Goal: Task Accomplishment & Management: Manage account settings

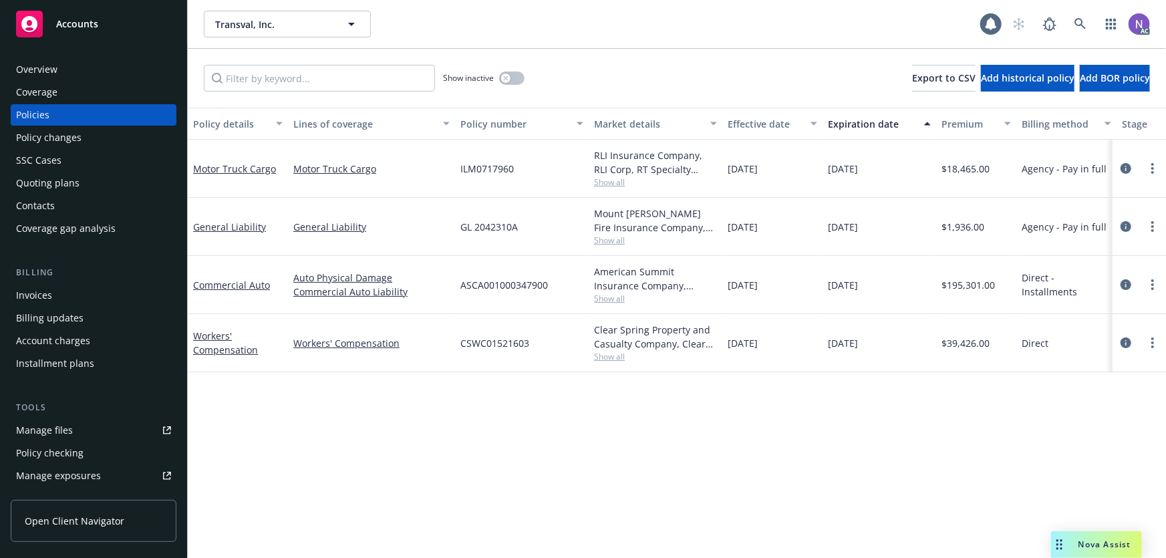
drag, startPoint x: 1125, startPoint y: 281, endPoint x: 881, endPoint y: 254, distance: 246.0
click at [1125, 281] on icon "circleInformation" at bounding box center [1125, 284] width 11 height 11
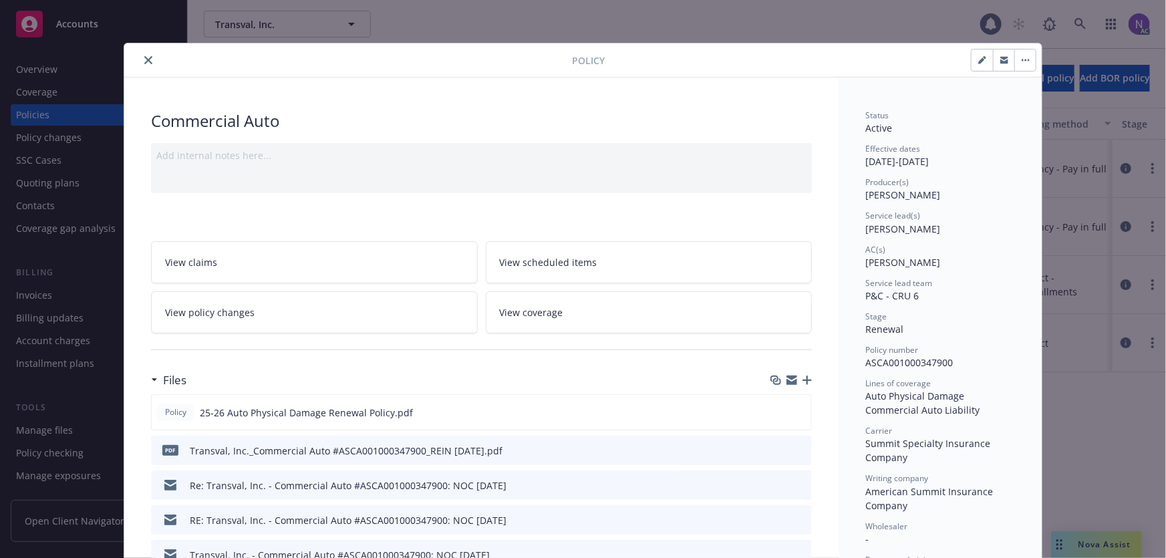
click at [145, 57] on icon "close" at bounding box center [148, 60] width 8 height 8
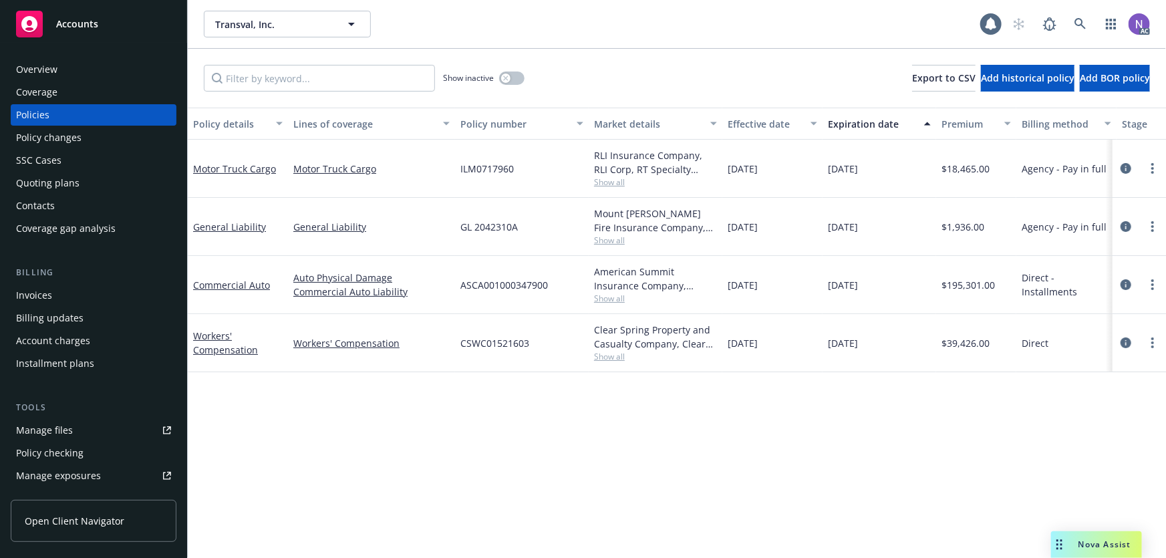
click at [65, 297] on div "Invoices" at bounding box center [93, 295] width 155 height 21
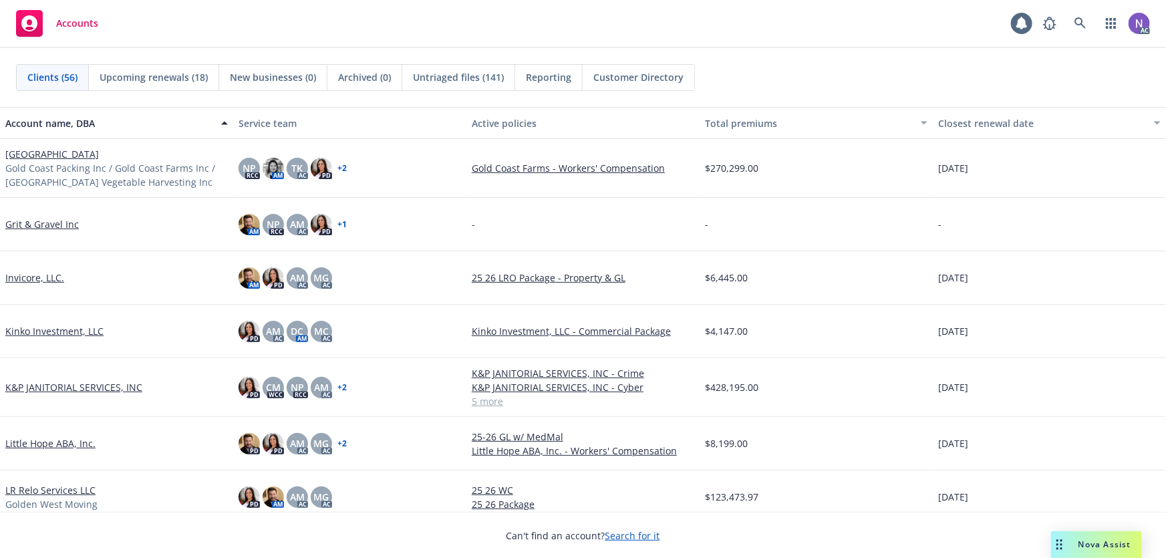
click at [1074, 9] on div "Accounts 1 AC" at bounding box center [583, 24] width 1166 height 48
click at [1076, 14] on link at bounding box center [1080, 23] width 27 height 27
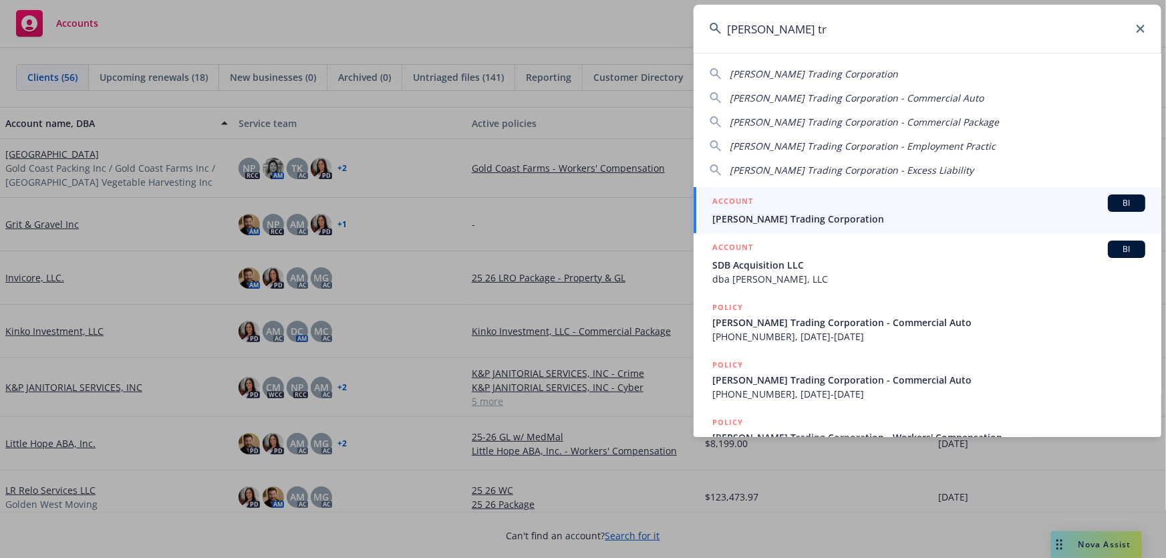
type input "vinh sanh tr"
click at [832, 200] on div "ACCOUNT BI" at bounding box center [928, 202] width 433 height 17
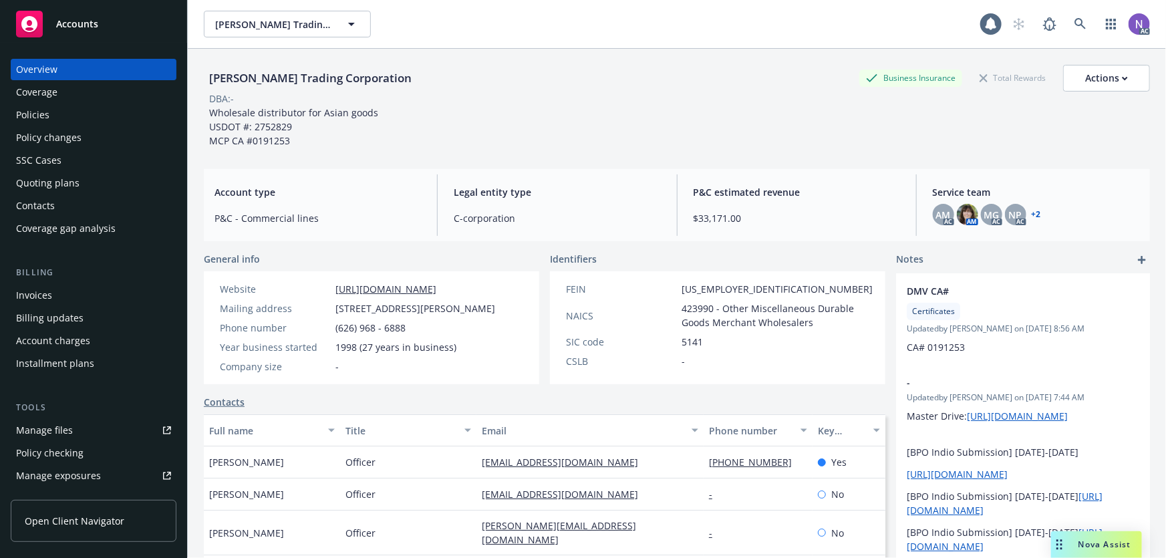
drag, startPoint x: 108, startPoint y: 140, endPoint x: 121, endPoint y: 139, distance: 12.7
click at [108, 140] on div "Policy changes" at bounding box center [93, 137] width 155 height 21
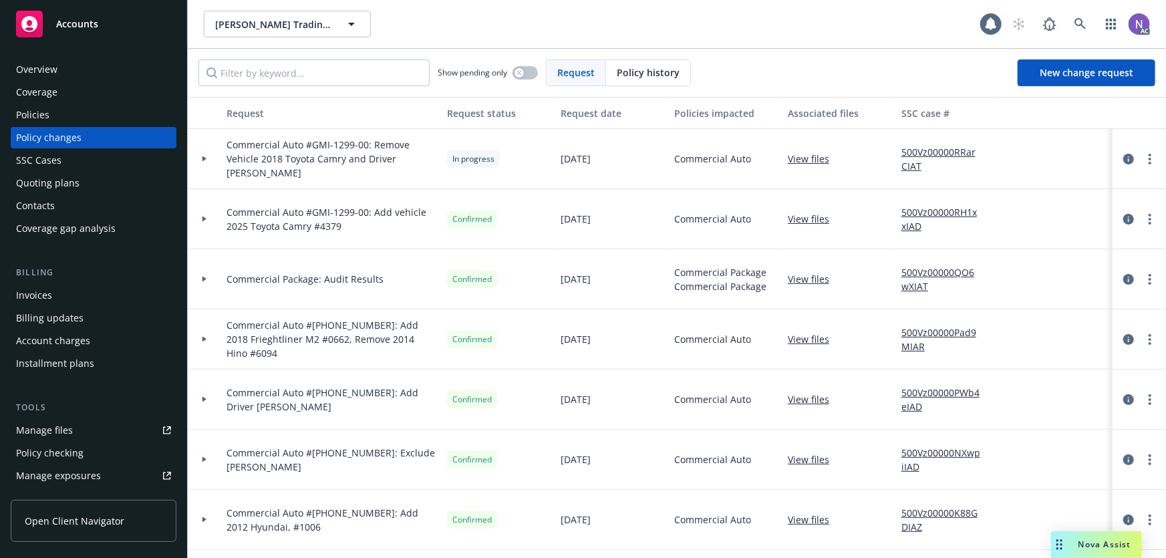
click at [808, 399] on link "View files" at bounding box center [814, 399] width 52 height 14
click at [1148, 154] on circle "more" at bounding box center [1149, 155] width 3 height 3
click at [1001, 270] on link "Resume workflow" at bounding box center [1033, 266] width 229 height 27
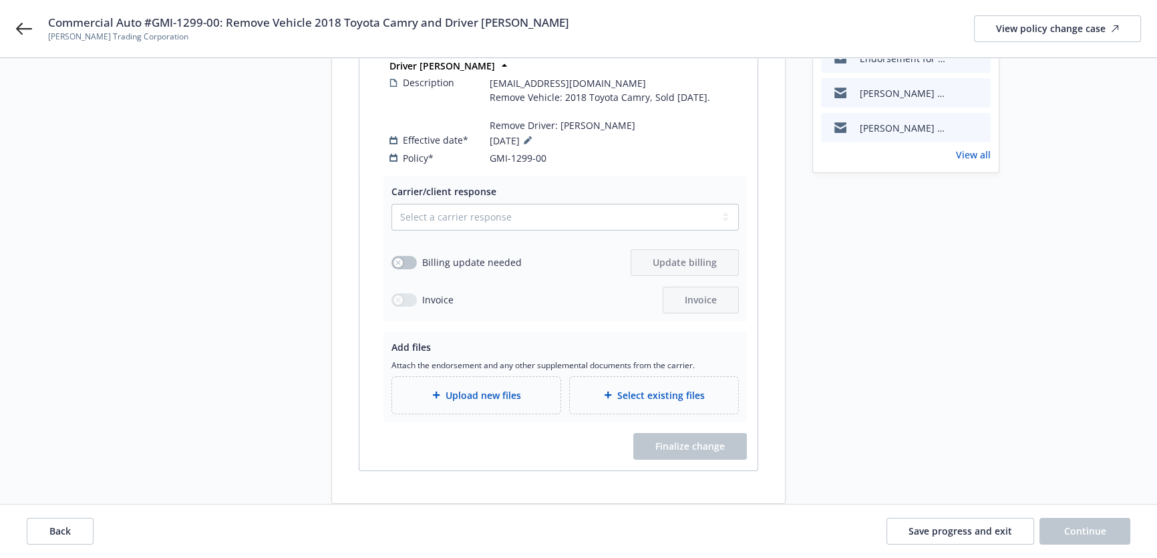
scroll to position [232, 0]
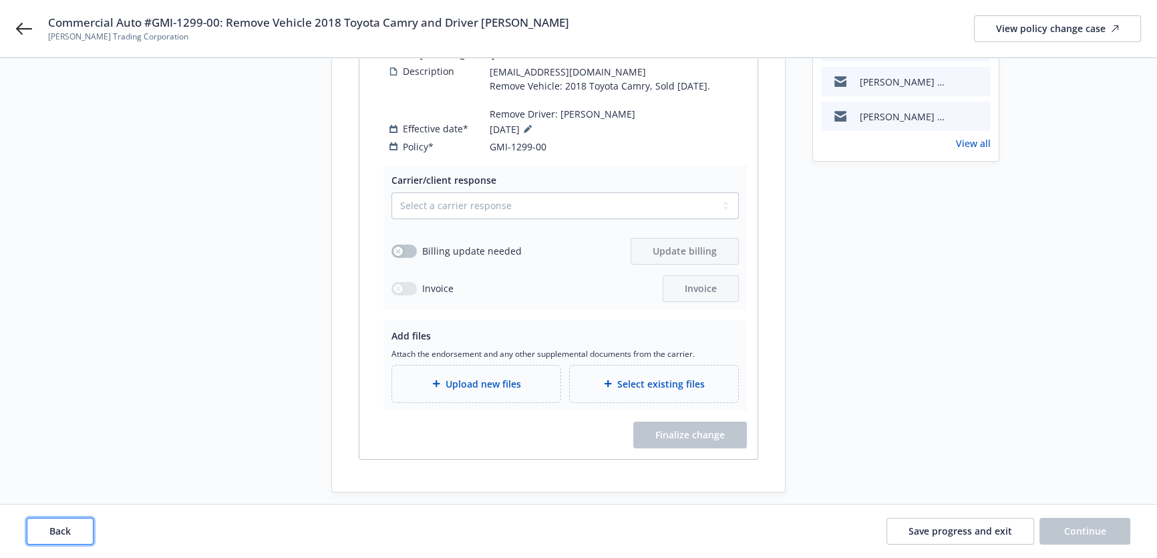
click at [60, 540] on button "Back" at bounding box center [60, 531] width 67 height 27
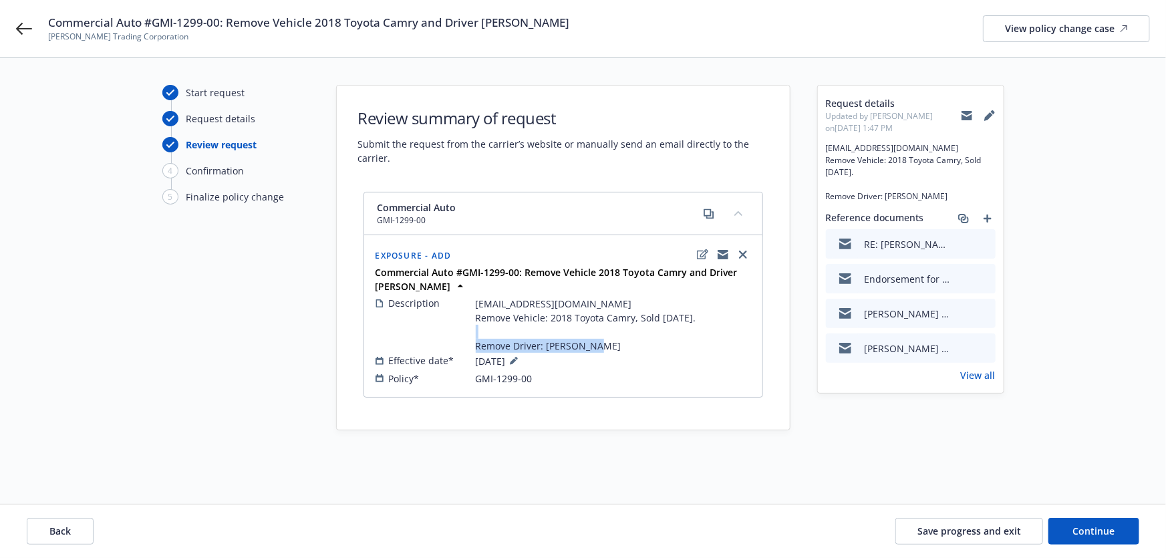
drag, startPoint x: 473, startPoint y: 341, endPoint x: 617, endPoint y: 347, distance: 144.4
click at [617, 347] on div "Description gmi-baservice@one80.com Remove Vehicle: 2018 Toyota Camry, Sold 08/…" at bounding box center [562, 324] width 375 height 57
copy span "Remove Driver: Dean Huong"
click at [707, 254] on icon "edit" at bounding box center [702, 254] width 11 height 11
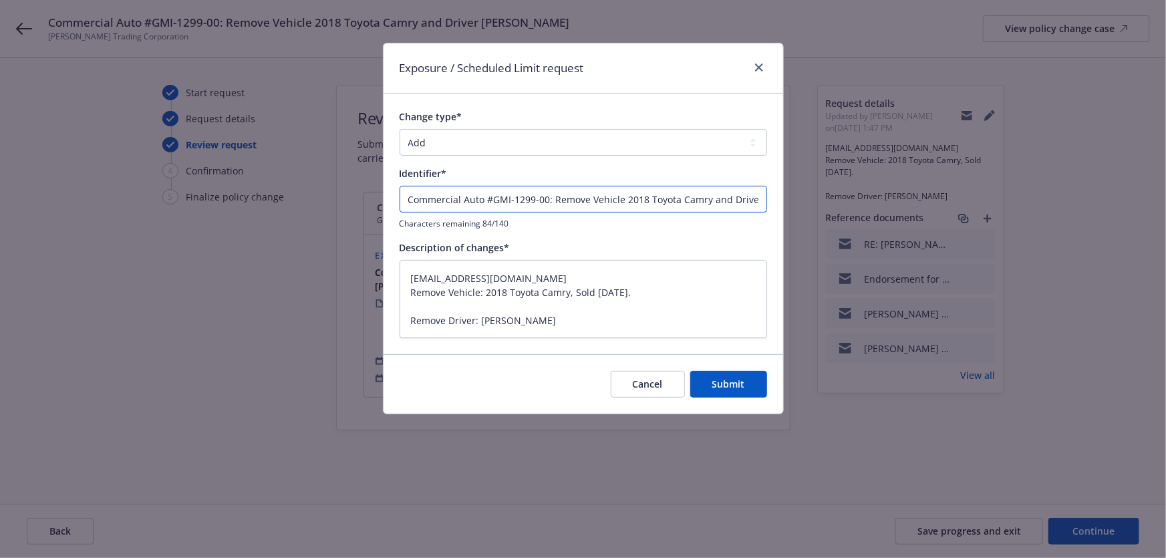
scroll to position [0, 54]
drag, startPoint x: 709, startPoint y: 203, endPoint x: 840, endPoint y: 208, distance: 130.4
click at [840, 208] on div "Exposure / Scheduled Limit request Change type* Add Audit Change Remove Identif…" at bounding box center [583, 279] width 1166 height 558
type input "Commercial Auto #GMI-1299-00: Remove Vehicle 2018 Toyota Camry"
type textarea "x"
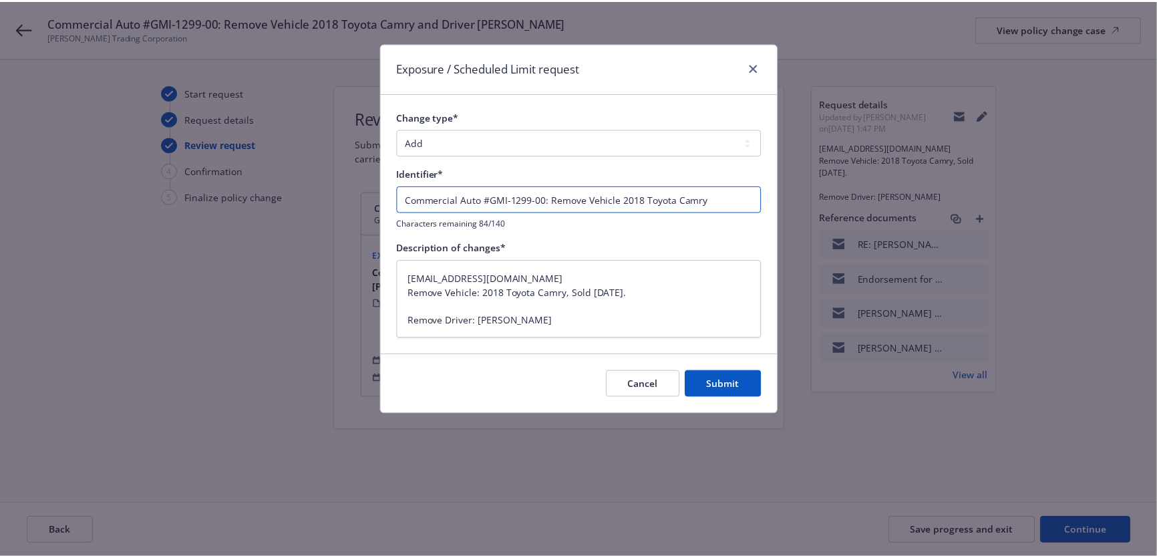
scroll to position [0, 0]
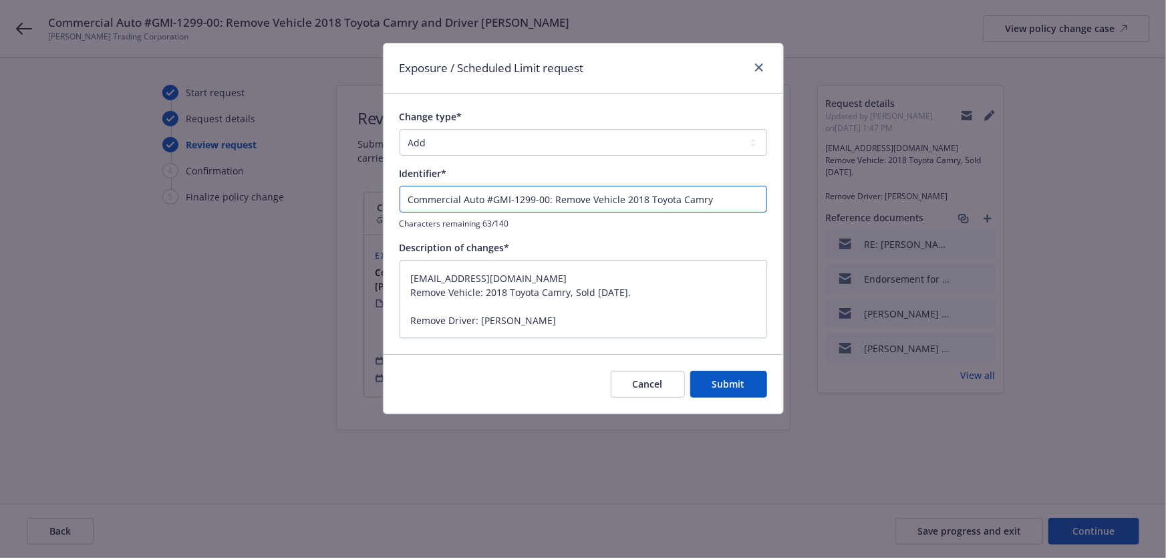
type input "Commercial Auto #GMI-1299-00: Remove Vehicle 2018 Toyota Camry"
type textarea "x"
drag, startPoint x: 581, startPoint y: 311, endPoint x: 494, endPoint y: 333, distance: 89.6
click at [372, 320] on div "Exposure / Scheduled Limit request Change type* Add Audit Change Remove Identif…" at bounding box center [583, 279] width 1166 height 558
drag, startPoint x: 599, startPoint y: 331, endPoint x: 377, endPoint y: 302, distance: 223.7
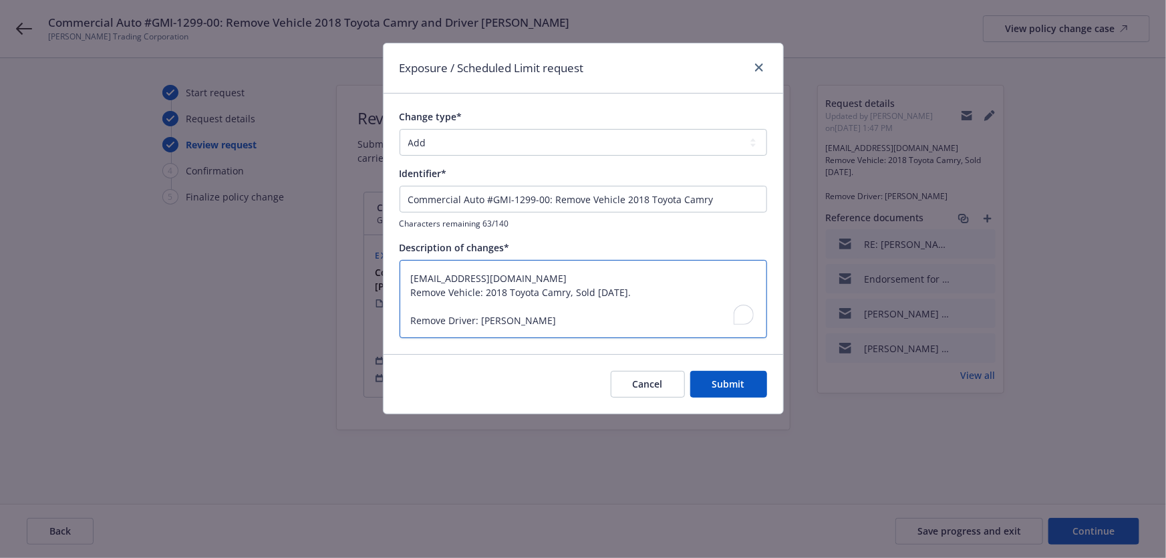
click at [377, 302] on div "Exposure / Scheduled Limit request Change type* Add Audit Change Remove Identif…" at bounding box center [583, 279] width 1166 height 558
type textarea "gmi-baservice@one80.com Remove Vehicle: 2018 Toyota Camry, Sold 08/27/2025."
type textarea "x"
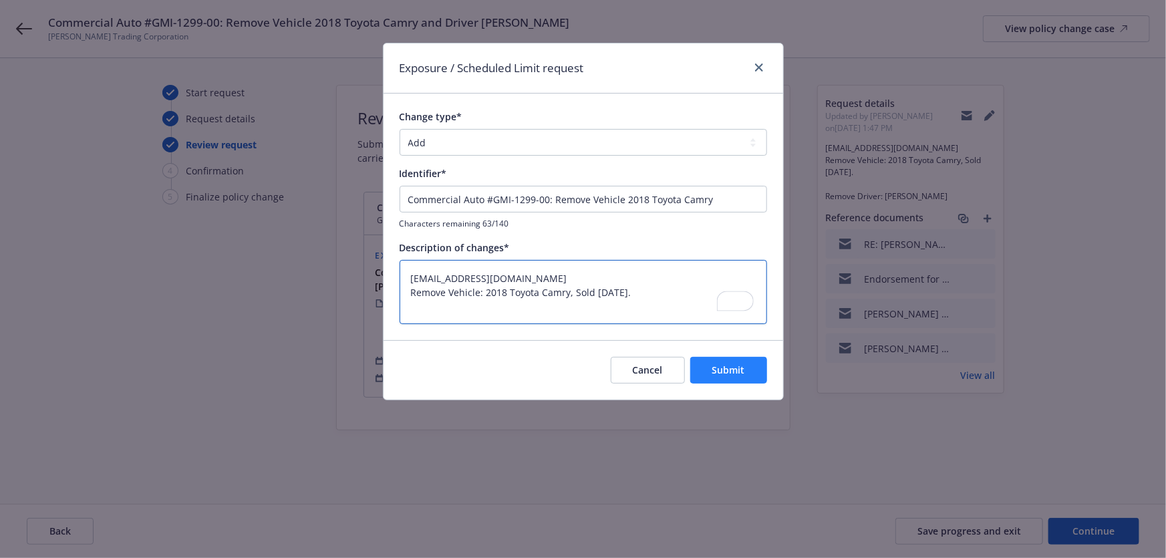
type textarea "gmi-baservice@one80.com Remove Vehicle: 2018 Toyota Camry, Sold 08/27/2025."
type textarea "x"
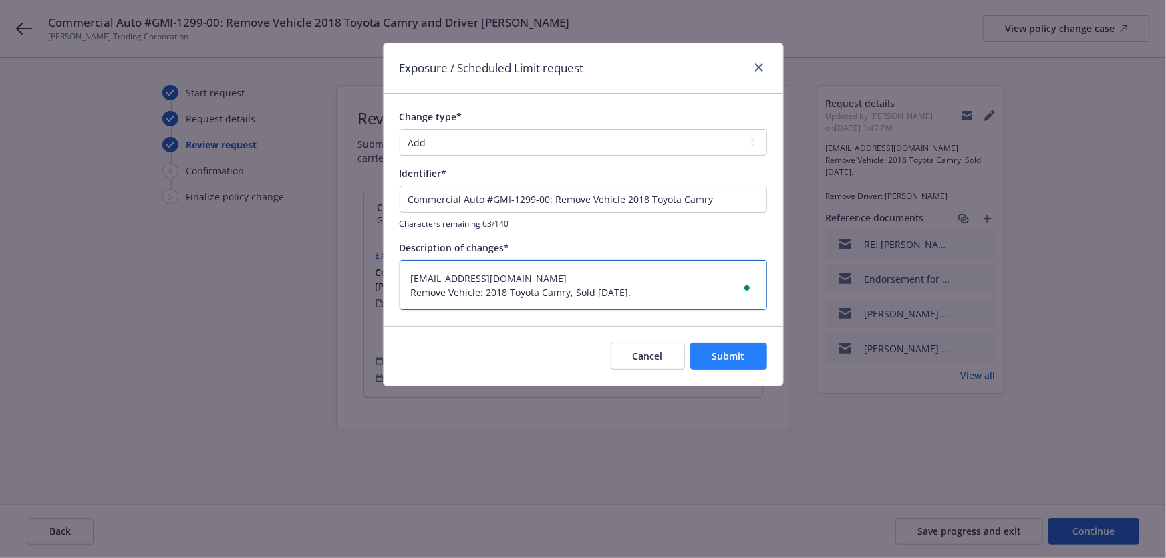
type textarea "gmi-baservice@one80.com Remove Vehicle: 2018 Toyota Camry, Sold 08/27/2025."
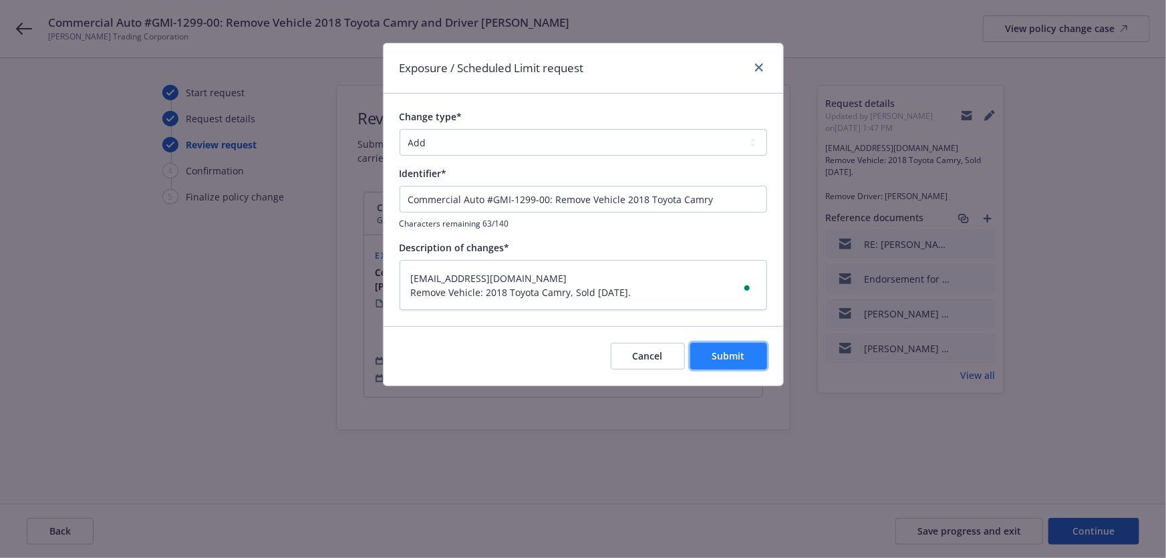
click at [726, 359] on span "Submit" at bounding box center [728, 355] width 33 height 13
type textarea "x"
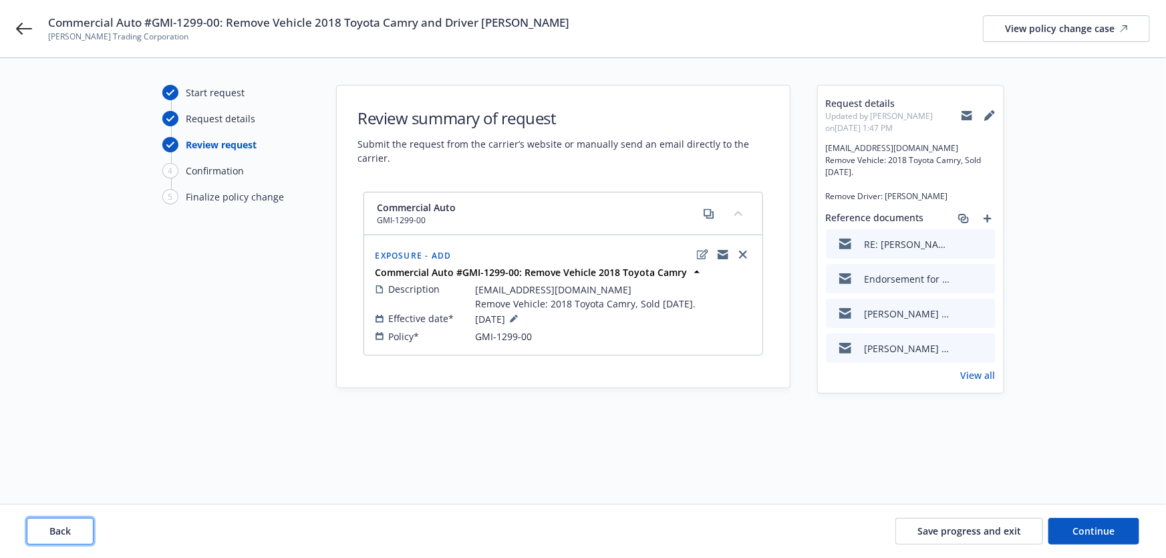
click at [92, 529] on button "Back" at bounding box center [60, 531] width 67 height 27
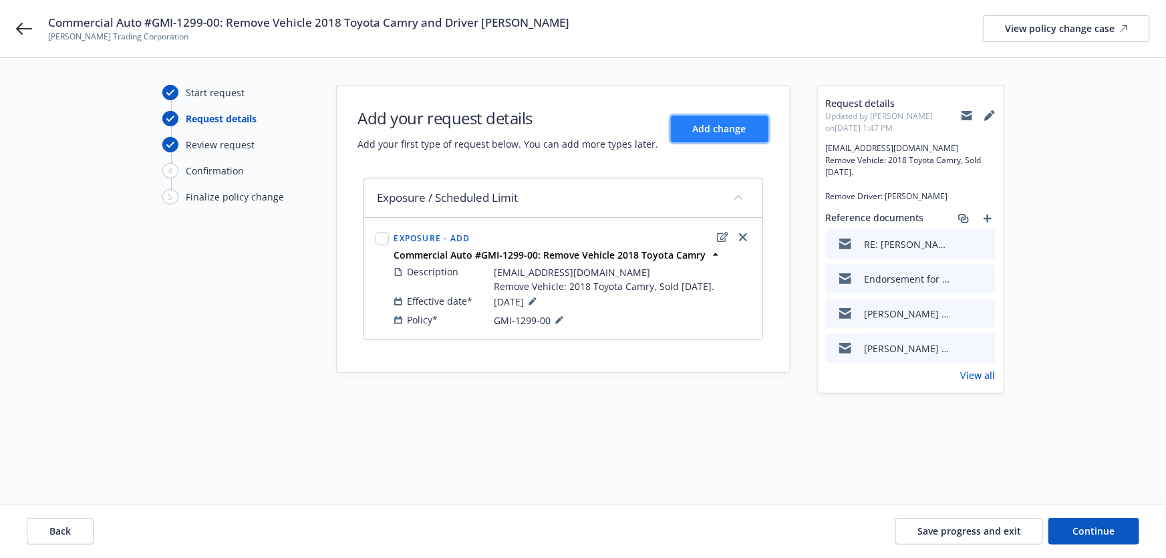
click at [721, 122] on span "Add change" at bounding box center [719, 128] width 53 height 13
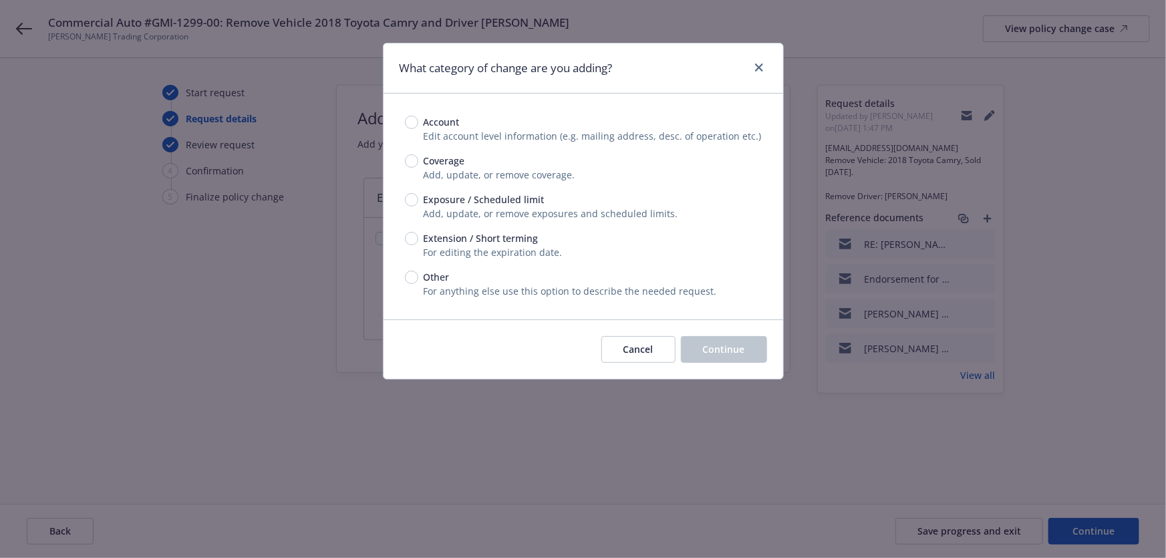
click at [450, 198] on span "Exposure / Scheduled limit" at bounding box center [484, 199] width 121 height 14
click at [418, 198] on input "Exposure / Scheduled limit" at bounding box center [411, 199] width 13 height 13
radio input "true"
click at [708, 348] on span "Continue" at bounding box center [724, 349] width 42 height 13
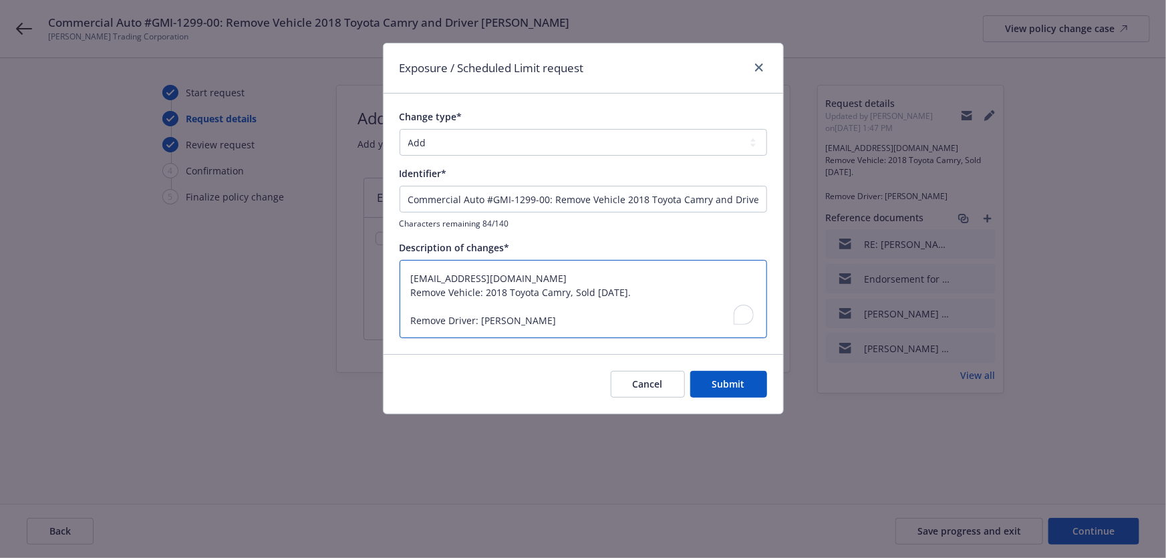
drag, startPoint x: 408, startPoint y: 319, endPoint x: 376, endPoint y: 238, distance: 87.3
click at [376, 238] on div "Exposure / Scheduled Limit request Change type* Add Audit Change Remove Identif…" at bounding box center [583, 279] width 1166 height 558
type textarea "x"
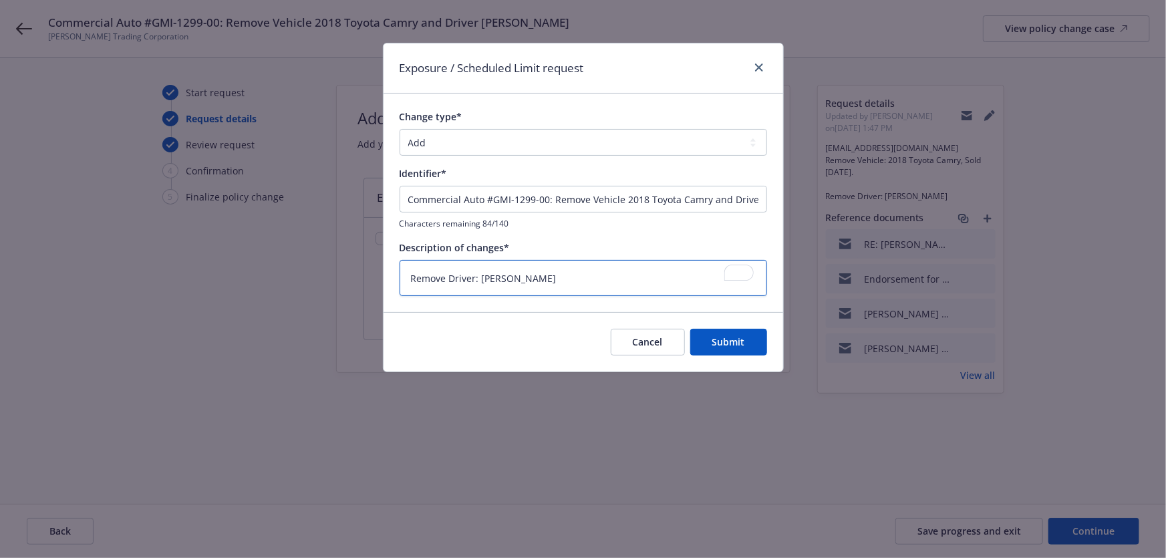
type textarea "Remove Driver: Dean Huong"
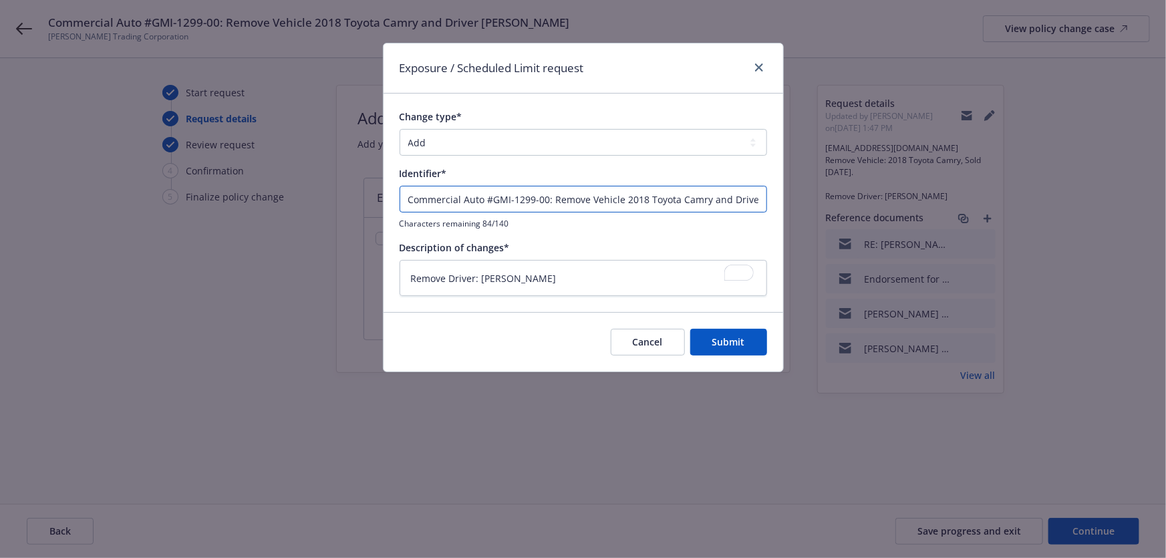
drag, startPoint x: 592, startPoint y: 194, endPoint x: 728, endPoint y: 200, distance: 136.4
click at [728, 200] on input "Commercial Auto #GMI-1299-00: Remove Vehicle 2018 Toyota Camry and Driver Dean …" at bounding box center [583, 199] width 367 height 27
type textarea "x"
type input "Commercial Auto #GMI-1299-00: Remove Driver Dean Huong"
click at [724, 341] on span "Submit" at bounding box center [728, 341] width 33 height 13
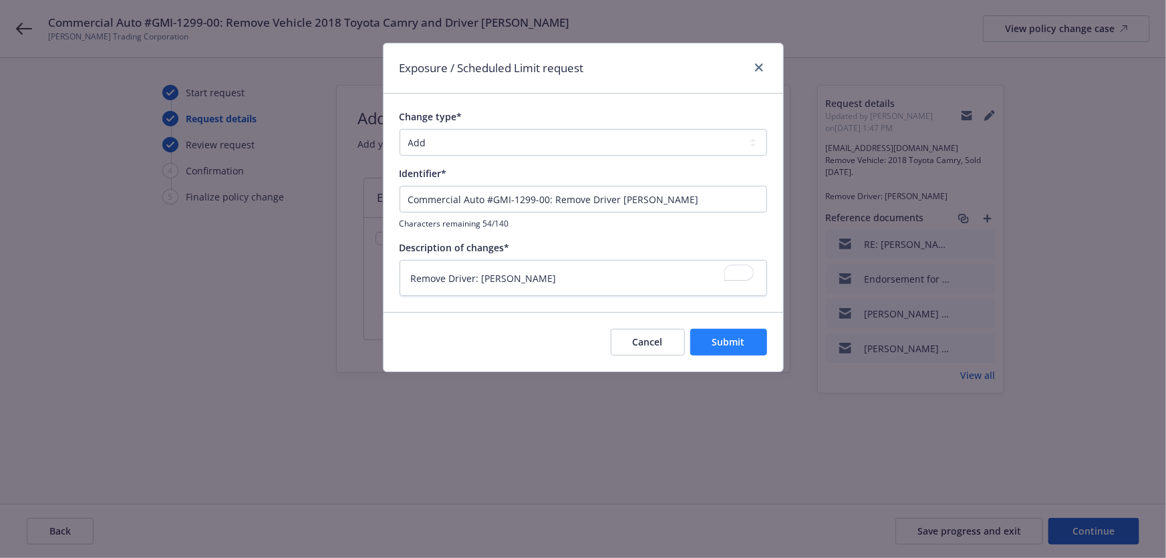
type textarea "x"
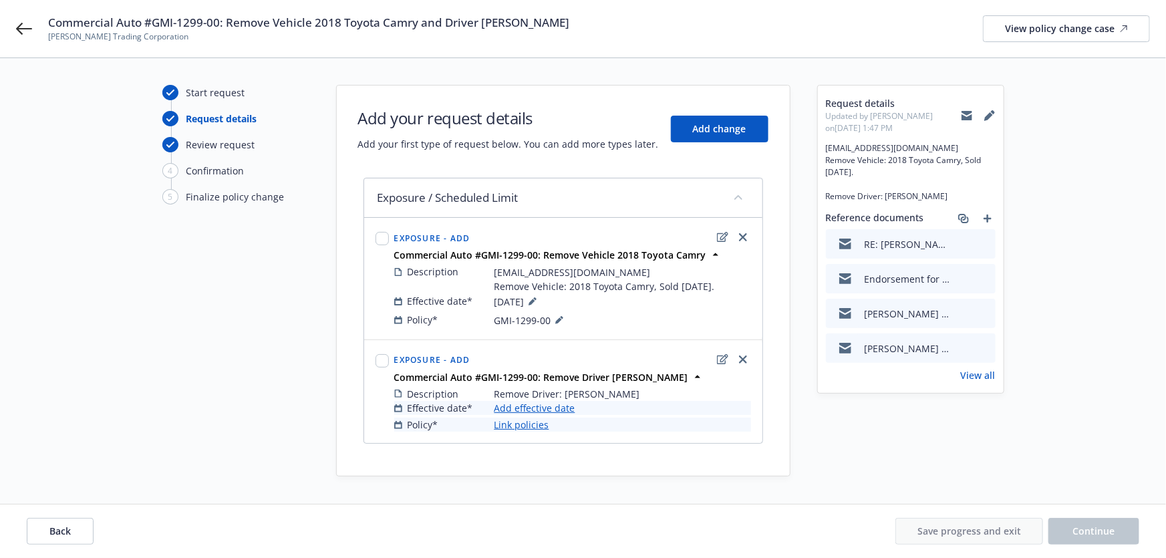
click at [565, 412] on link "Add effective date" at bounding box center [534, 408] width 81 height 14
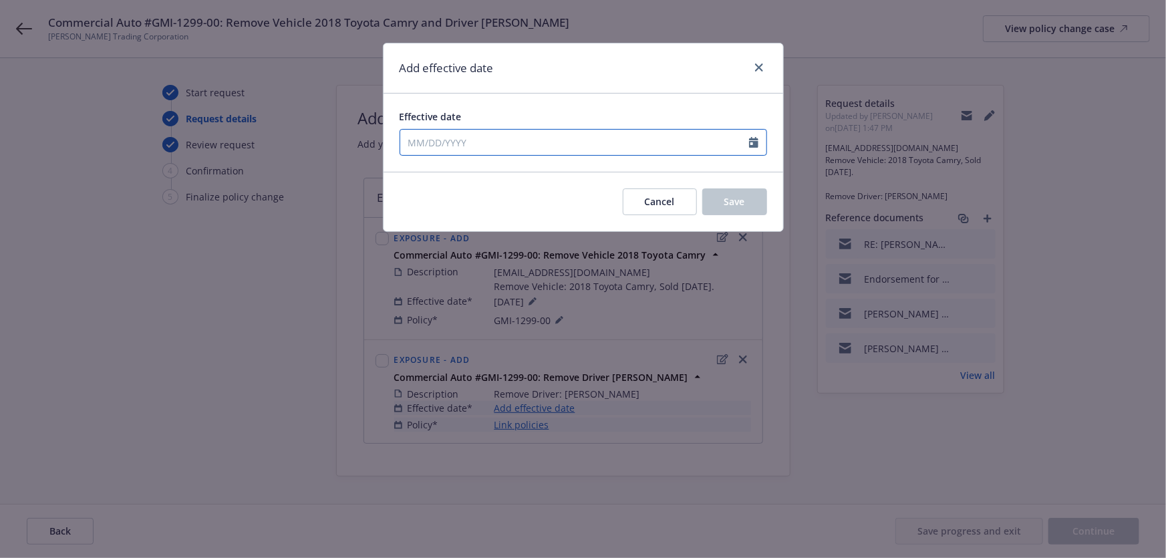
click at [579, 134] on input "Effective date" at bounding box center [574, 142] width 349 height 25
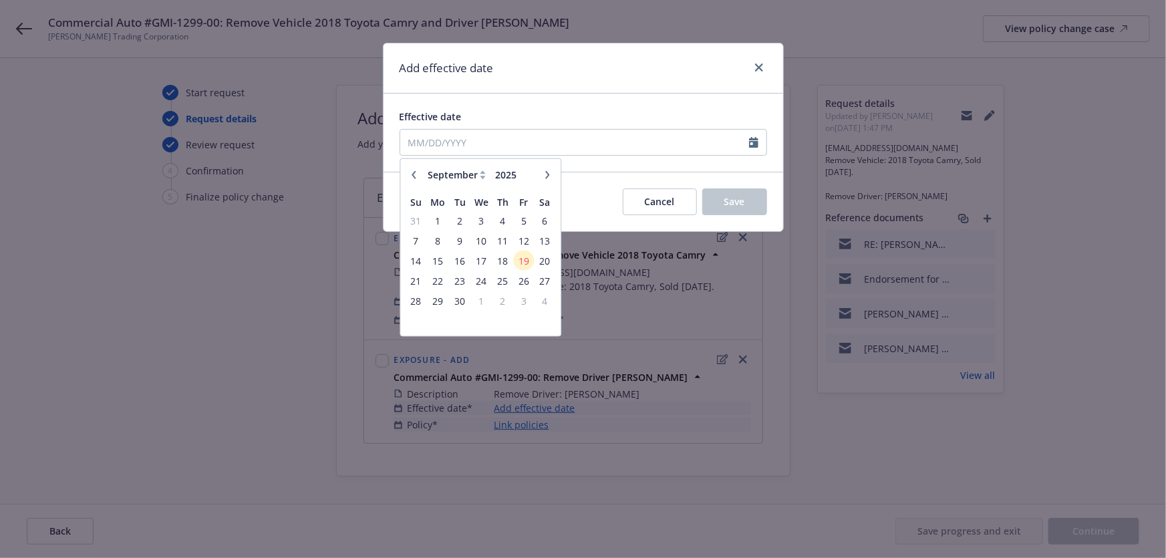
drag, startPoint x: 410, startPoint y: 177, endPoint x: 418, endPoint y: 172, distance: 8.7
click at [418, 172] on button "button" at bounding box center [414, 174] width 16 height 16
select select "8"
click at [518, 295] on span "29" at bounding box center [523, 300] width 18 height 17
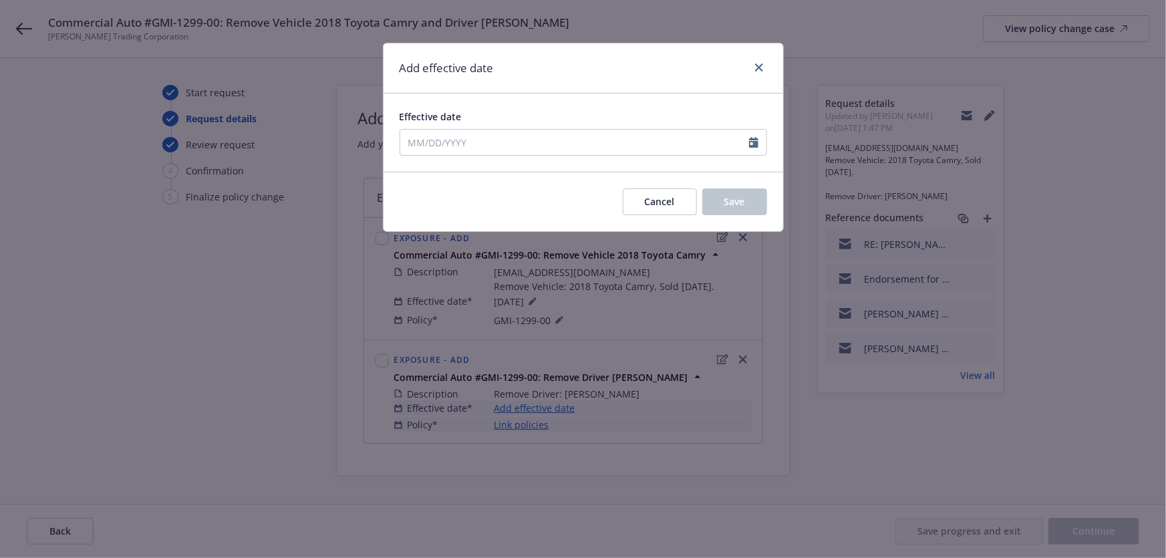
type input "08/29/2025"
drag, startPoint x: 753, startPoint y: 207, endPoint x: 614, endPoint y: 284, distance: 158.8
click at [753, 207] on button "Save" at bounding box center [734, 201] width 65 height 27
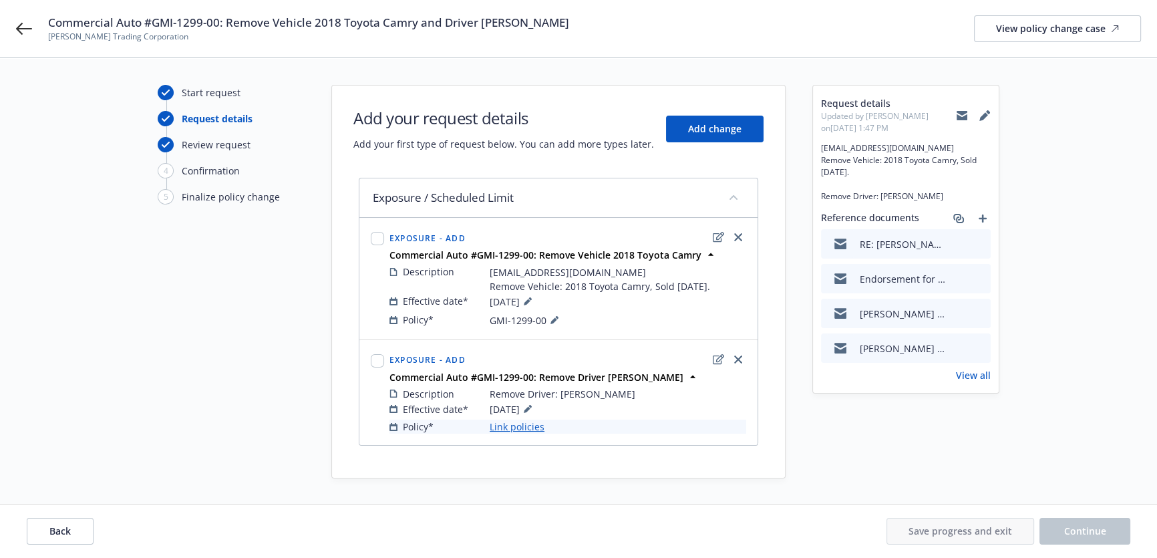
click at [519, 429] on link "Link policies" at bounding box center [517, 427] width 55 height 14
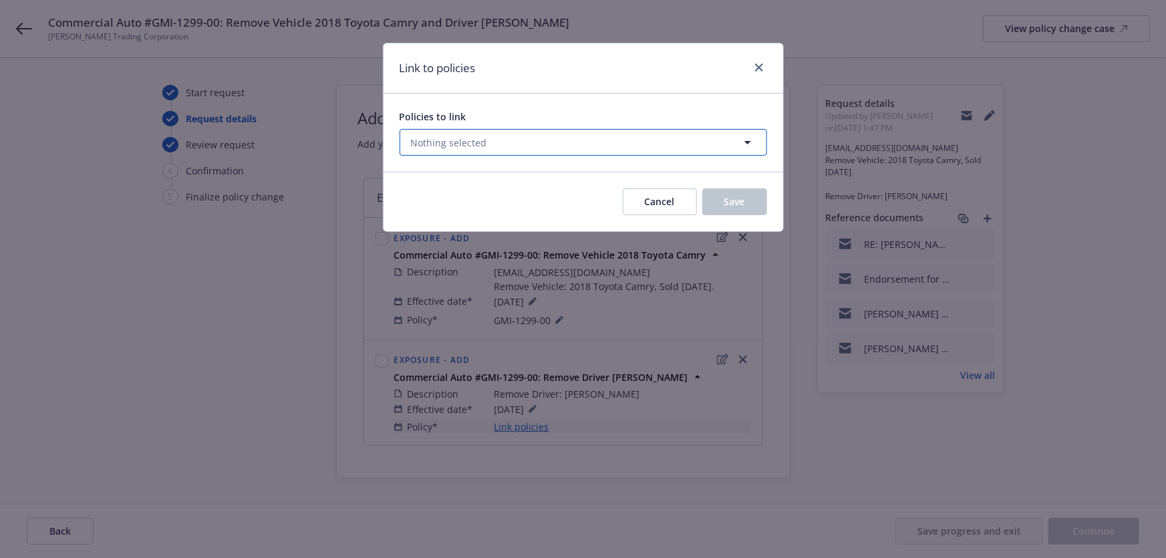
click at [579, 142] on button "Nothing selected" at bounding box center [583, 142] width 367 height 27
select select "ACTIVE"
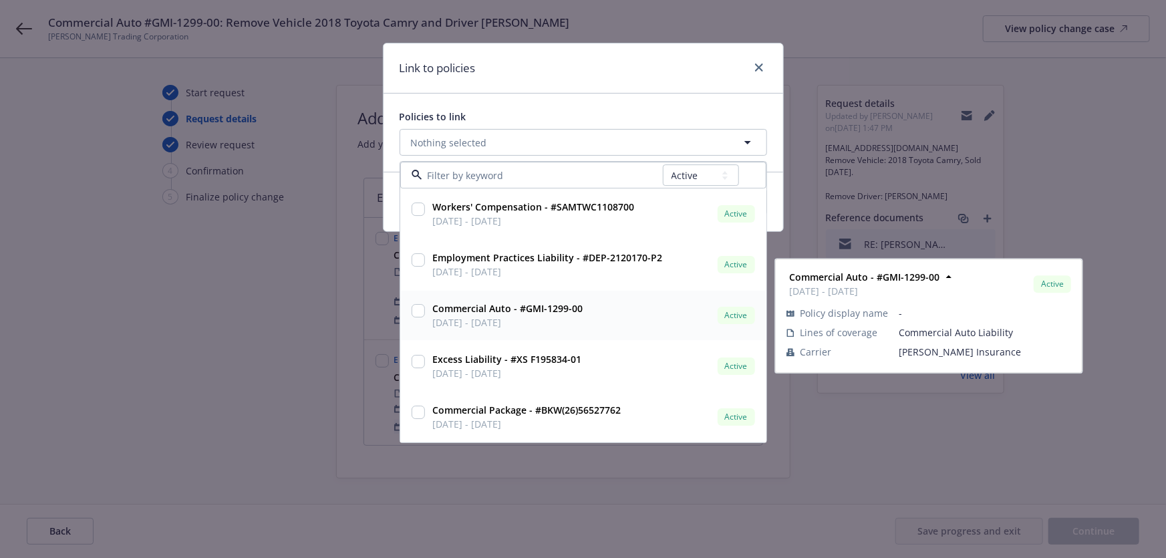
click at [581, 315] on div "Commercial Auto - #GMI-1299-00 05/17/2025 - 05/17/2026" at bounding box center [507, 315] width 158 height 33
checkbox input "true"
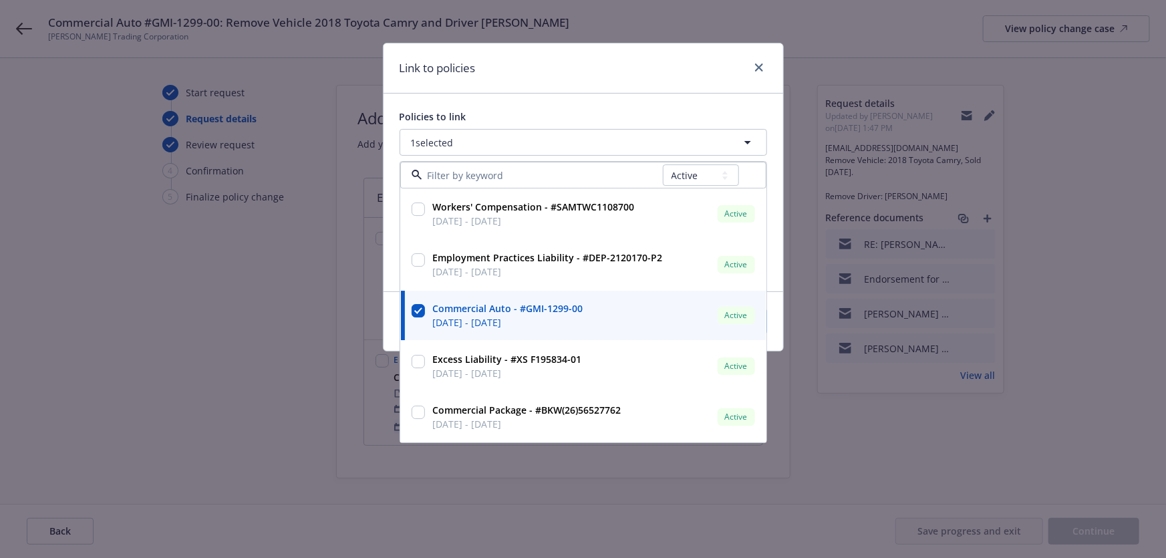
click at [655, 76] on div "Link to policies" at bounding box center [583, 68] width 400 height 50
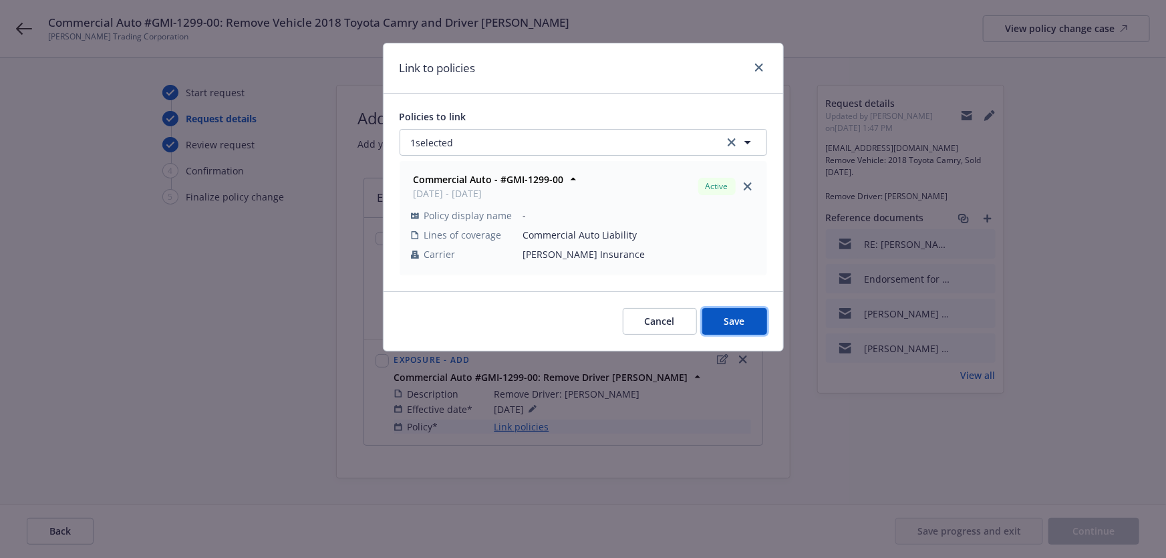
drag, startPoint x: 734, startPoint y: 309, endPoint x: 771, endPoint y: 365, distance: 67.1
click at [734, 309] on button "Save" at bounding box center [734, 321] width 65 height 27
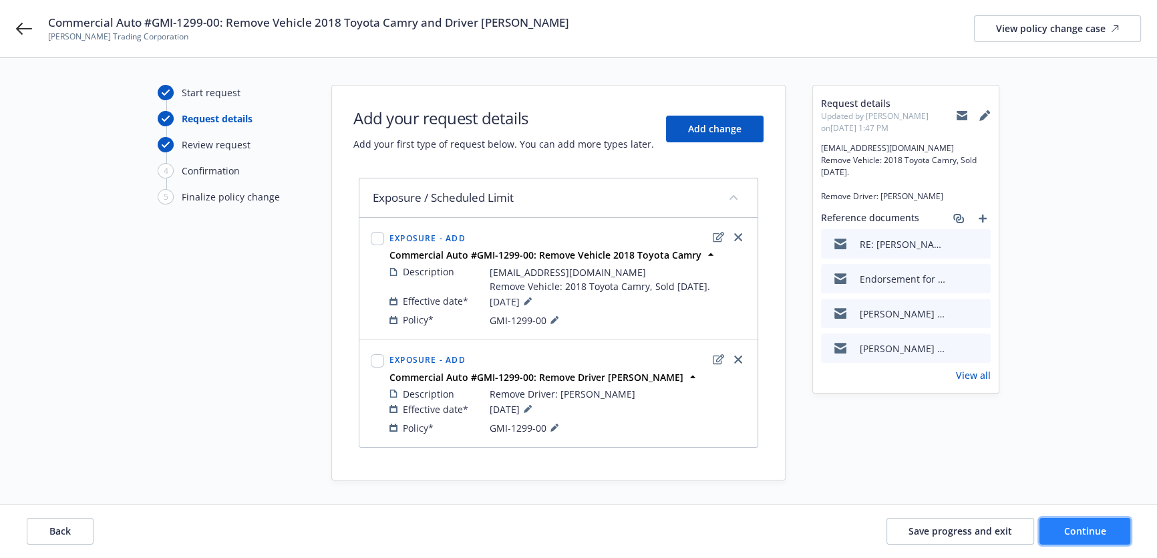
drag, startPoint x: 1042, startPoint y: 526, endPoint x: 1053, endPoint y: 528, distance: 10.8
click at [1053, 528] on button "Continue" at bounding box center [1085, 531] width 91 height 27
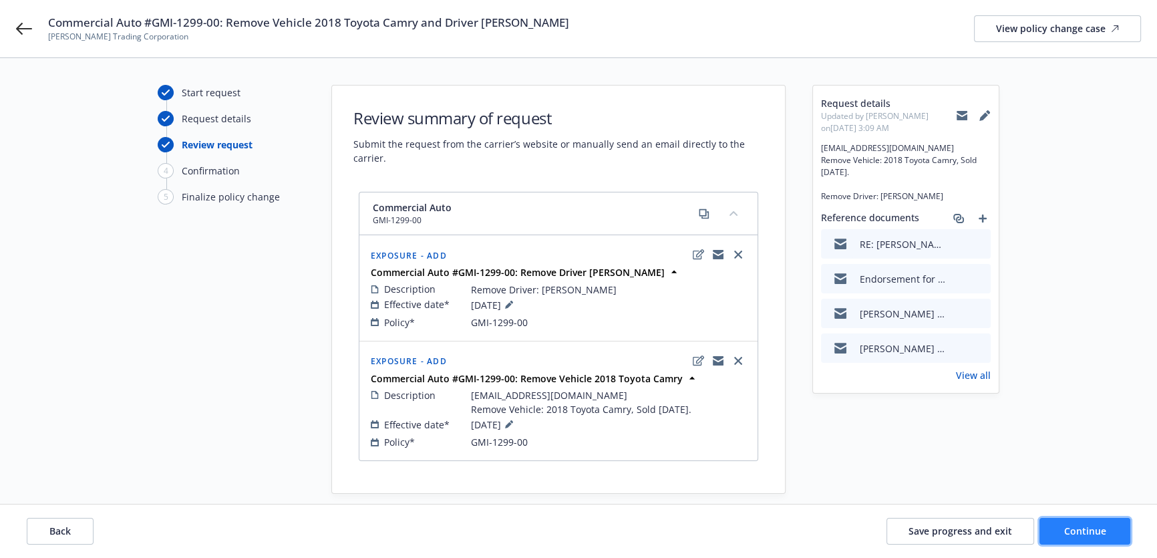
click at [1079, 522] on button "Continue" at bounding box center [1085, 531] width 91 height 27
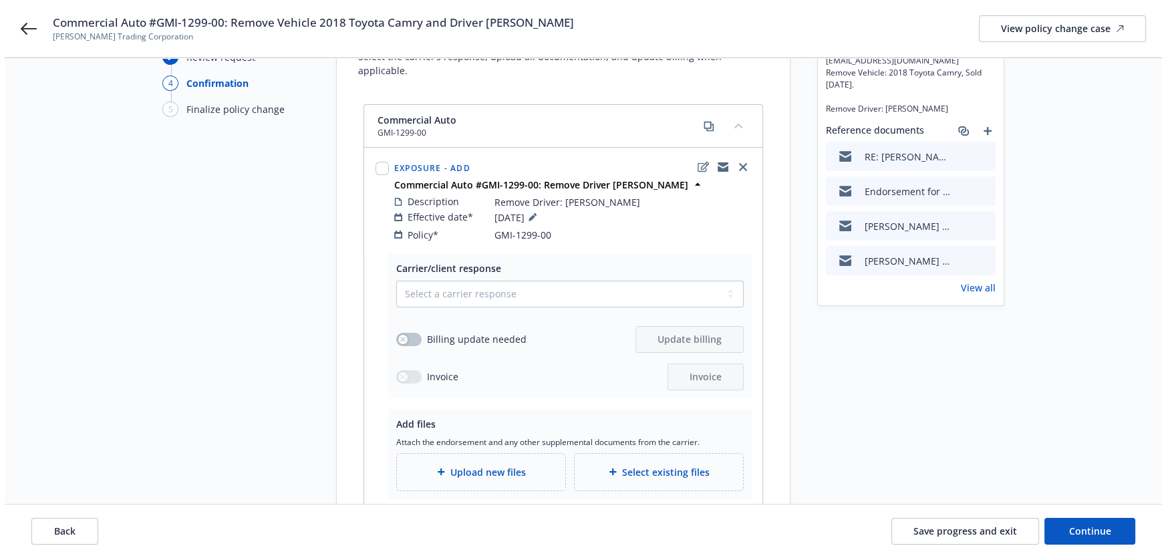
scroll to position [121, 0]
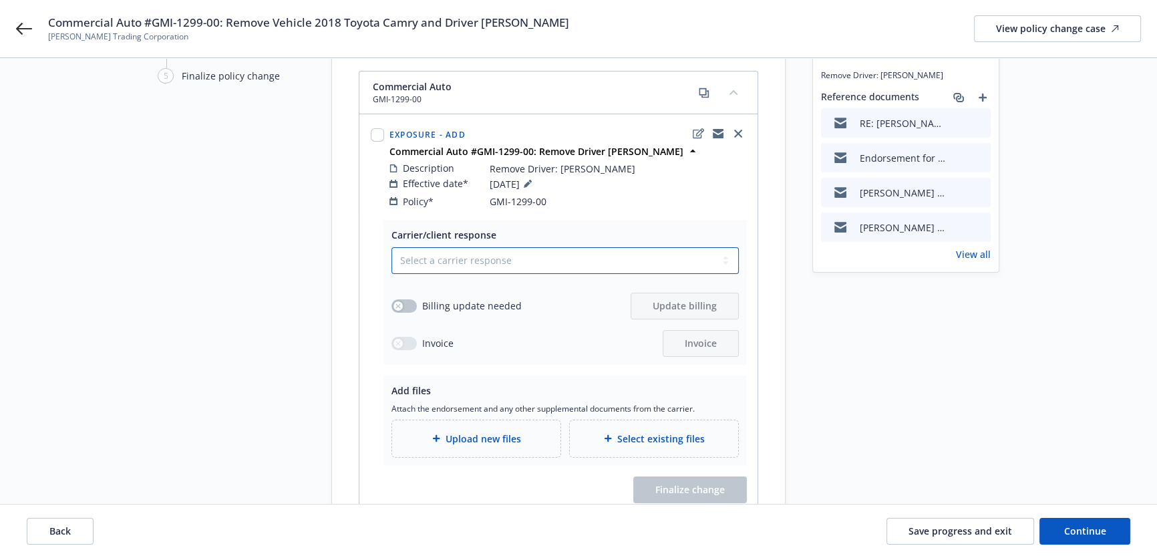
click at [514, 247] on select "Select a carrier response Accepted Accepted with revision No endorsement needed…" at bounding box center [564, 260] width 347 height 27
select select "ACCEPTED"
click at [391, 247] on select "Select a carrier response Accepted Accepted with revision No endorsement needed…" at bounding box center [564, 260] width 347 height 27
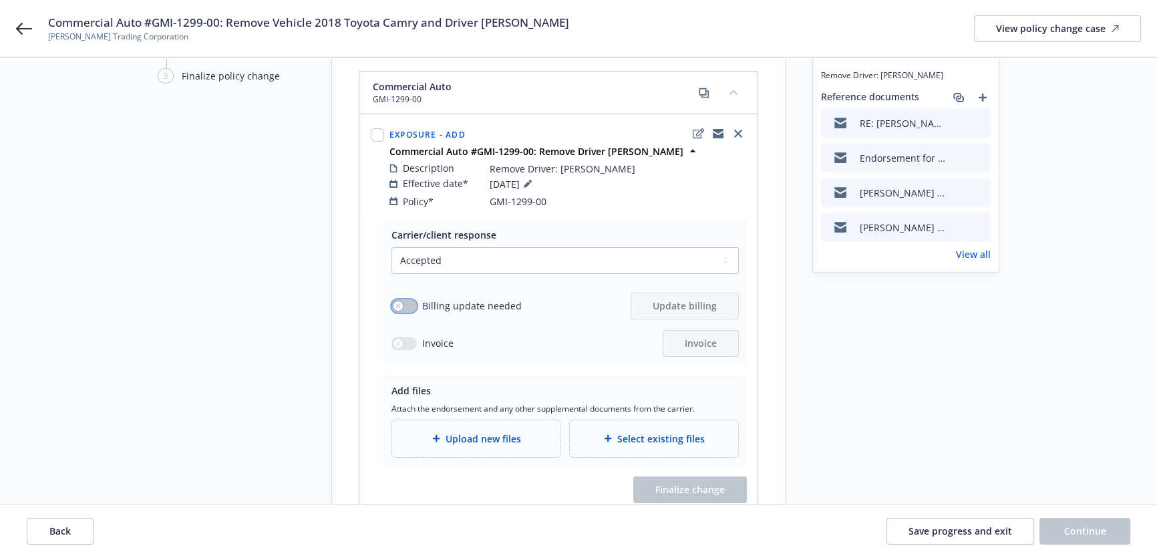
click at [405, 299] on button "button" at bounding box center [403, 305] width 25 height 13
click at [697, 303] on button "Update billing" at bounding box center [685, 306] width 108 height 27
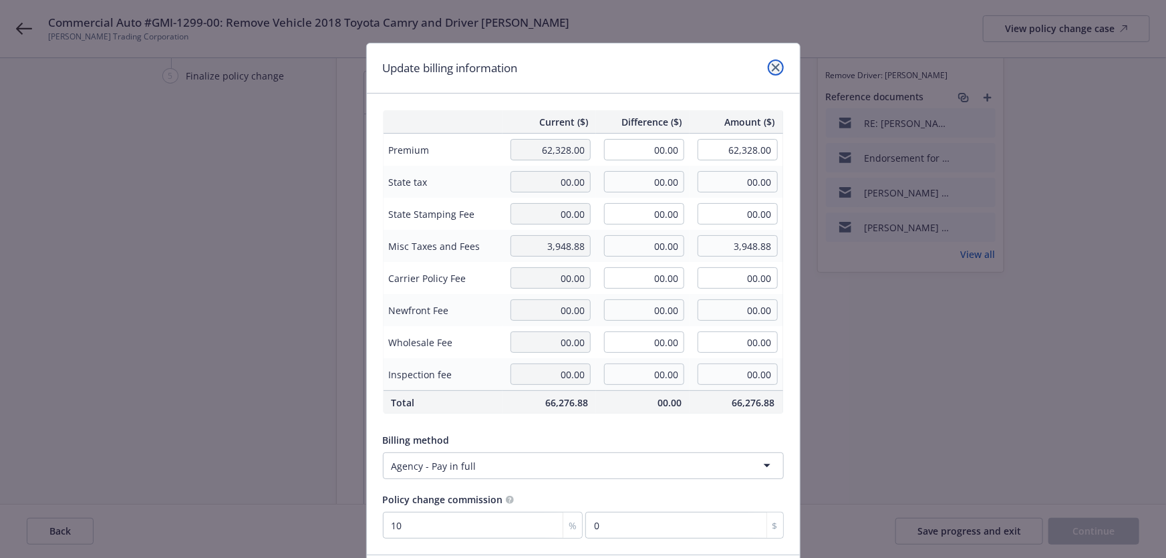
click at [768, 61] on link "close" at bounding box center [776, 67] width 16 height 16
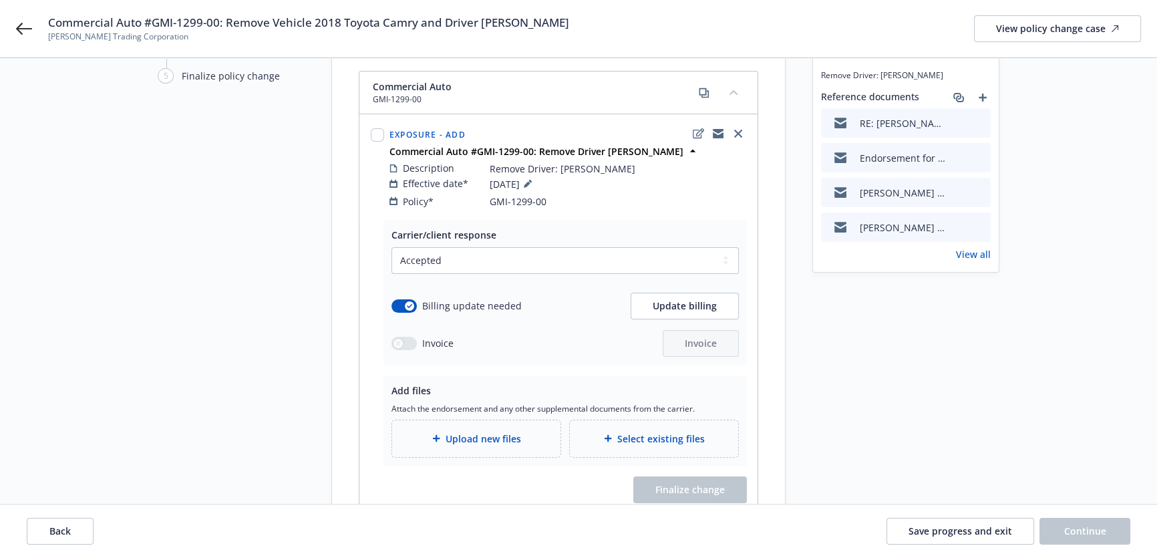
click at [414, 299] on div "Billing update needed" at bounding box center [456, 306] width 130 height 14
click at [409, 304] on icon "button" at bounding box center [409, 306] width 5 height 4
click at [488, 432] on span "Upload new files" at bounding box center [483, 439] width 75 height 14
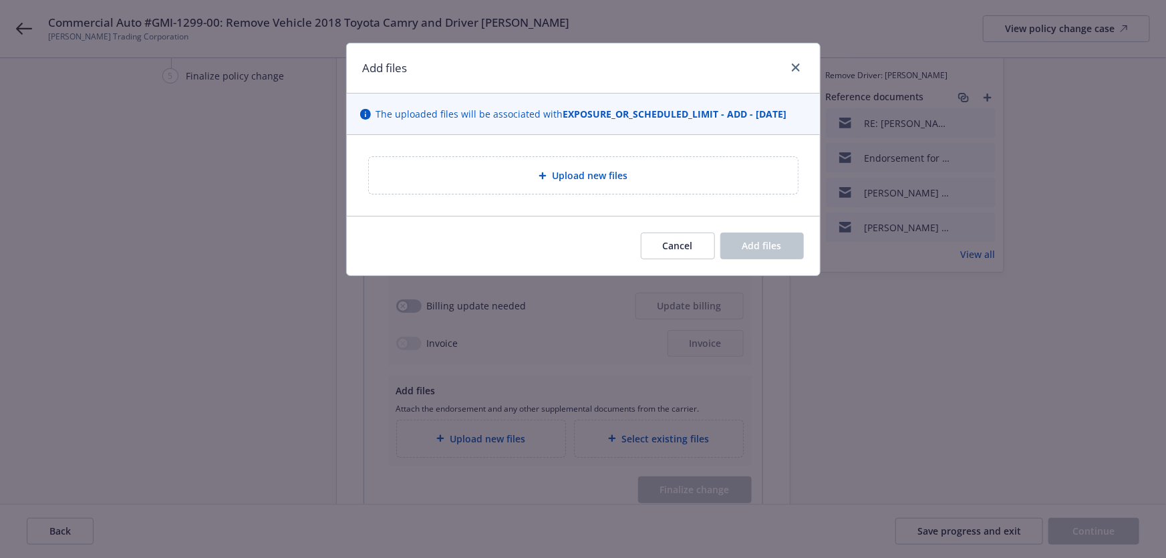
click at [552, 156] on div "Upload new files" at bounding box center [583, 175] width 430 height 38
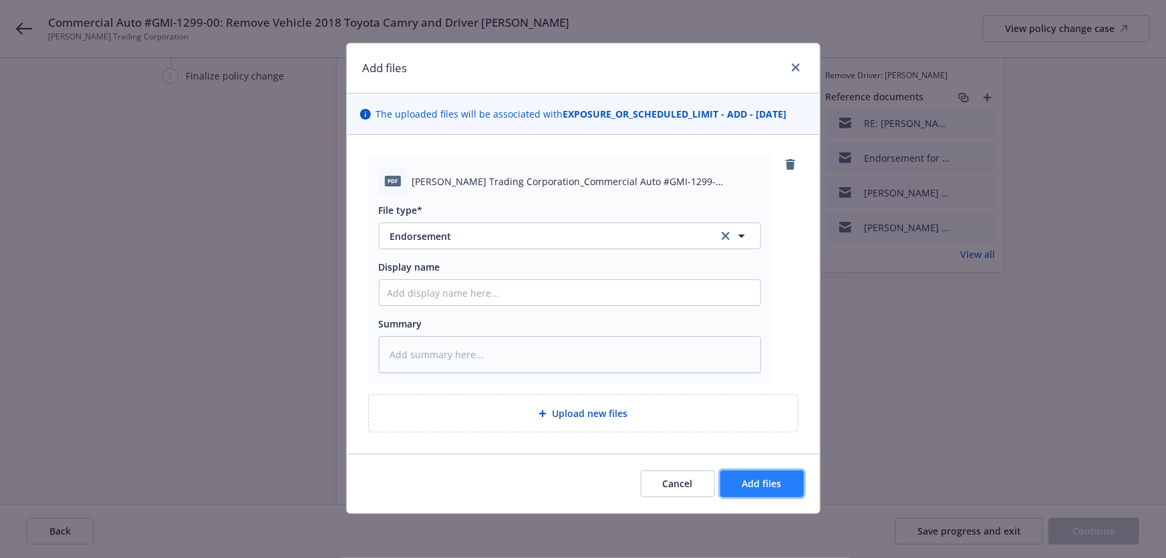
click at [746, 477] on span "Add files" at bounding box center [761, 483] width 39 height 13
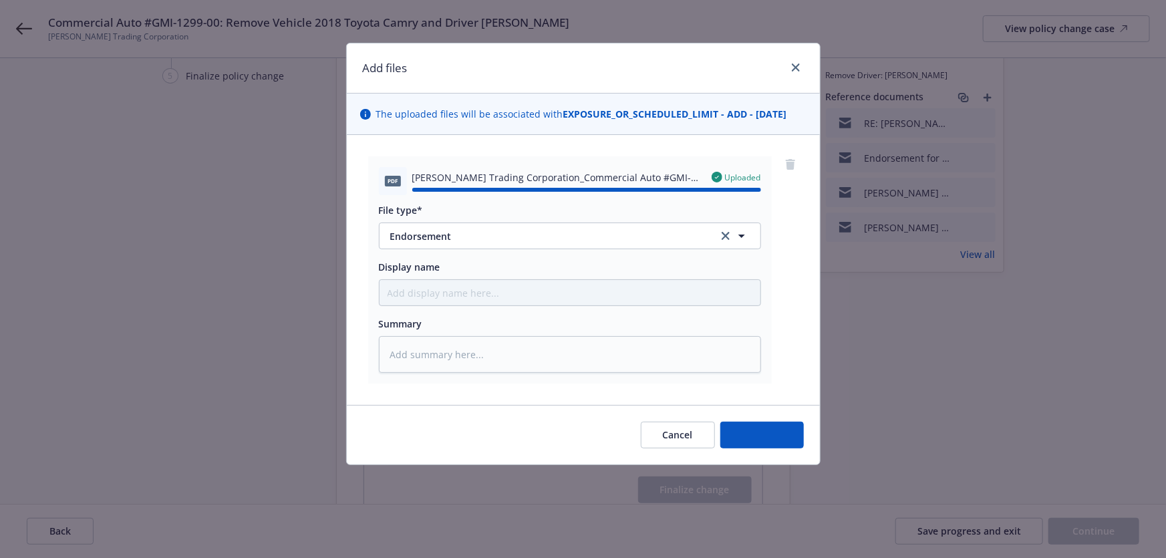
type textarea "x"
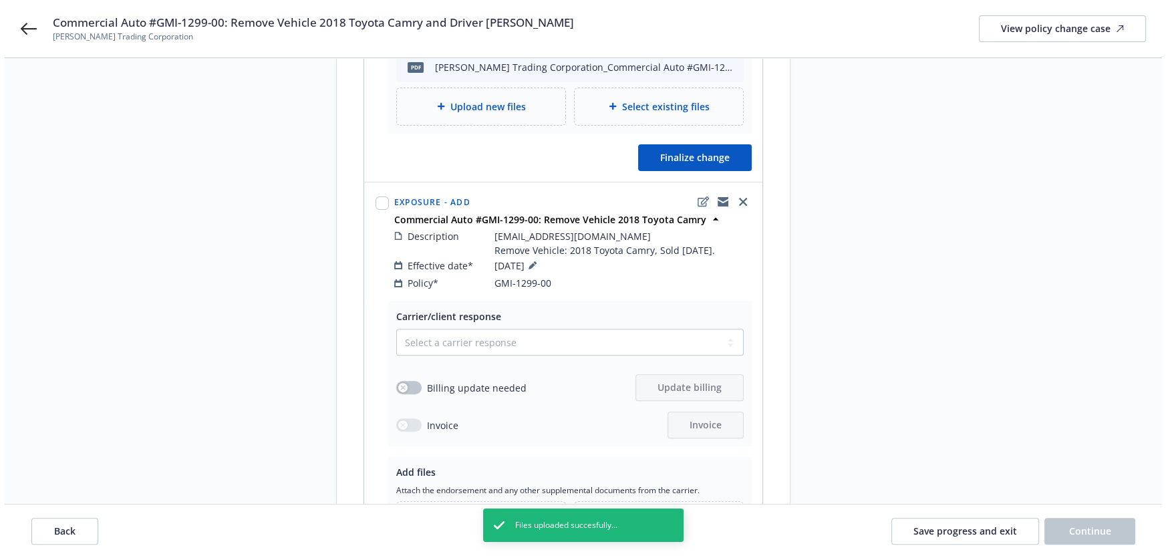
scroll to position [607, 0]
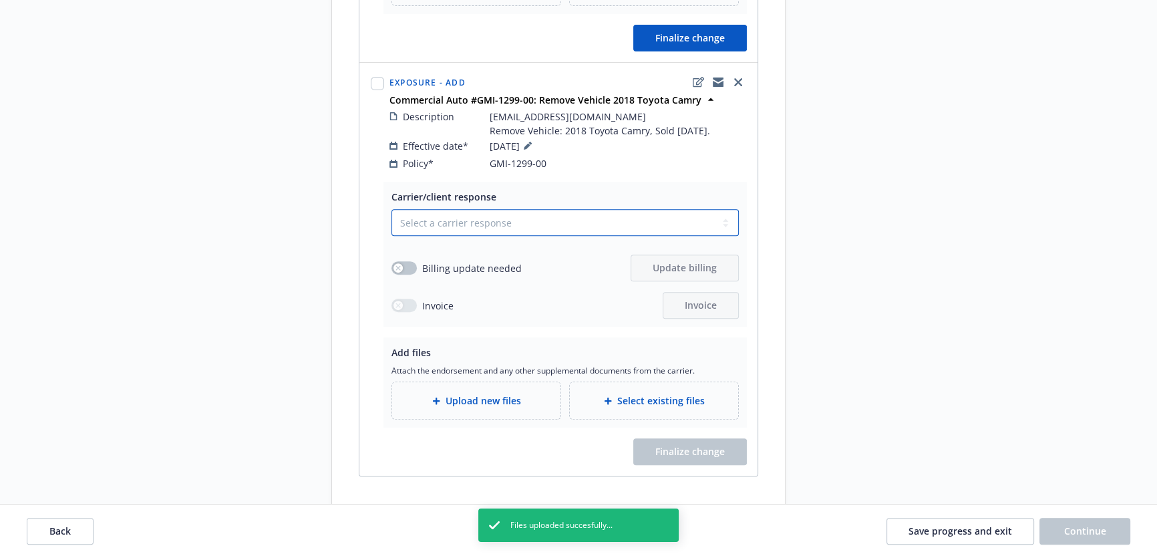
click at [487, 209] on select "Select a carrier response Accepted Accepted with revision No endorsement needed…" at bounding box center [564, 222] width 347 height 27
select select "ACCEPTED"
click at [391, 209] on select "Select a carrier response Accepted Accepted with revision No endorsement needed…" at bounding box center [564, 222] width 347 height 27
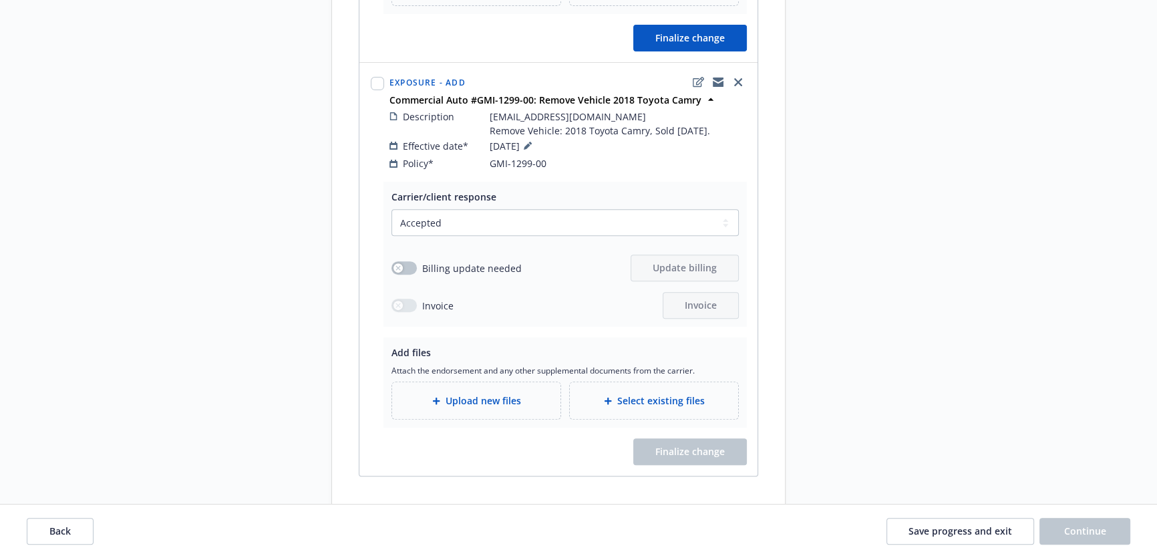
click at [439, 382] on div "Upload new files" at bounding box center [476, 400] width 168 height 37
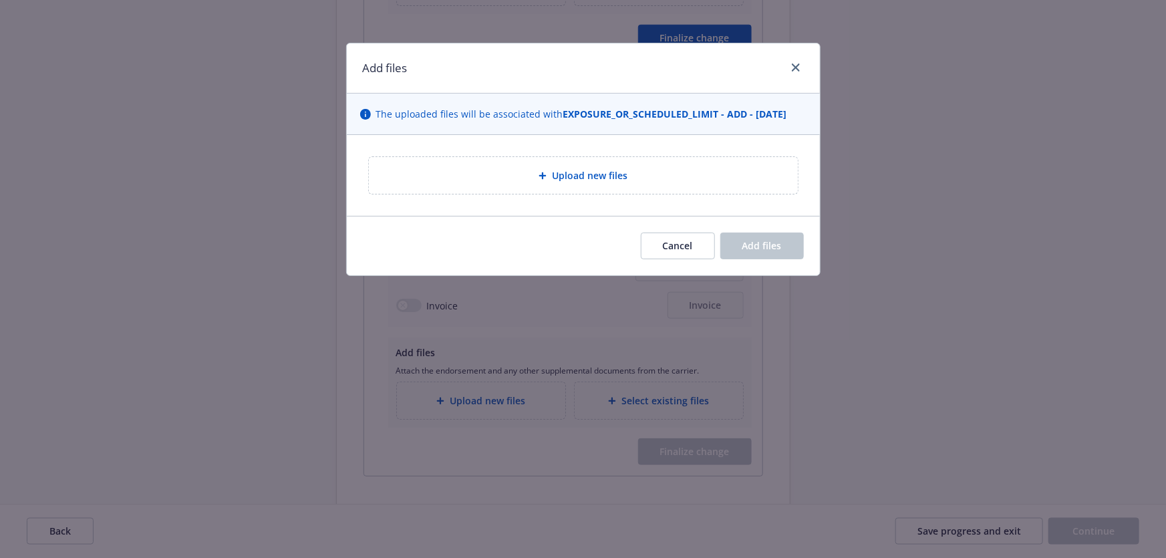
click at [516, 176] on div "Upload new files" at bounding box center [583, 175] width 408 height 15
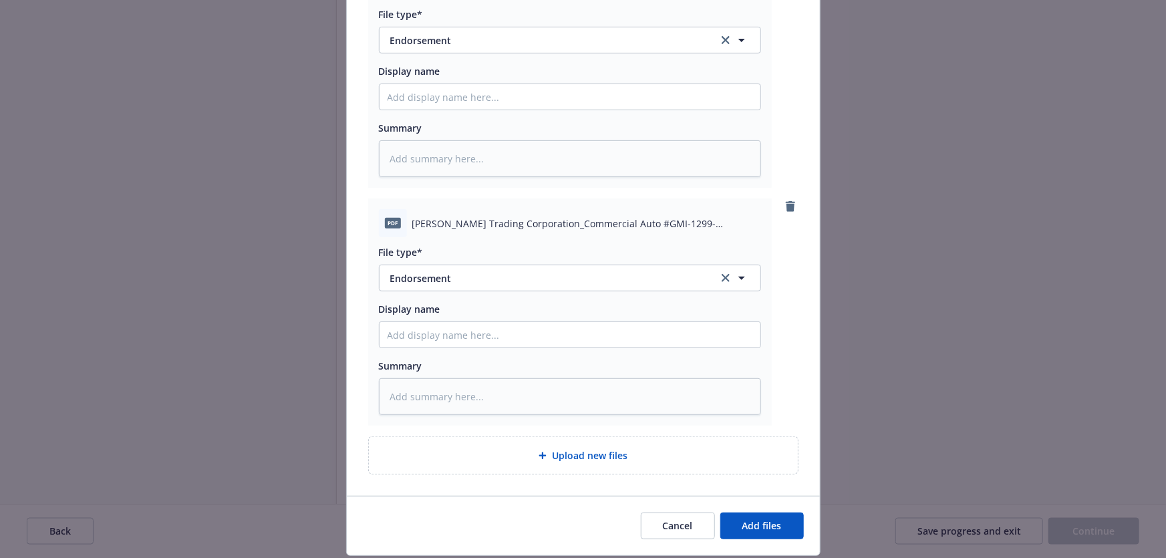
scroll to position [235, 0]
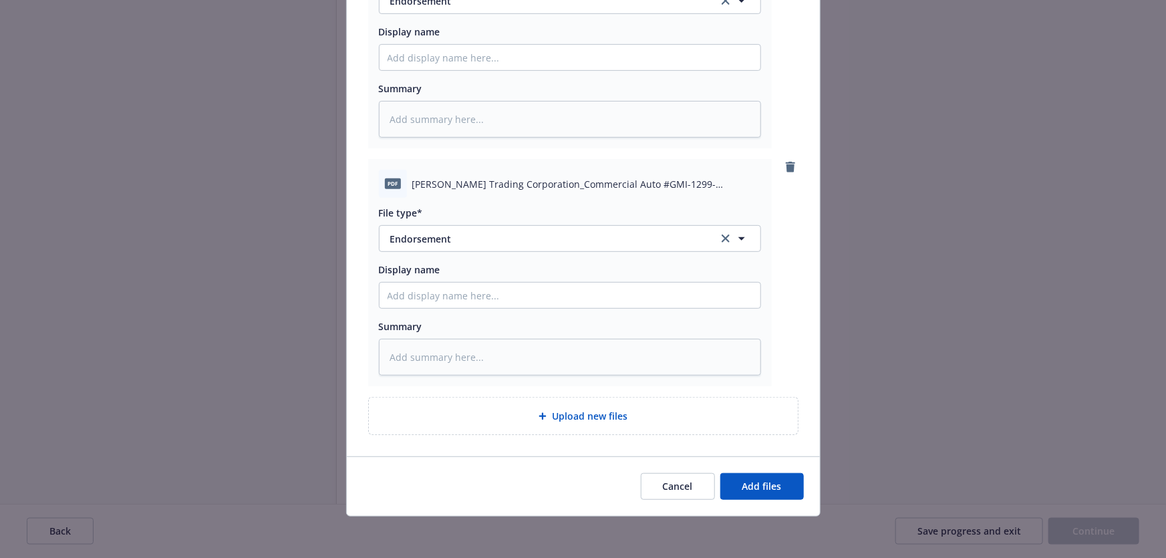
click at [487, 421] on div "Upload new files" at bounding box center [583, 415] width 408 height 15
type textarea "x"
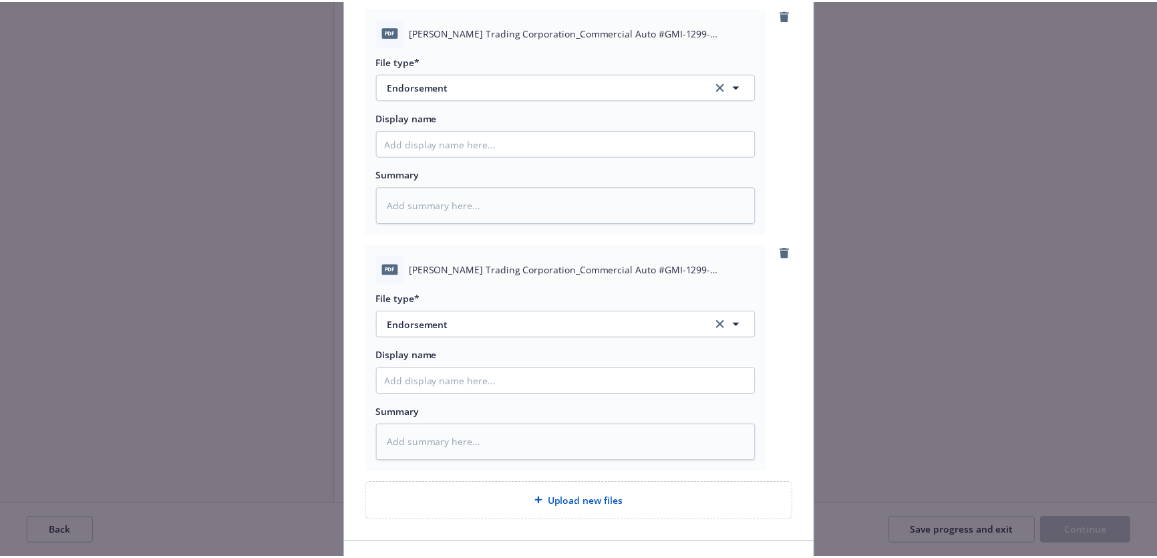
scroll to position [418, 0]
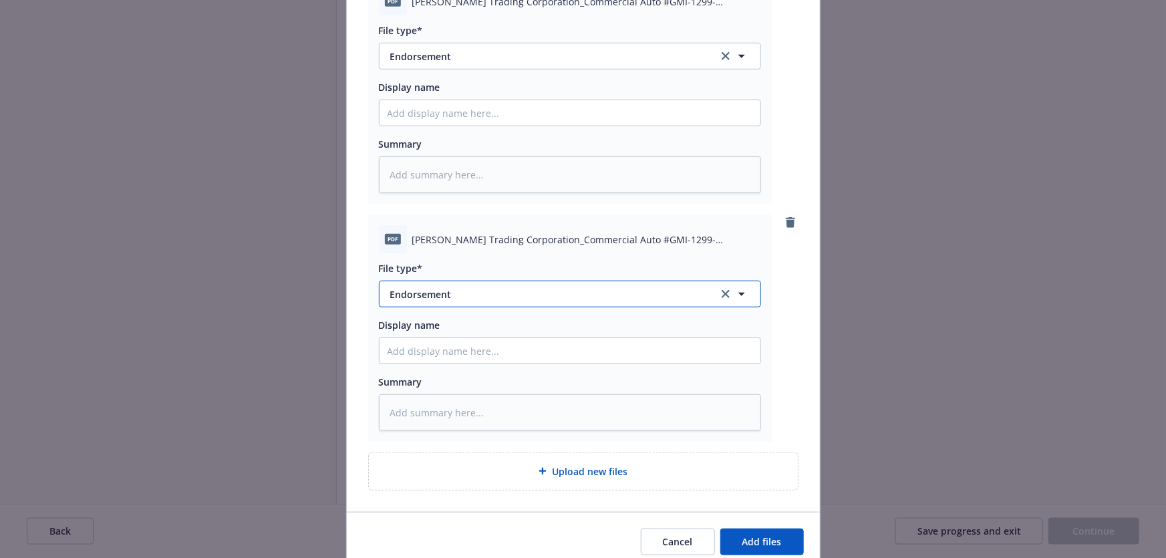
click at [492, 293] on span "Endorsement" at bounding box center [544, 294] width 309 height 14
drag, startPoint x: 466, startPoint y: 291, endPoint x: 243, endPoint y: 275, distance: 223.8
click at [261, 277] on div "Add files The uploaded files will be associated with EXPOSURE_OR_SCHEDULED_LIMI…" at bounding box center [583, 279] width 1166 height 558
type input "invoice"
click at [495, 357] on div "Invoice - Third Party" at bounding box center [569, 366] width 365 height 19
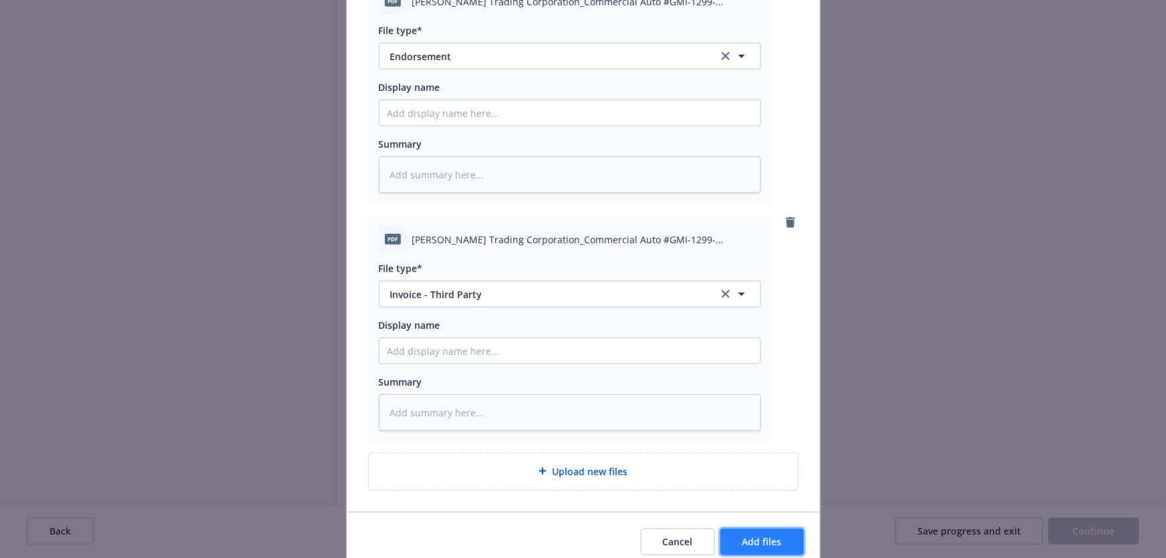
click at [762, 543] on span "Add files" at bounding box center [761, 541] width 39 height 13
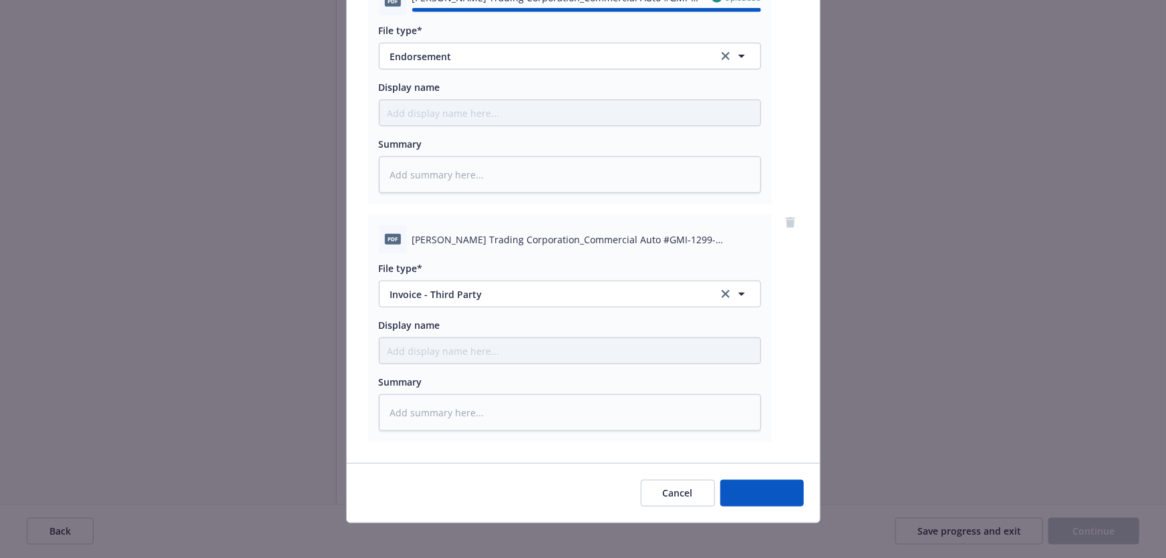
type textarea "x"
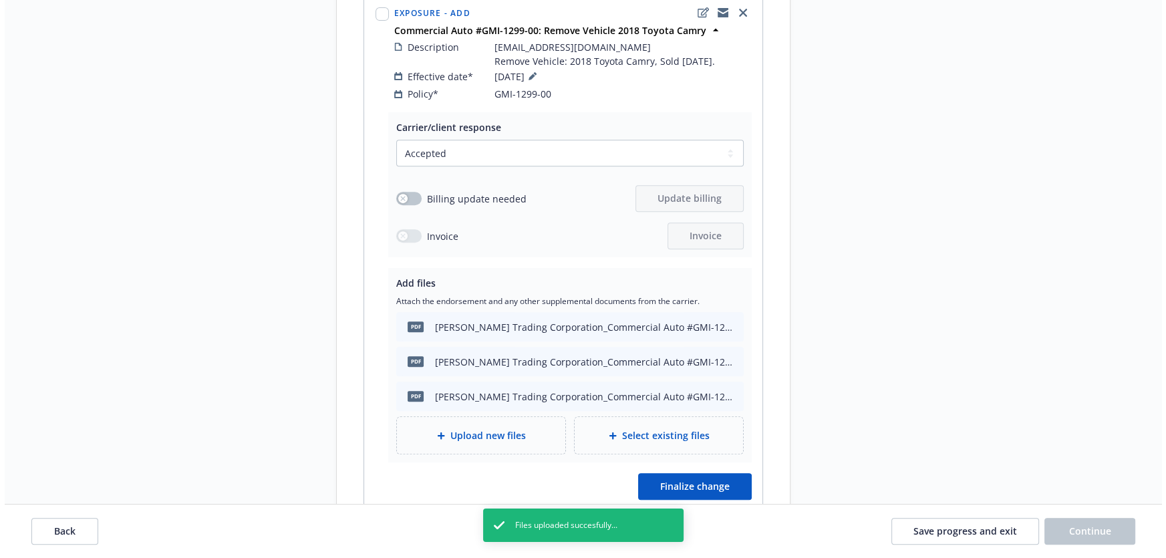
scroll to position [546, 0]
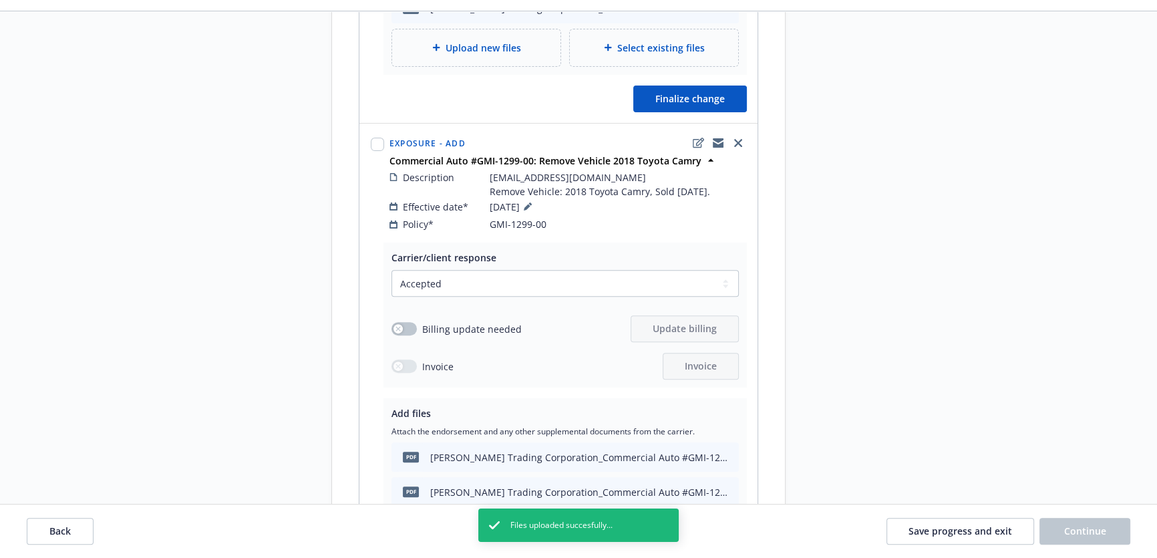
click at [394, 324] on div "Billing update needed Update billing" at bounding box center [564, 328] width 347 height 27
click at [397, 322] on button "button" at bounding box center [403, 328] width 25 height 13
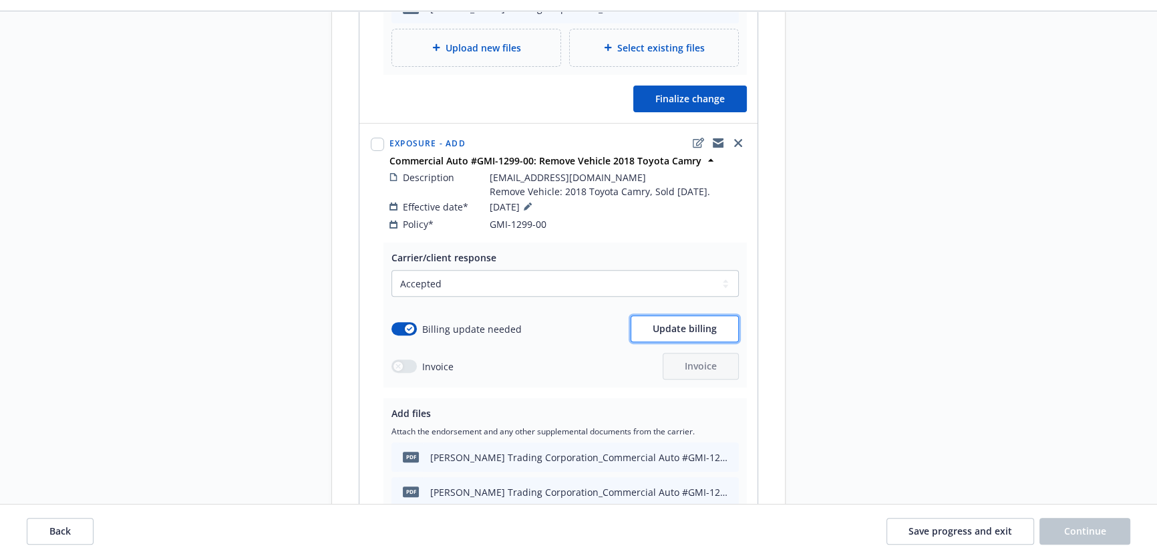
click at [677, 322] on span "Update billing" at bounding box center [685, 328] width 64 height 13
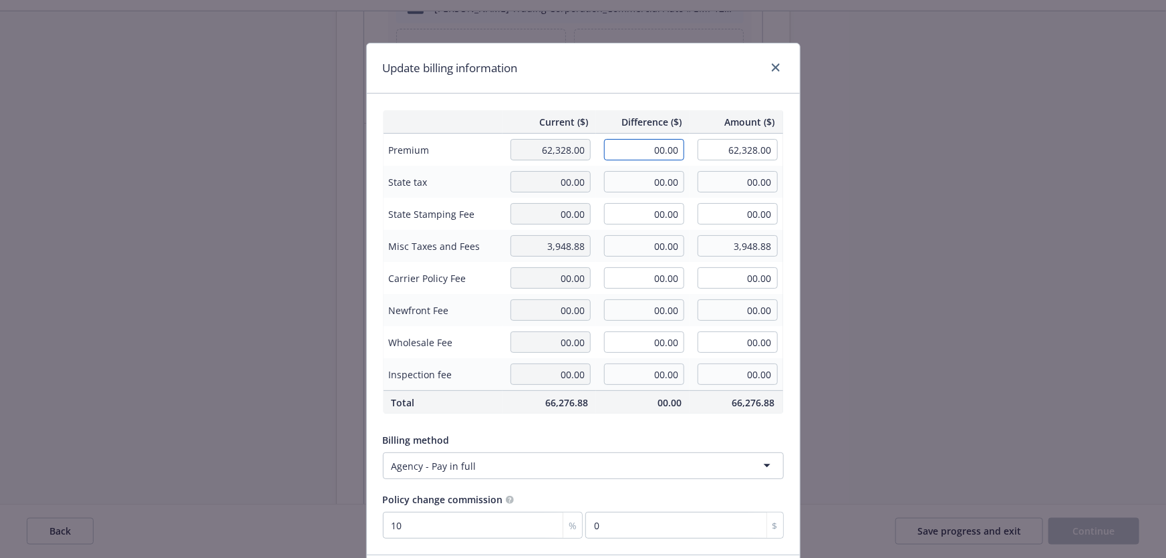
click at [651, 152] on input "00.00" at bounding box center [644, 149] width 80 height 21
click at [652, 152] on input "00.00" at bounding box center [644, 149] width 80 height 21
paste input "-$1,653.00"
type input "-$1,653.00"
click at [633, 148] on input "-$1,653.00" at bounding box center [644, 149] width 80 height 21
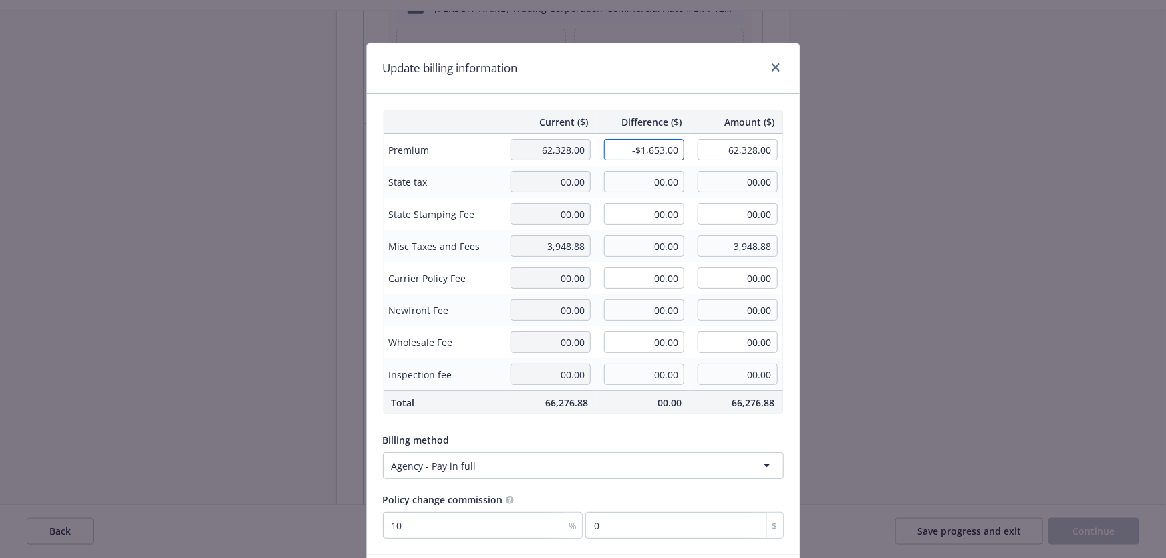
click at [635, 153] on input "-$1,653.00" at bounding box center [644, 149] width 80 height 21
click at [630, 151] on input "-$1,653.00" at bounding box center [644, 149] width 80 height 21
click at [635, 146] on input "-$1,653.00" at bounding box center [644, 149] width 80 height 21
paste input "-$1,653.00"
click at [635, 149] on input "-$1,653.00" at bounding box center [644, 149] width 80 height 21
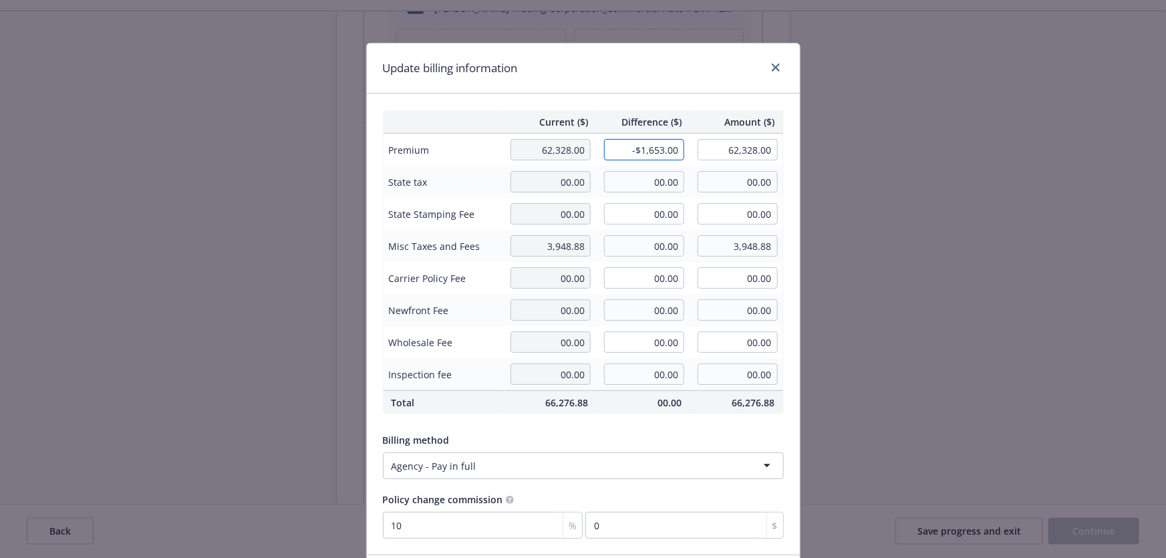
click at [634, 148] on input "-$1,653.00" at bounding box center [644, 149] width 80 height 21
type input "-1,653.00"
type input "60,675.00"
type input "-165.3"
click at [666, 114] on th "Difference ($)" at bounding box center [643, 121] width 94 height 23
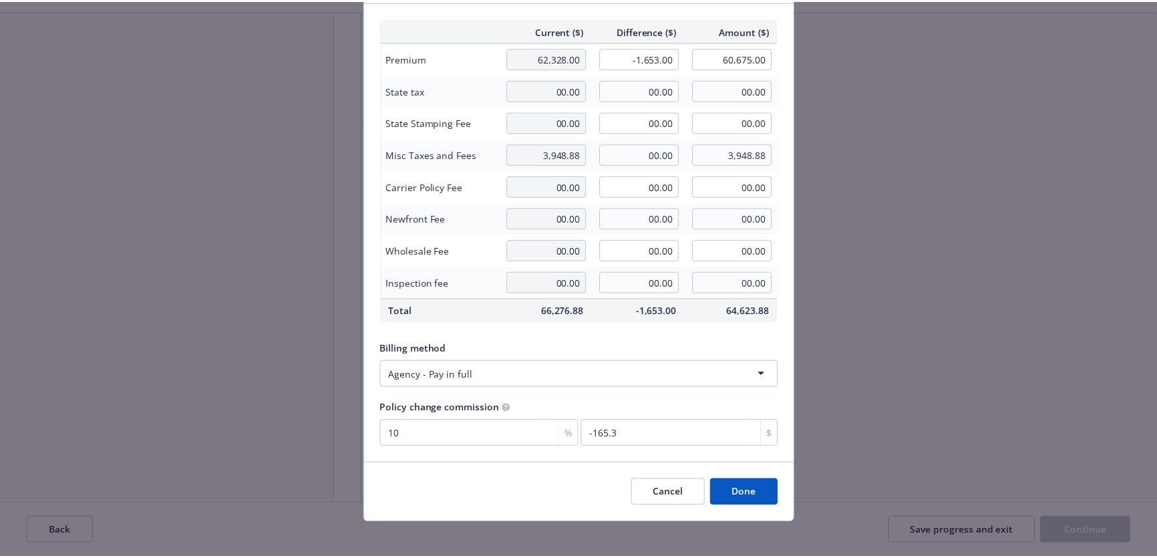
scroll to position [99, 0]
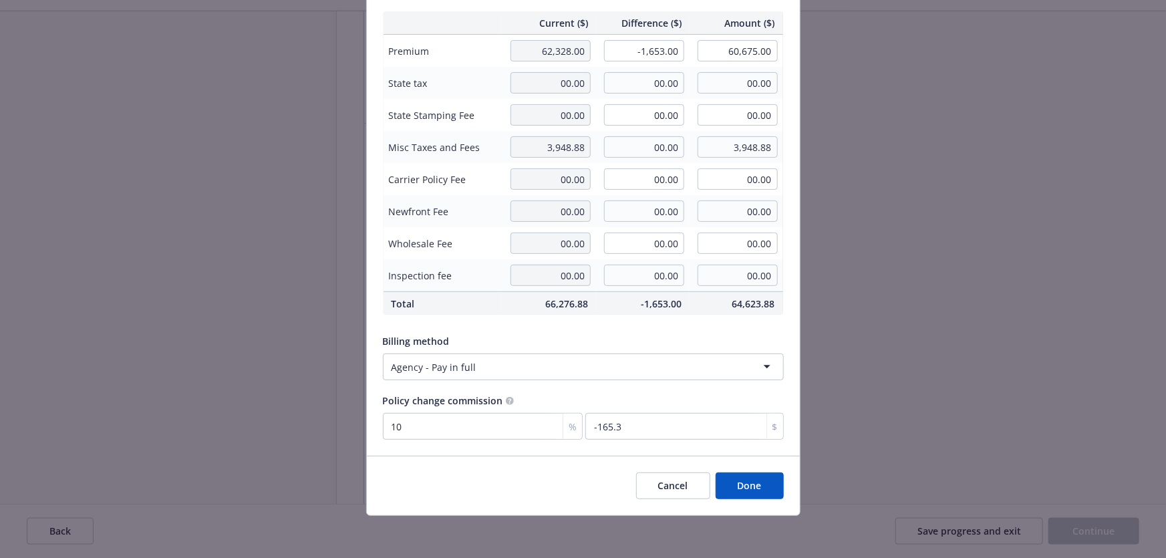
click at [761, 481] on button "Done" at bounding box center [750, 485] width 68 height 27
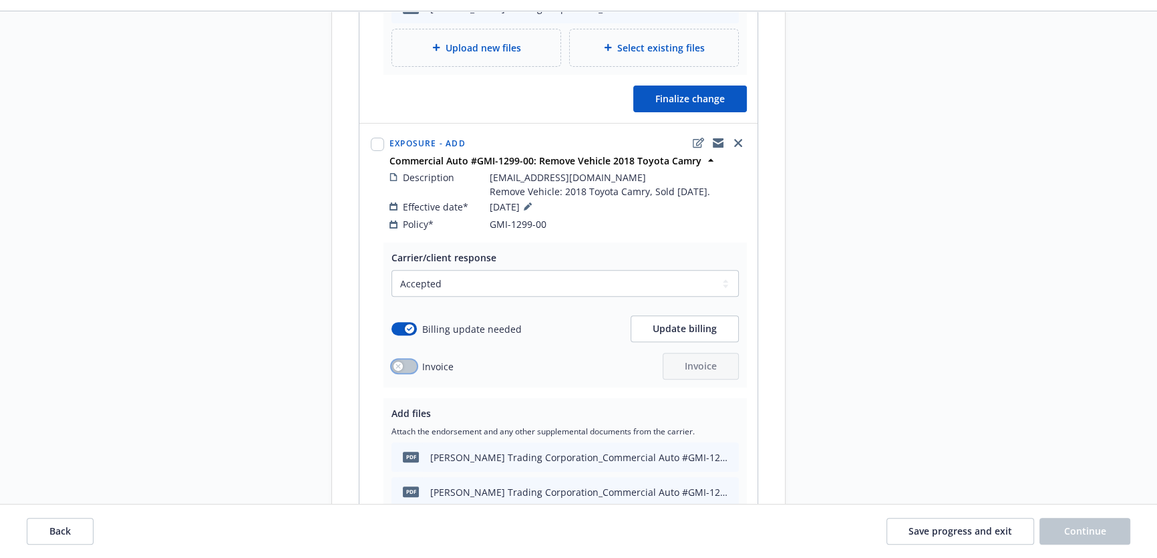
drag, startPoint x: 412, startPoint y: 352, endPoint x: 441, endPoint y: 353, distance: 28.7
click at [412, 359] on button "button" at bounding box center [403, 365] width 25 height 13
click at [695, 359] on span "Invoice" at bounding box center [701, 365] width 32 height 13
select select "ACCEPTED"
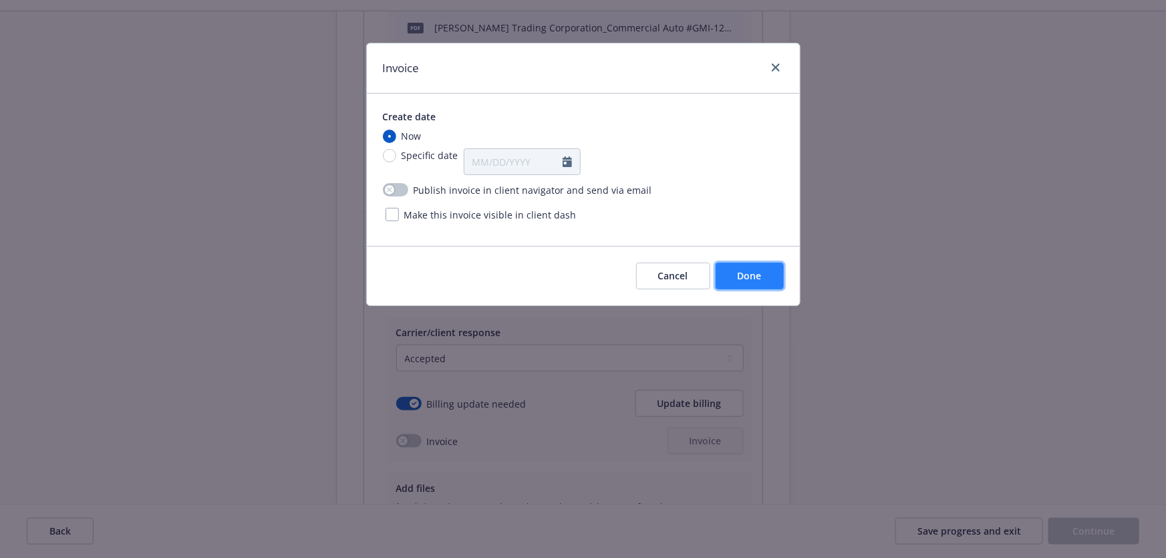
click at [758, 281] on span "Done" at bounding box center [750, 275] width 24 height 13
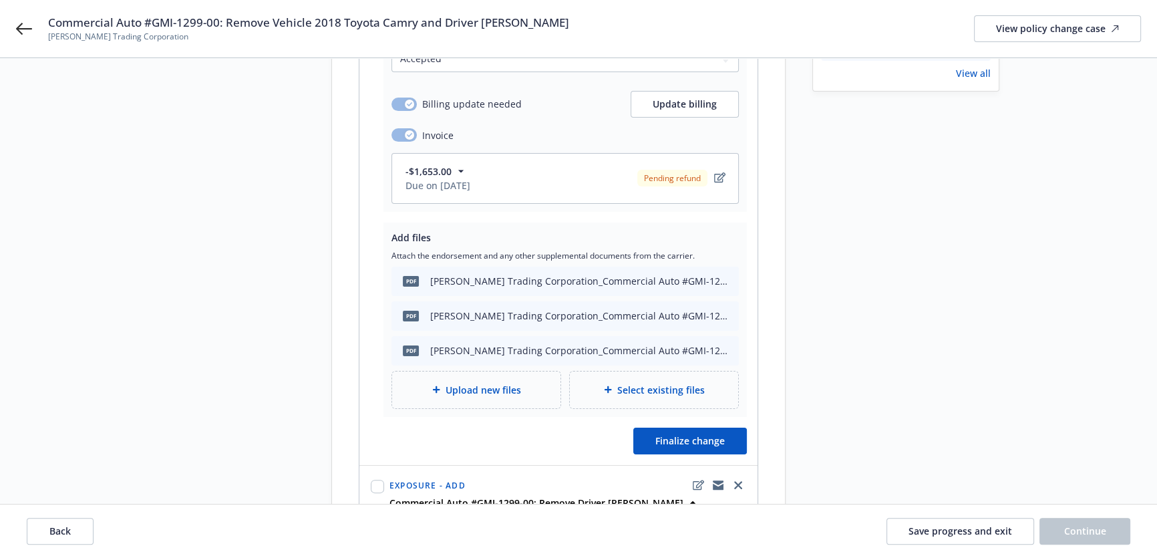
scroll to position [303, 0]
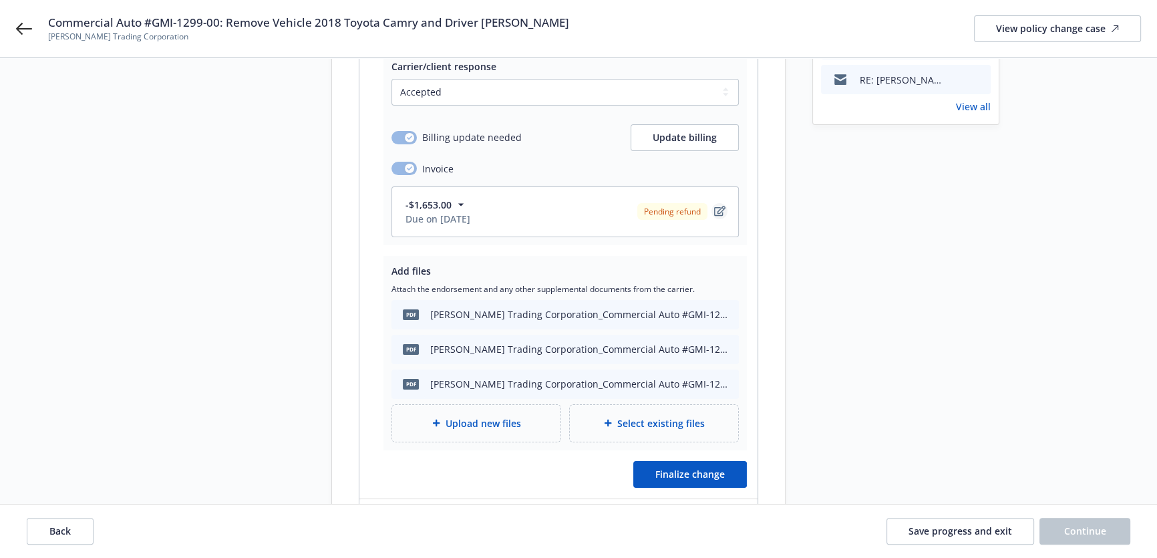
click at [715, 206] on icon "edit" at bounding box center [719, 211] width 11 height 11
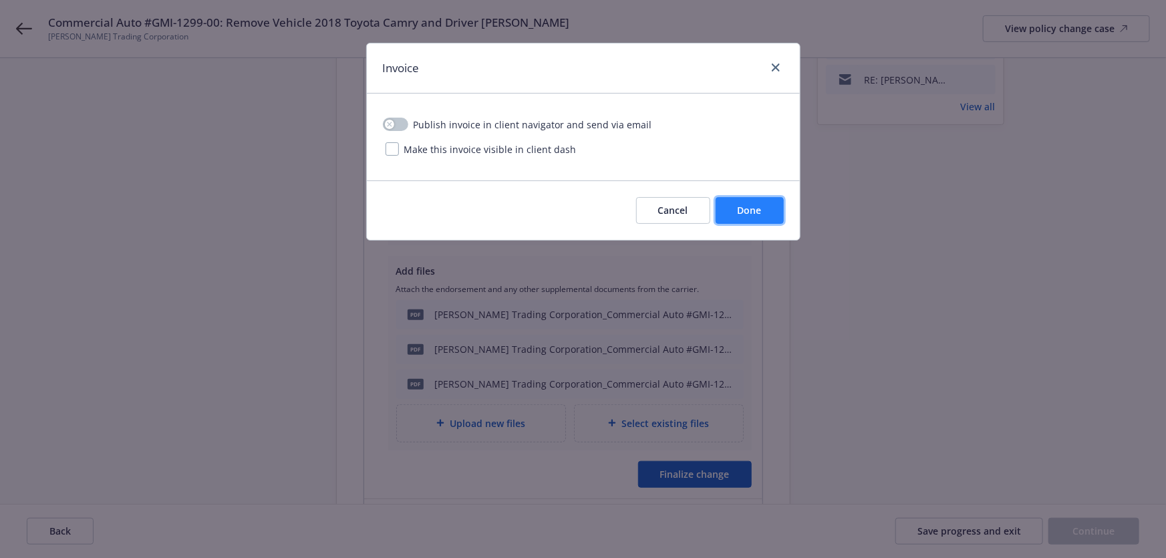
click at [744, 208] on span "Done" at bounding box center [750, 210] width 24 height 13
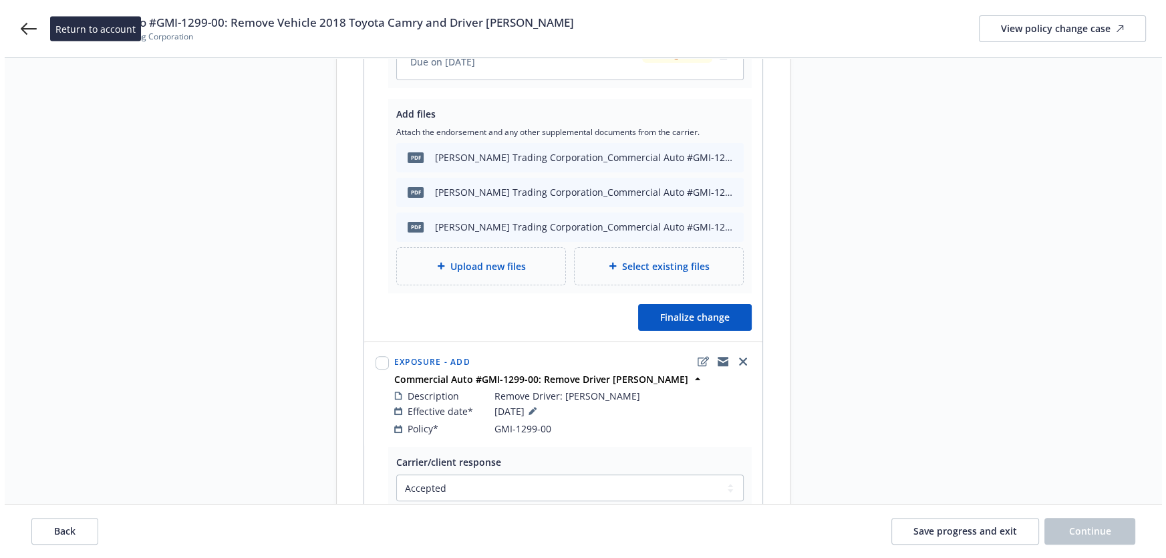
scroll to position [486, 0]
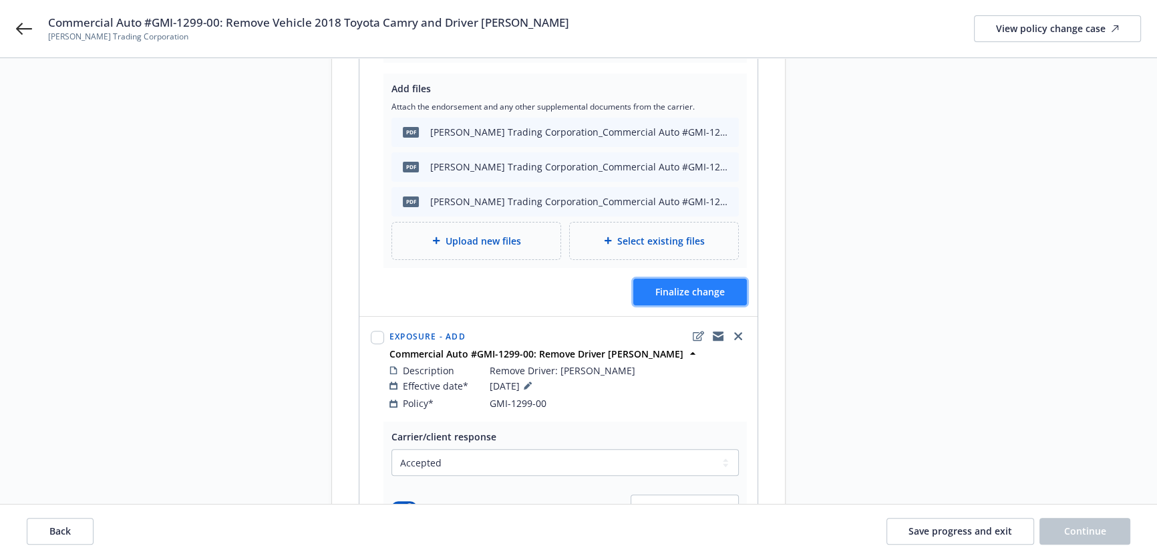
click at [693, 285] on span "Finalize change" at bounding box center [689, 291] width 69 height 13
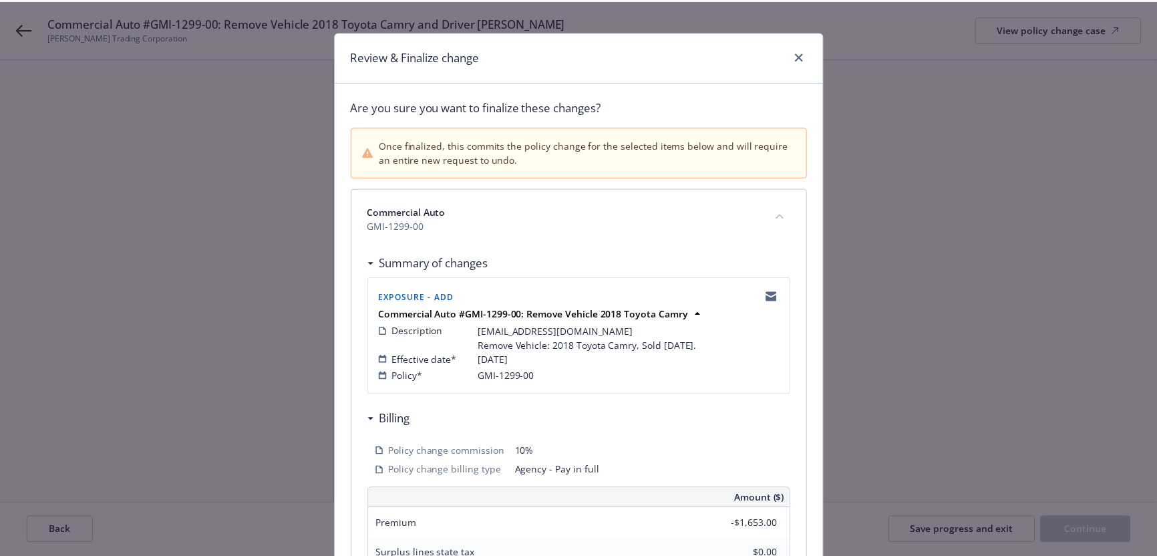
scroll to position [0, 0]
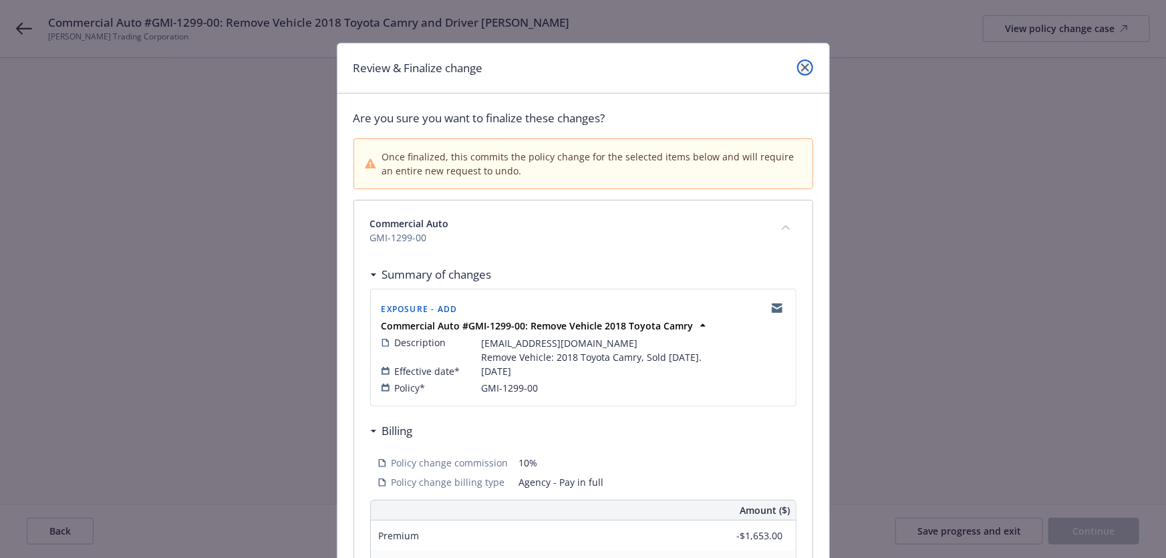
click at [801, 67] on icon "close" at bounding box center [805, 67] width 8 height 8
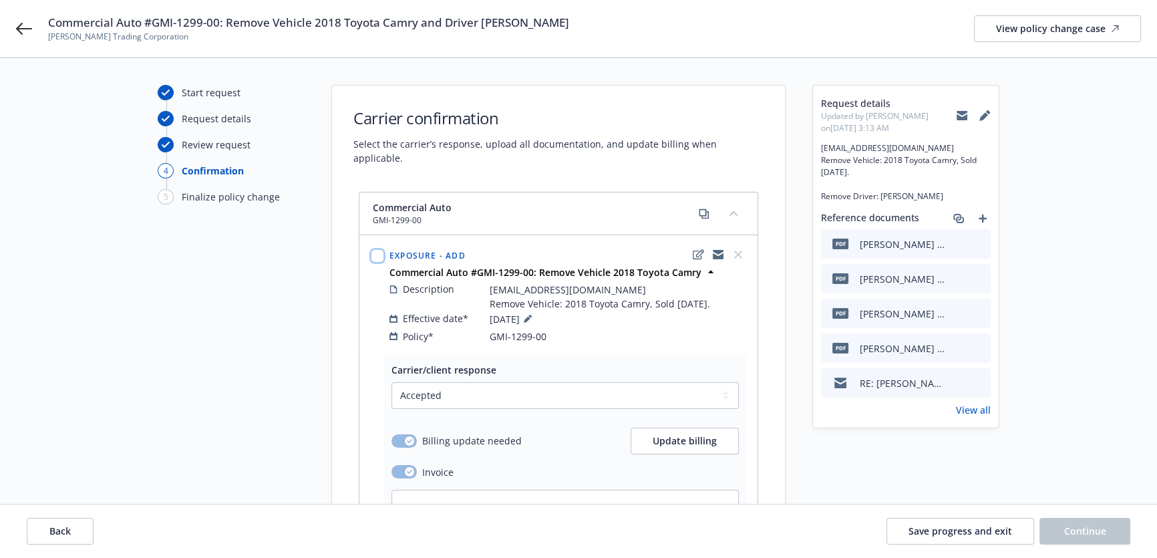
click at [379, 249] on input "checkbox" at bounding box center [377, 255] width 13 height 13
checkbox input "true"
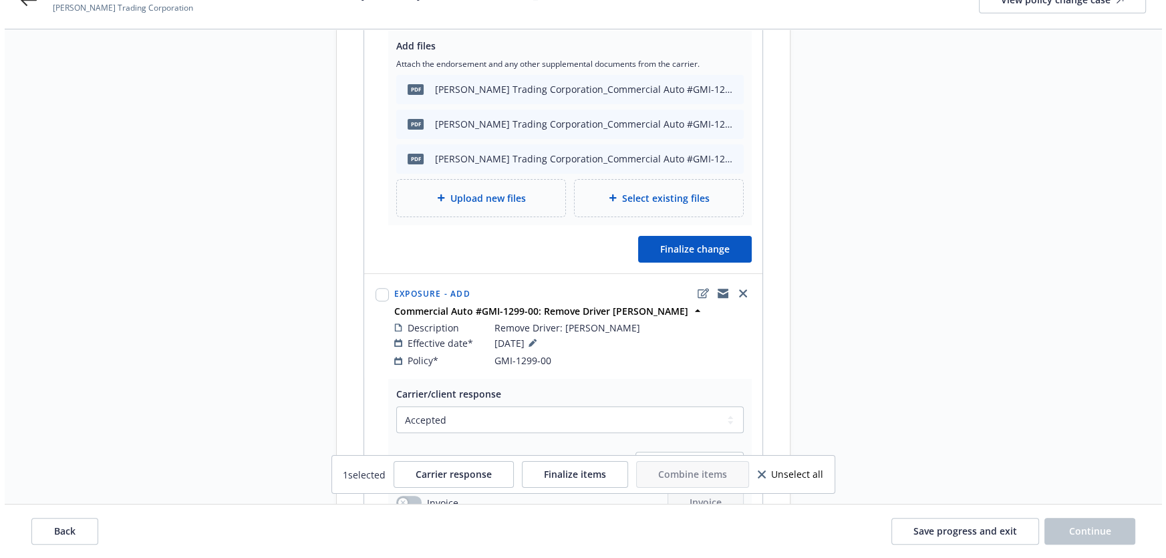
scroll to position [546, 0]
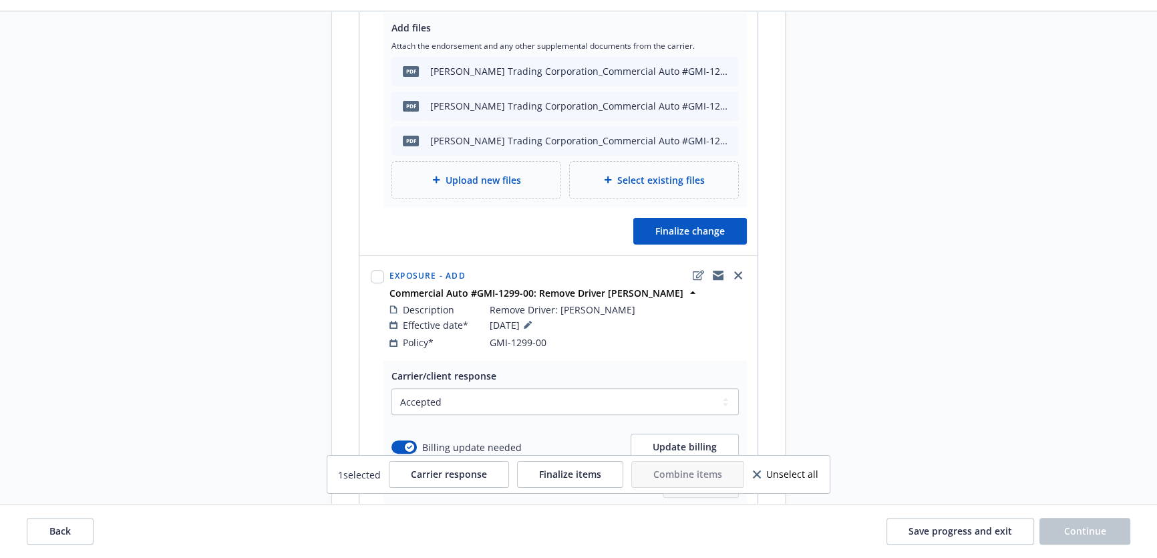
click at [385, 265] on div at bounding box center [377, 309] width 19 height 88
drag, startPoint x: 381, startPoint y: 264, endPoint x: 424, endPoint y: 293, distance: 51.9
click at [381, 270] on input "checkbox" at bounding box center [377, 276] width 13 height 13
checkbox input "true"
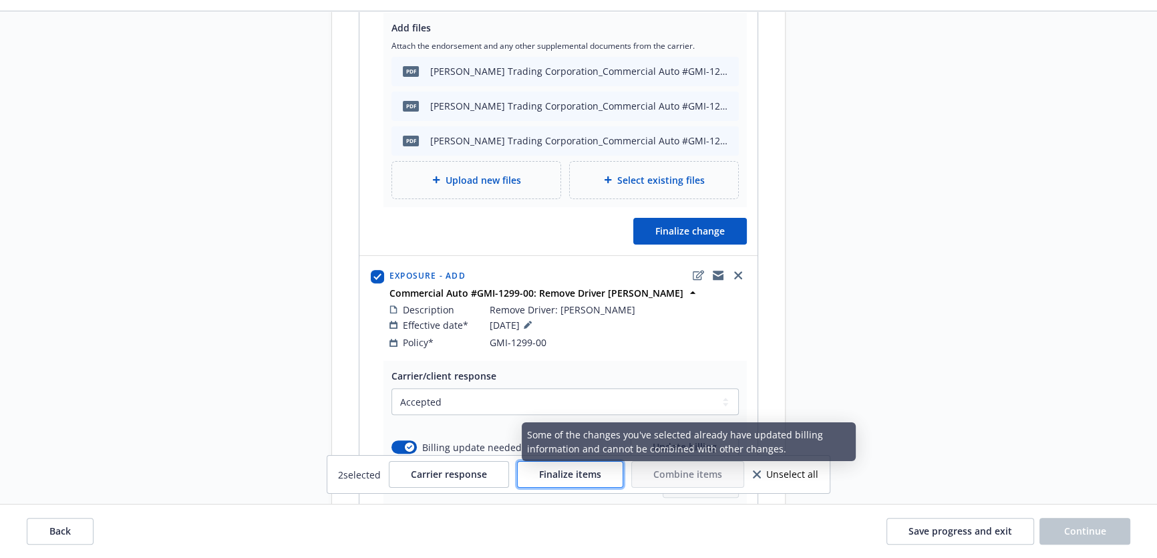
click at [595, 478] on span "Finalize items" at bounding box center [570, 474] width 62 height 13
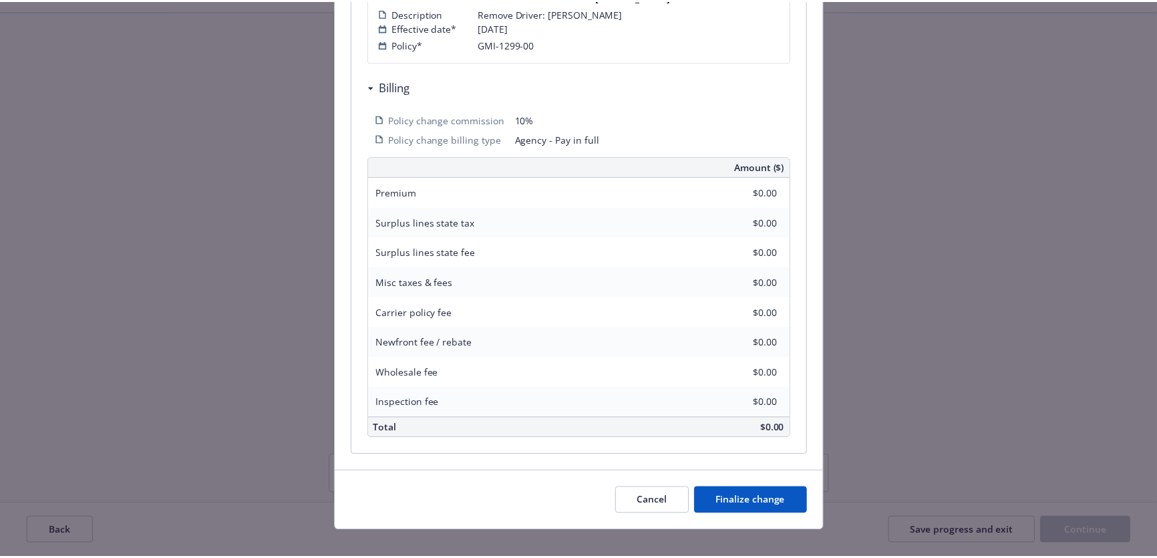
scroll to position [953, 0]
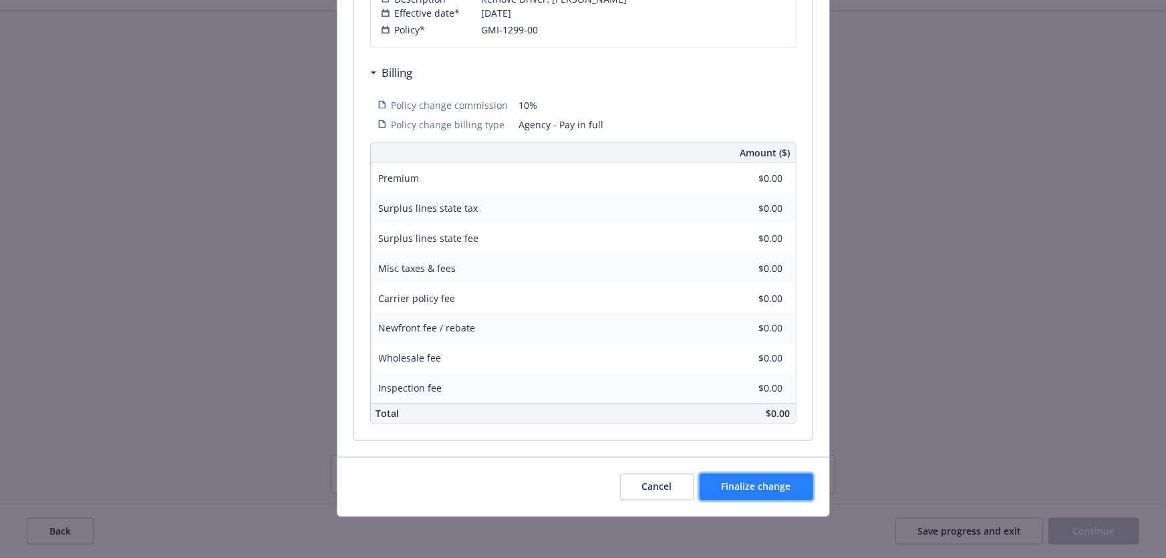
click at [732, 485] on span "Finalize change" at bounding box center [756, 486] width 69 height 13
select select "ACCEPTED"
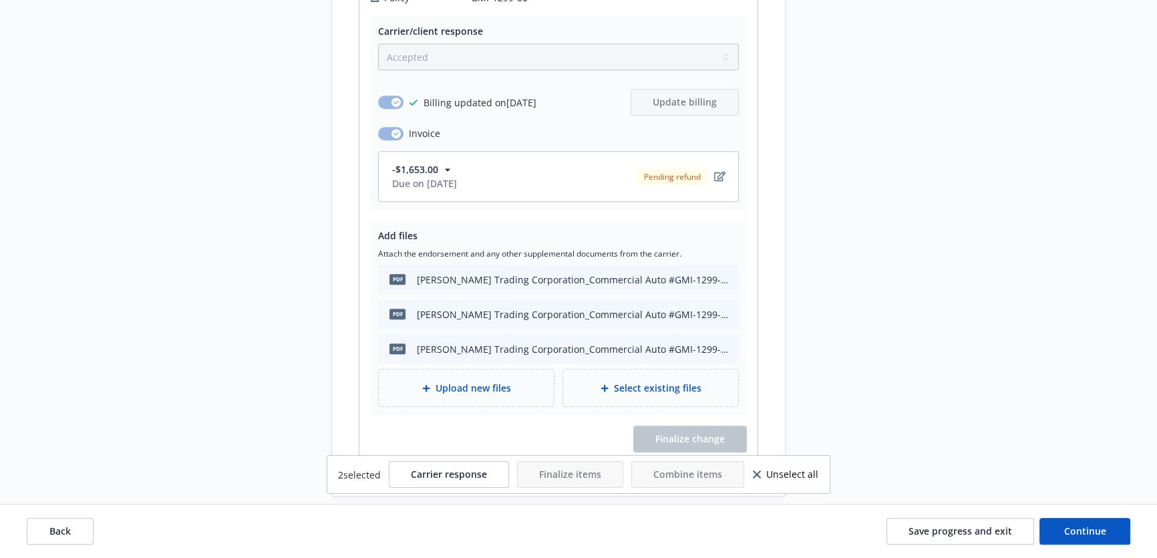
scroll to position [776, 0]
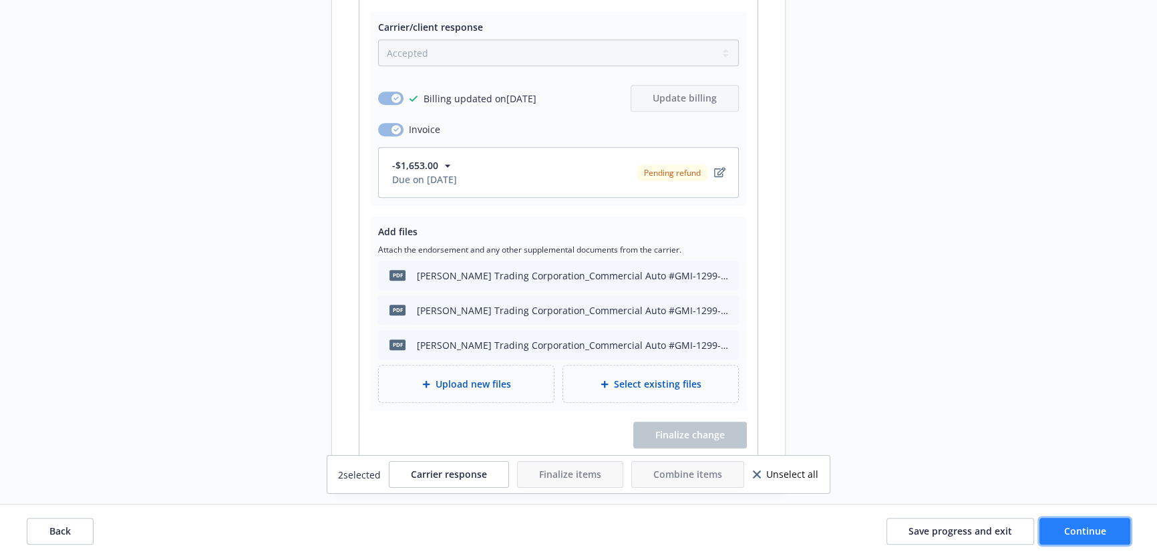
click at [1076, 526] on span "Continue" at bounding box center [1085, 530] width 42 height 13
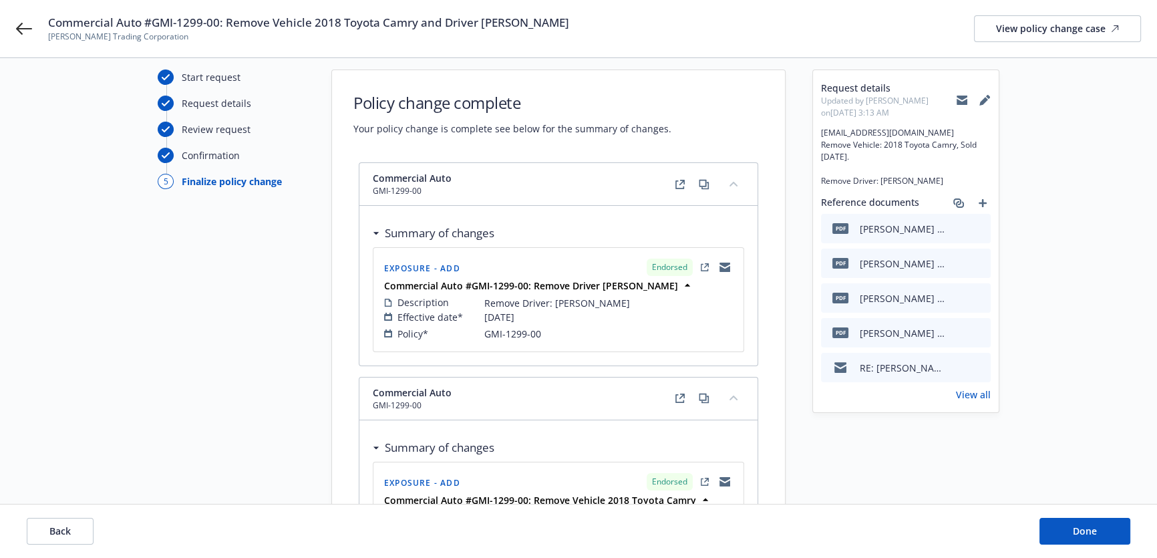
scroll to position [0, 0]
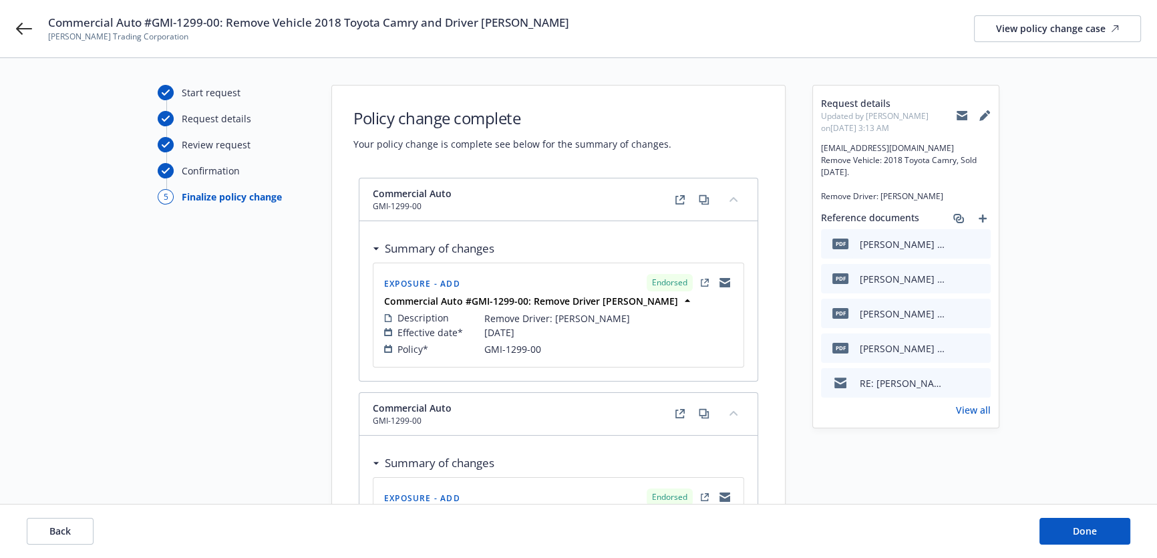
click at [966, 116] on icon at bounding box center [962, 117] width 11 height 6
drag, startPoint x: 572, startPoint y: 21, endPoint x: 228, endPoint y: 29, distance: 343.5
click at [228, 29] on div "Commercial Auto #GMI-1299-00: Remove Vehicle 2018 Toyota Camry and Driver Dean …" at bounding box center [594, 29] width 1093 height 28
copy span "Remove Vehicle 2018 Toyota Camry and Driver Dean Huong"
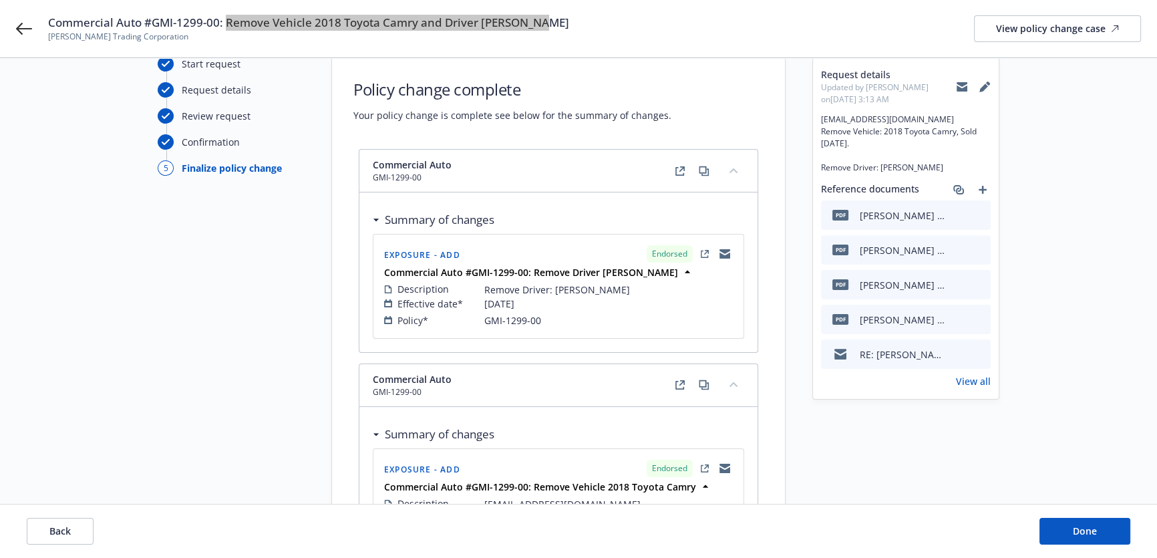
scroll to position [182, 0]
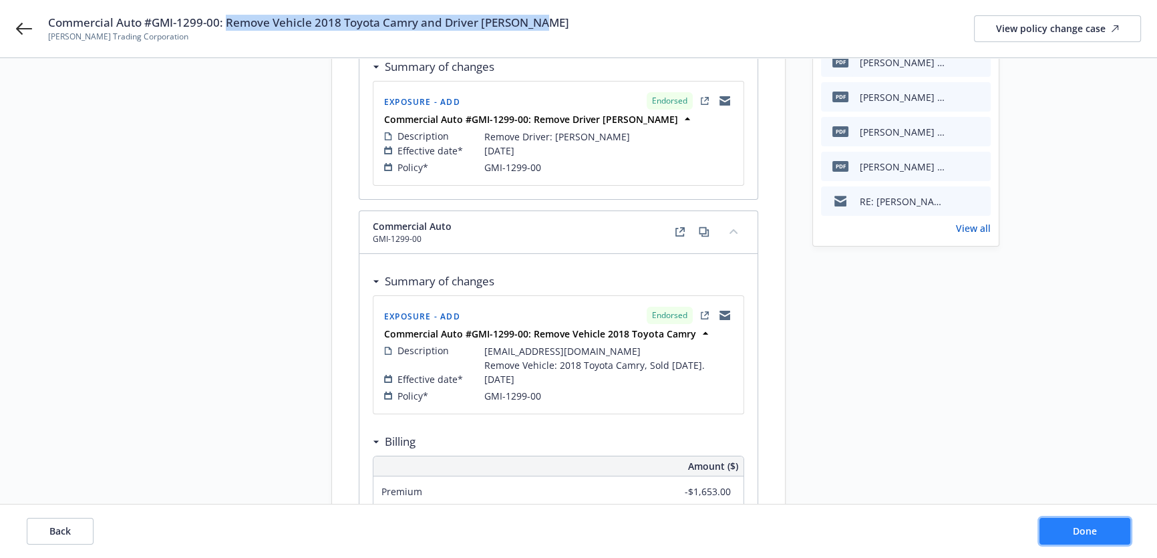
click at [1072, 540] on button "Done" at bounding box center [1085, 531] width 91 height 27
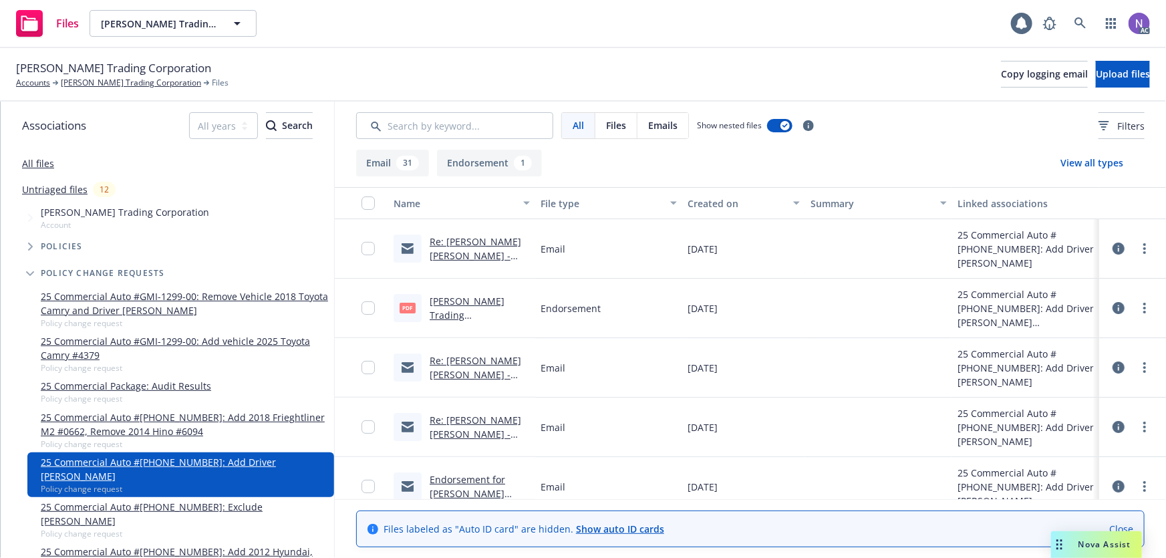
click at [468, 316] on link "Vinh Sanh Trading Corporation_Commercial Auto #GMI-1299-00_Add Driver Dean Hue …" at bounding box center [480, 350] width 100 height 111
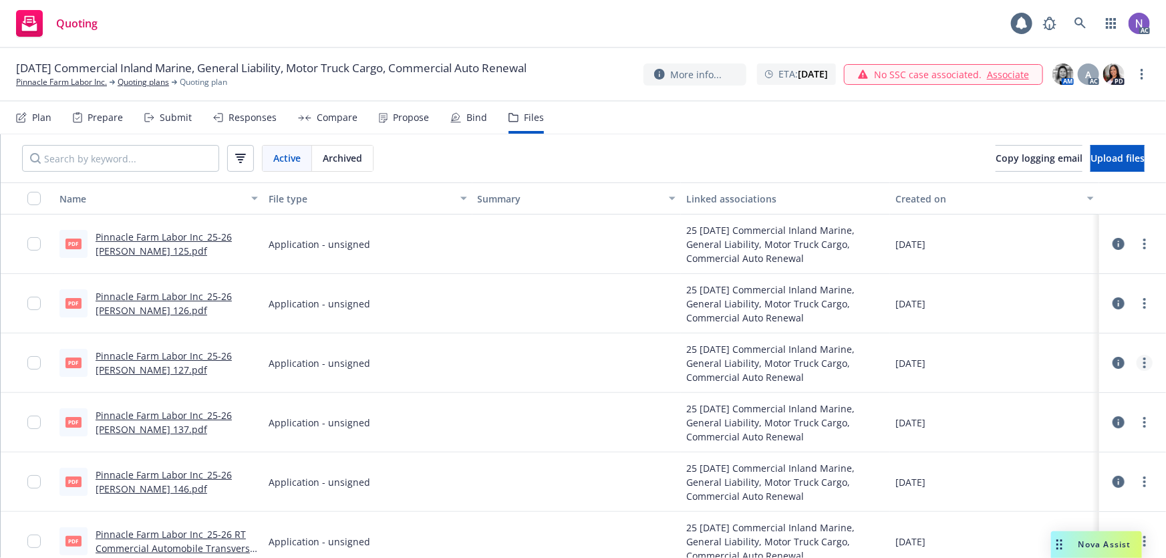
click at [1139, 359] on link "more" at bounding box center [1144, 363] width 16 height 16
drag, startPoint x: 1041, startPoint y: 387, endPoint x: 999, endPoint y: 371, distance: 45.0
click at [1041, 387] on link "Archive" at bounding box center [1076, 390] width 133 height 27
click at [1108, 159] on span "Upload files" at bounding box center [1117, 158] width 54 height 13
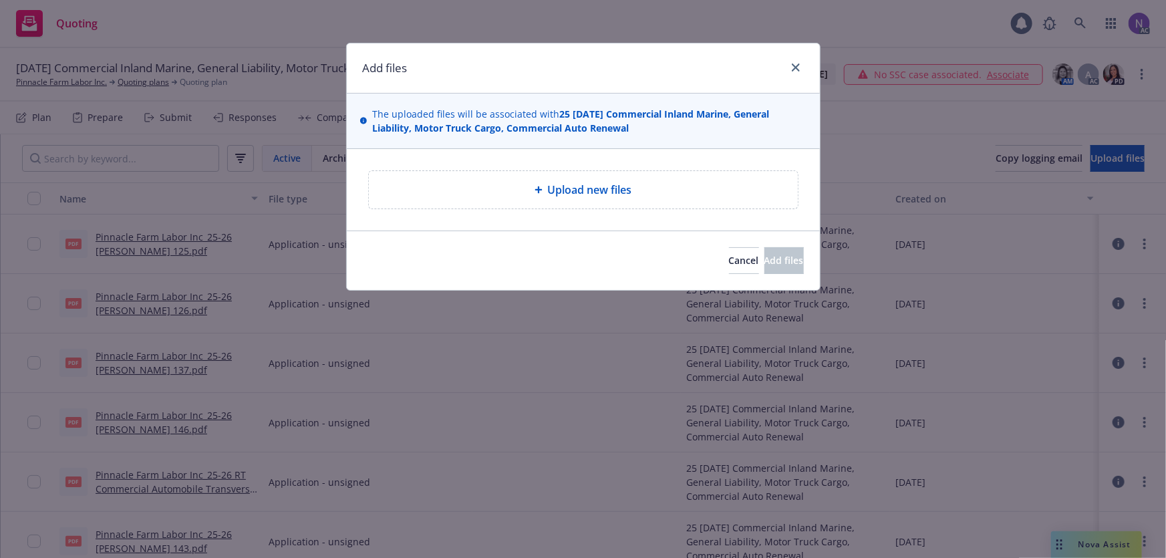
click at [644, 174] on div "Upload new files" at bounding box center [583, 189] width 429 height 37
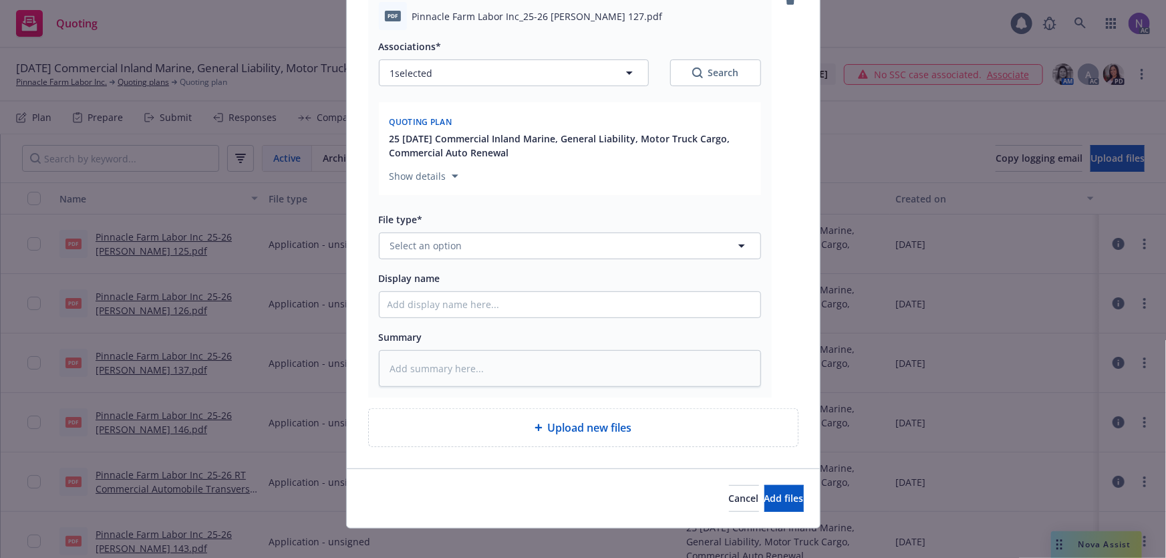
scroll to position [192, 0]
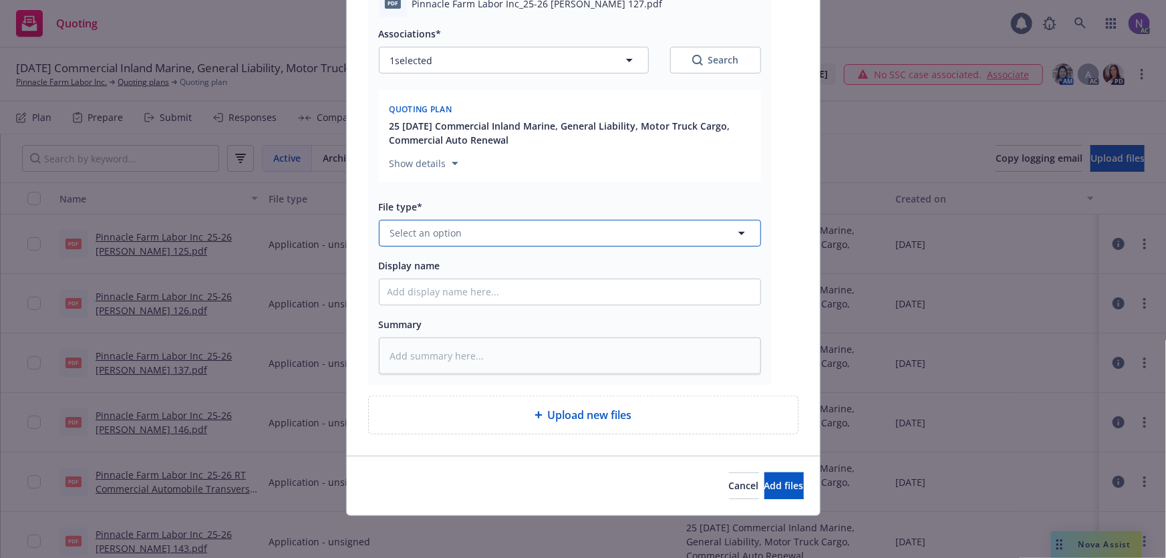
click at [560, 224] on button "Select an option" at bounding box center [570, 233] width 382 height 27
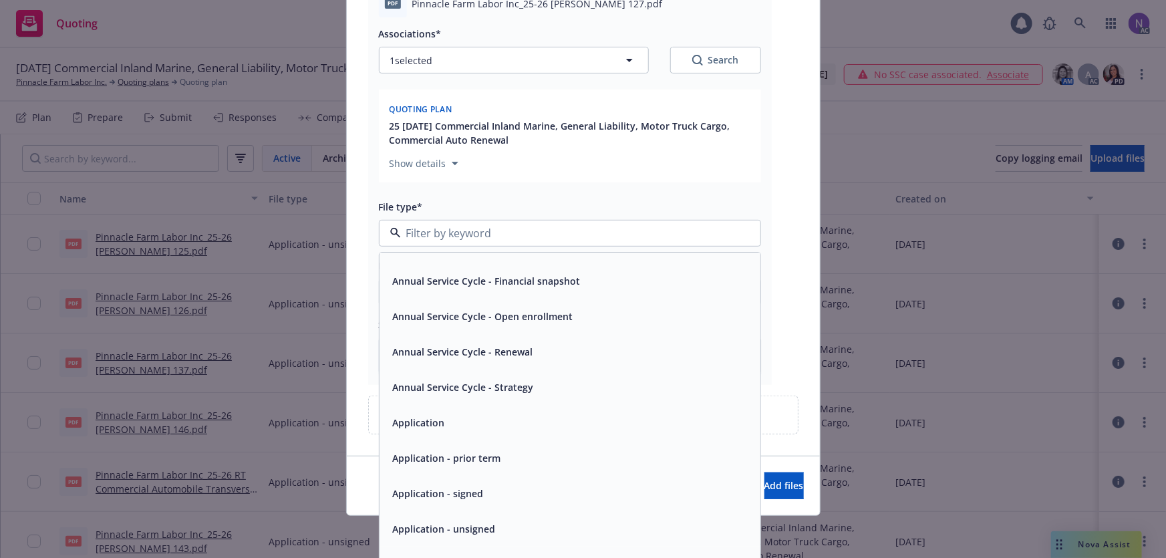
click at [502, 528] on div "Application - unsigned" at bounding box center [569, 528] width 365 height 19
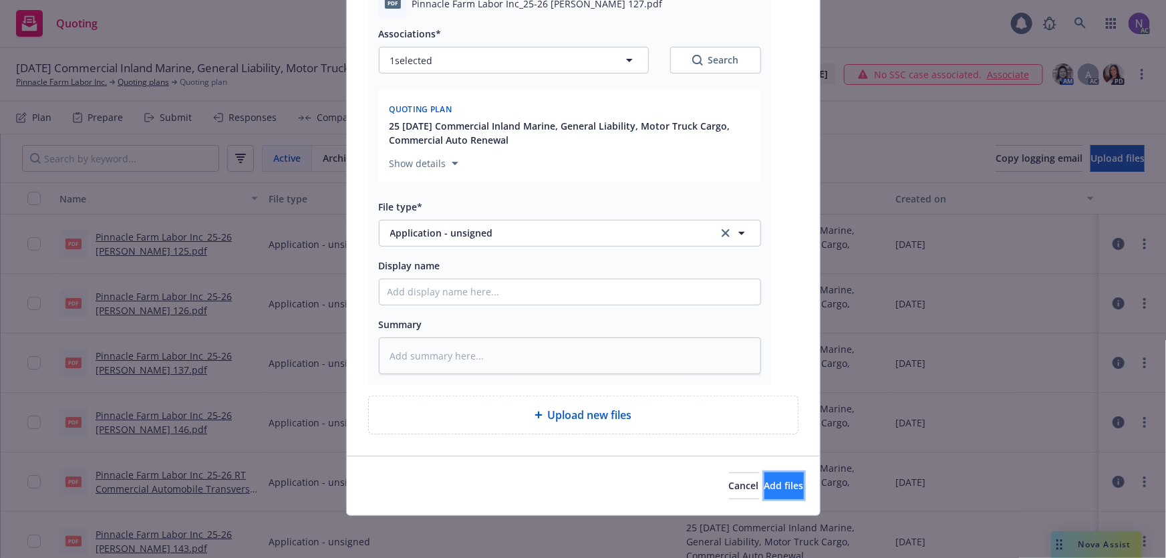
click at [764, 488] on span "Add files" at bounding box center [783, 485] width 39 height 13
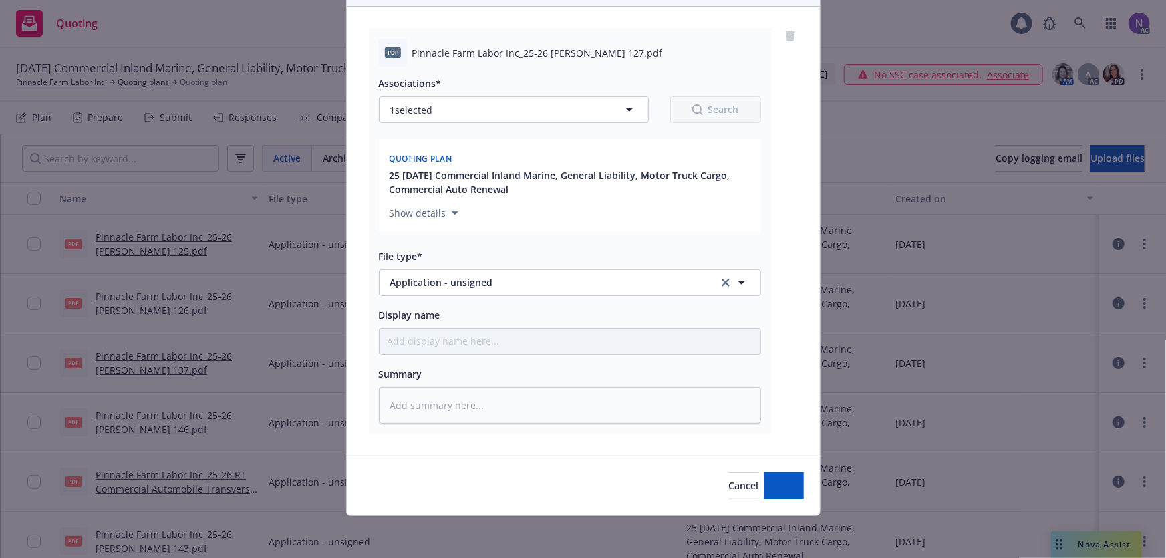
type textarea "x"
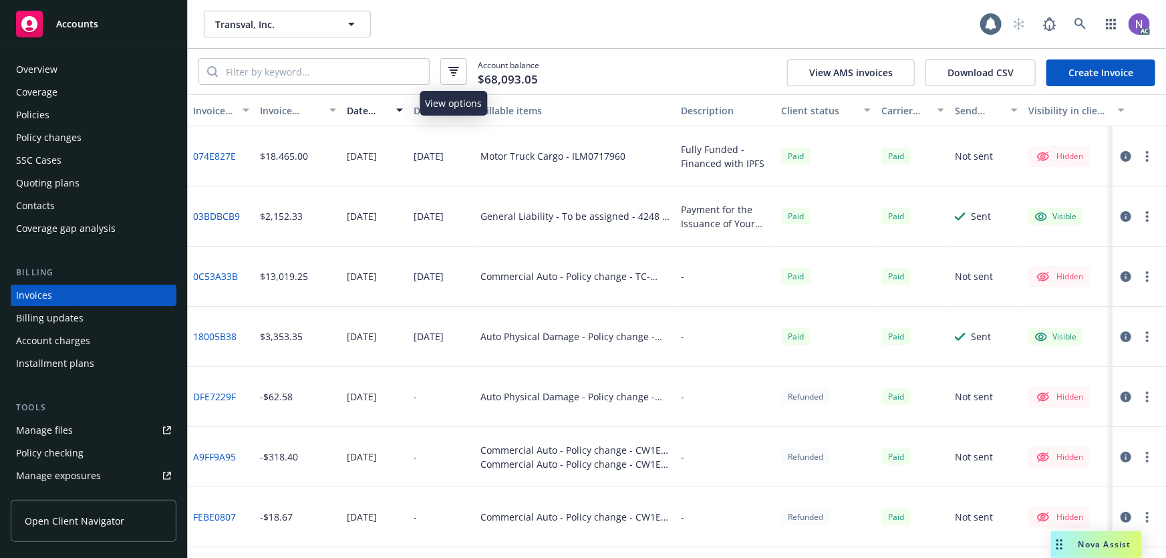
click at [456, 70] on icon "button" at bounding box center [454, 69] width 8 height 1
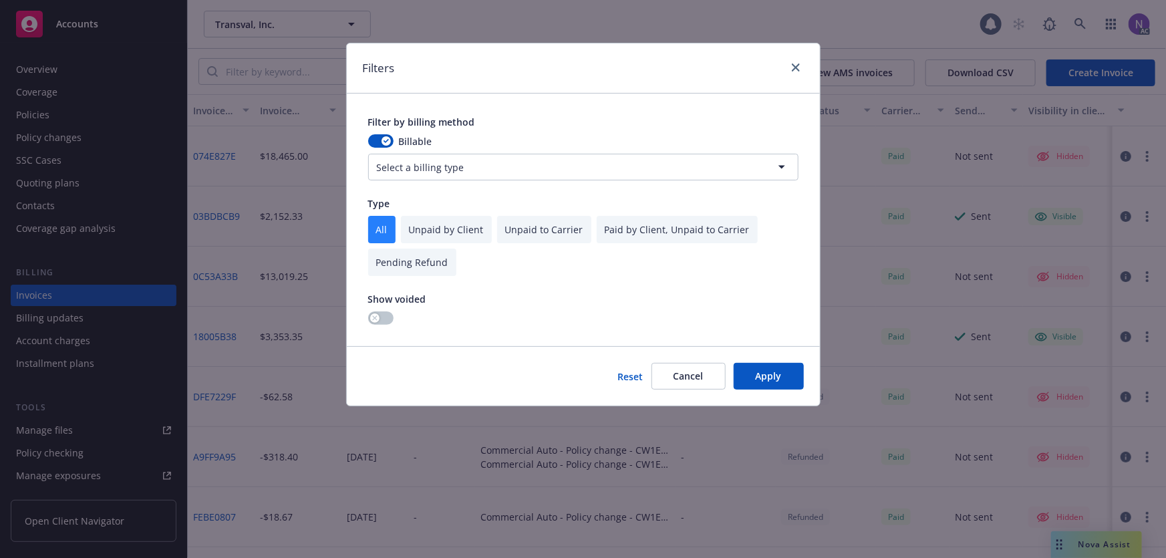
click at [410, 159] on html "Accounts Overview Coverage Policies Policy changes SSC Cases Quoting plans Cont…" at bounding box center [583, 279] width 1166 height 558
click at [792, 67] on icon "close" at bounding box center [796, 67] width 8 height 8
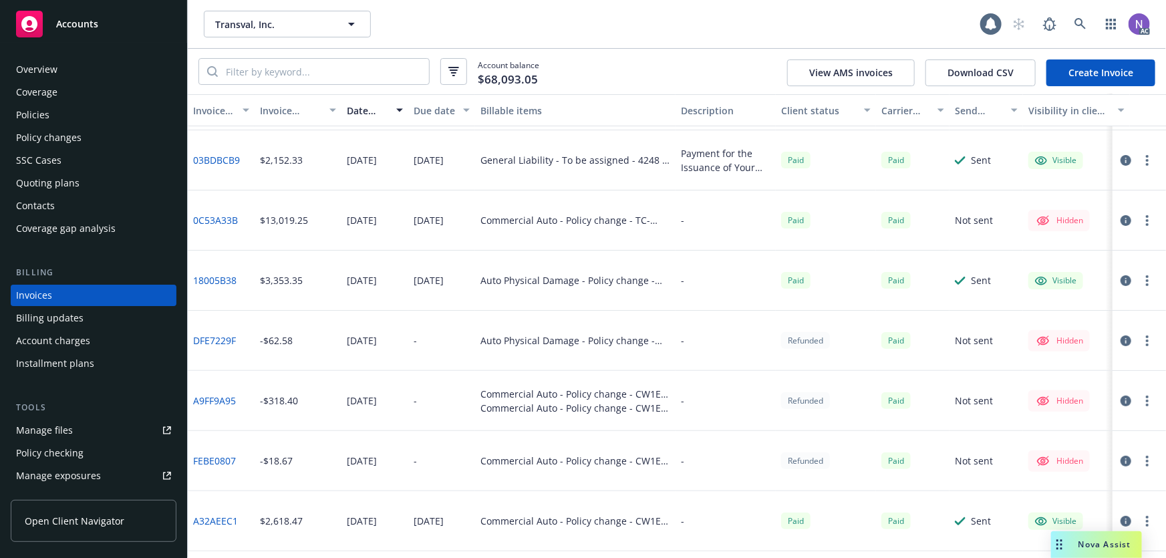
scroll to position [60, 0]
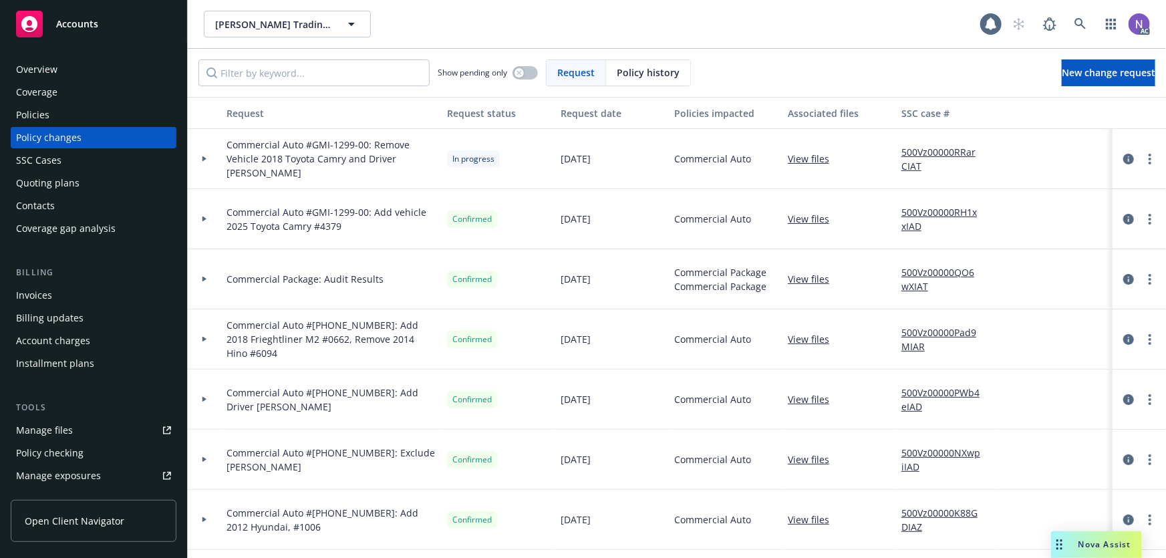
click at [73, 297] on div "Invoices" at bounding box center [93, 295] width 155 height 21
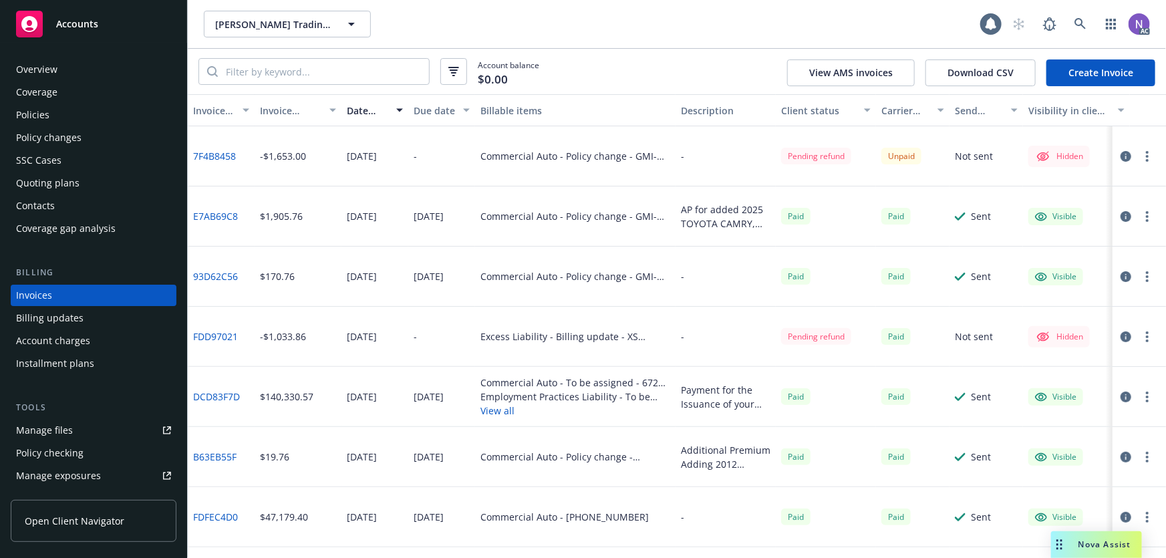
click at [1120, 159] on icon "button" at bounding box center [1125, 156] width 11 height 11
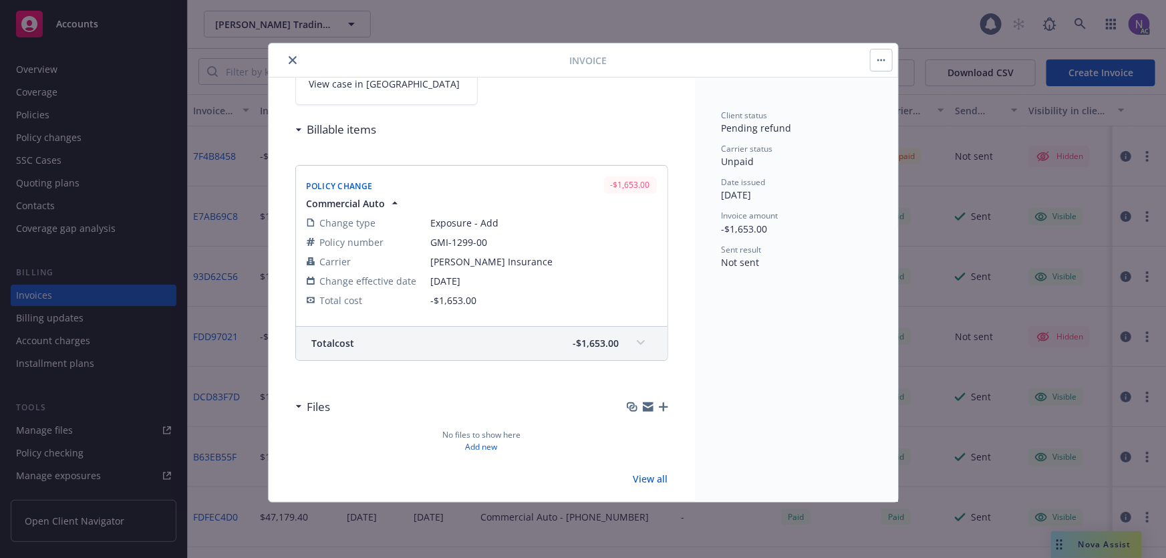
scroll to position [136, 0]
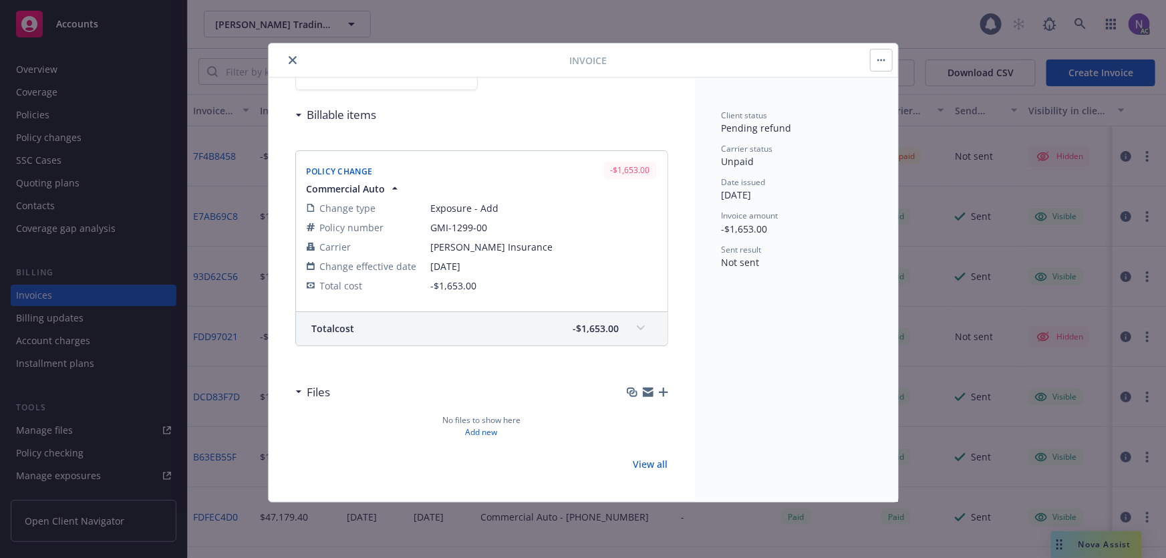
click at [659, 388] on div "Invoice ID: 7F4B8458 View case in SSC Billable items Policy Change -$1,653.00 C…" at bounding box center [482, 222] width 426 height 562
click at [659, 390] on icon "button" at bounding box center [663, 391] width 9 height 9
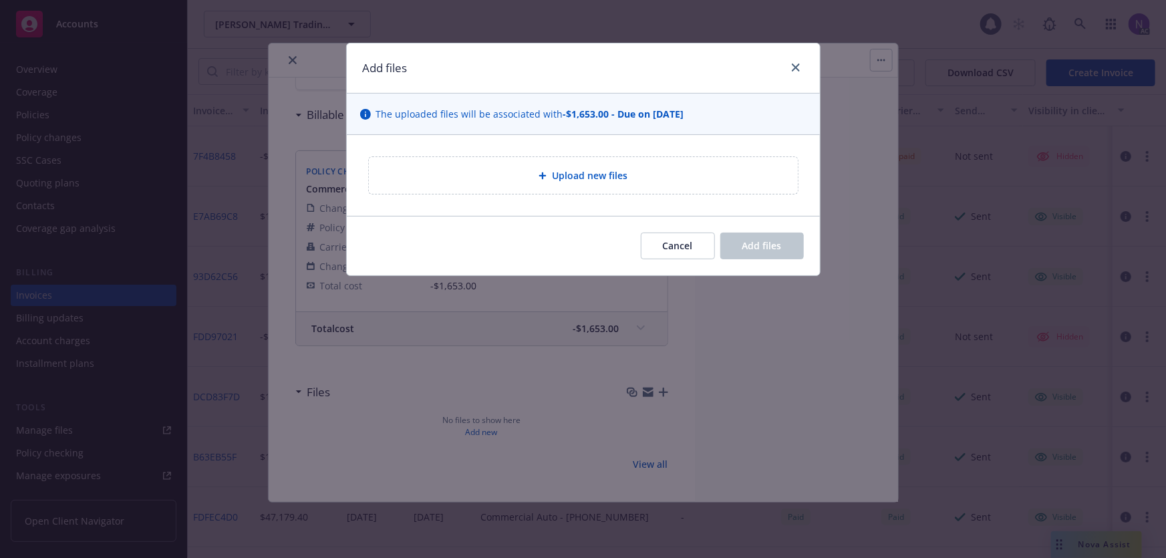
click at [589, 192] on div "Upload new files" at bounding box center [583, 175] width 429 height 37
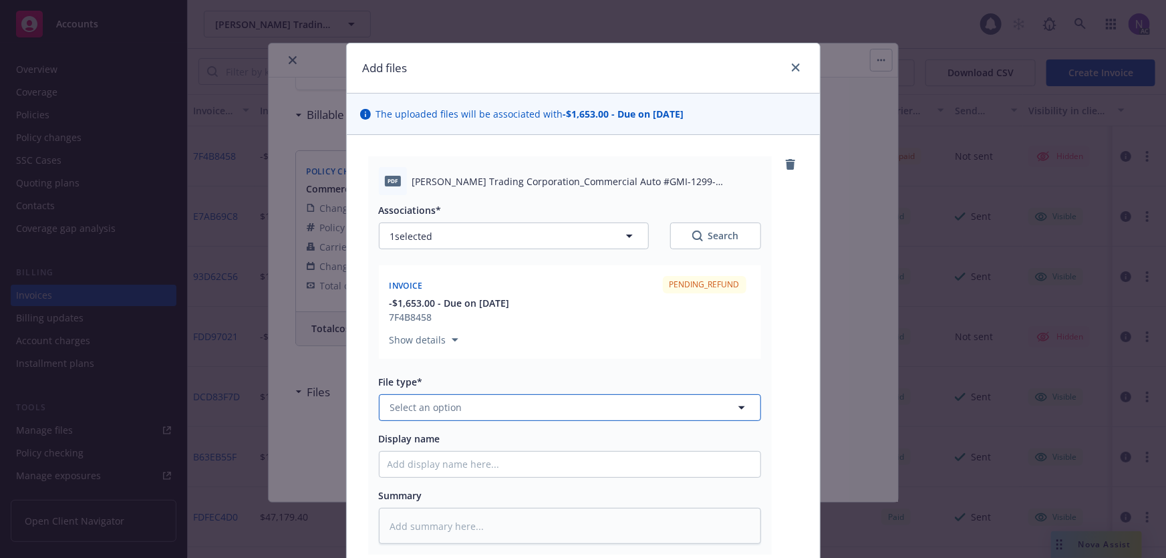
click at [523, 410] on button "Select an option" at bounding box center [570, 407] width 382 height 27
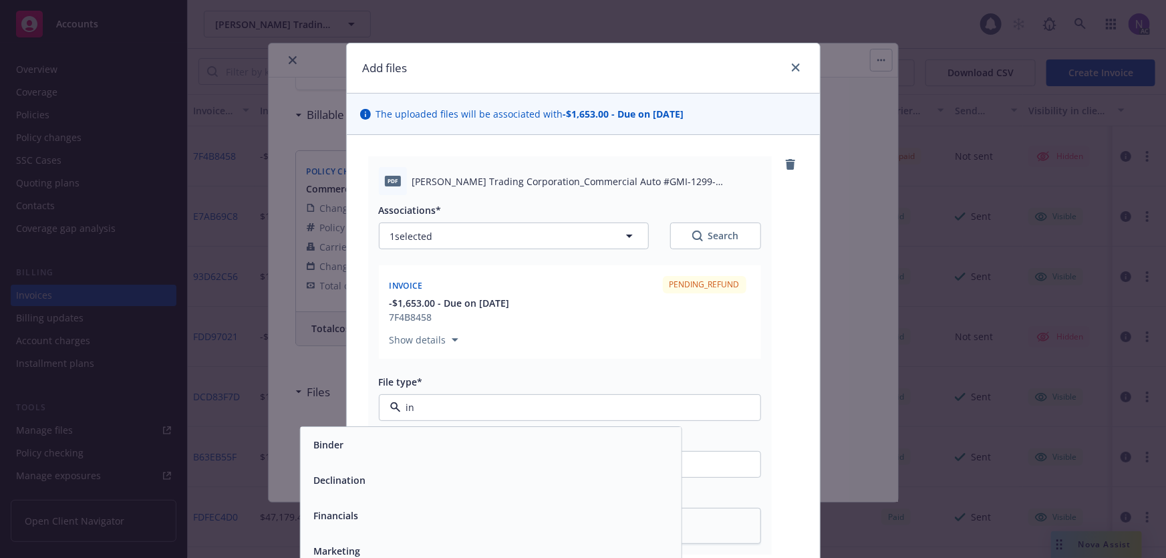
type input "inv"
click at [439, 481] on div "Invoice - Third Party" at bounding box center [490, 479] width 365 height 19
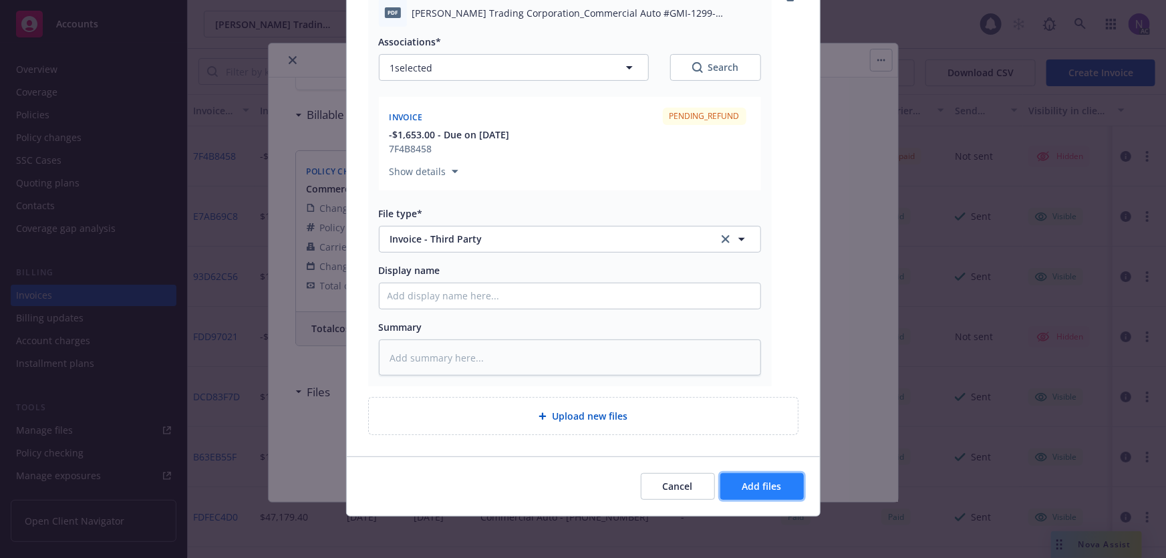
click at [746, 487] on span "Add files" at bounding box center [761, 486] width 39 height 13
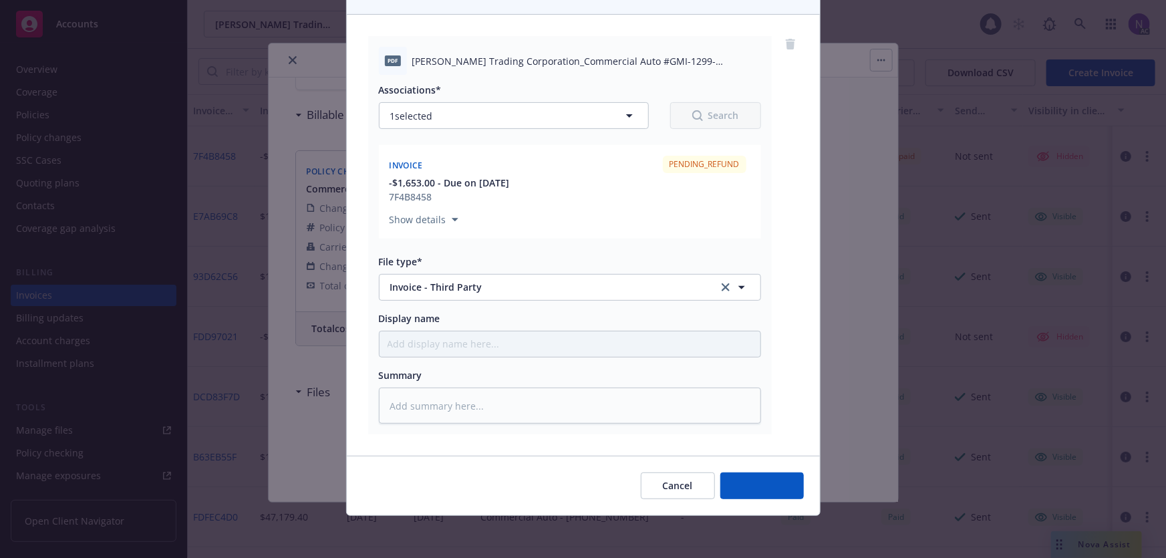
type textarea "x"
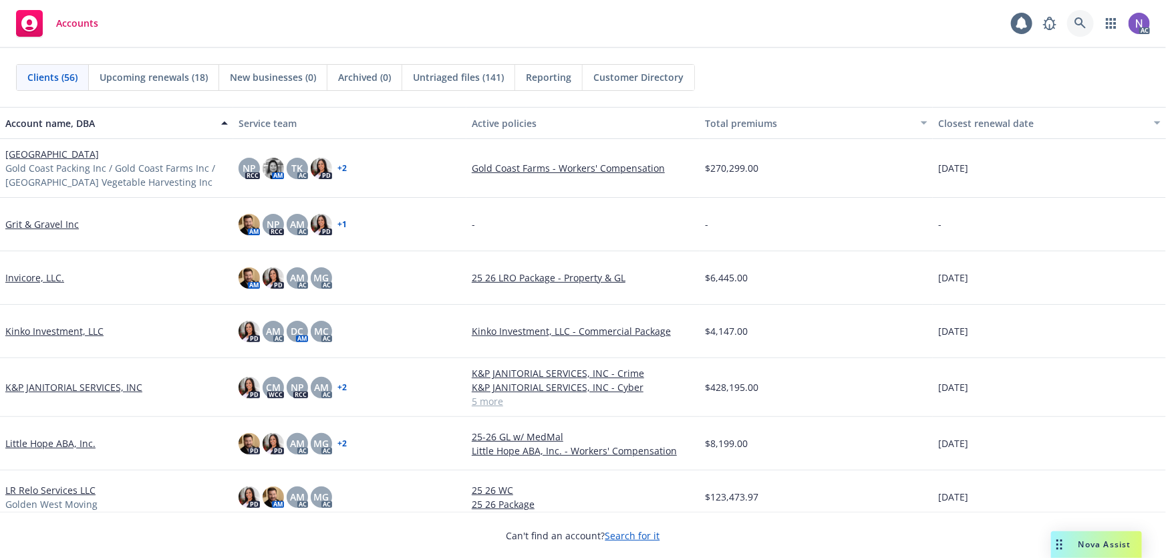
click at [1082, 25] on icon at bounding box center [1079, 22] width 11 height 11
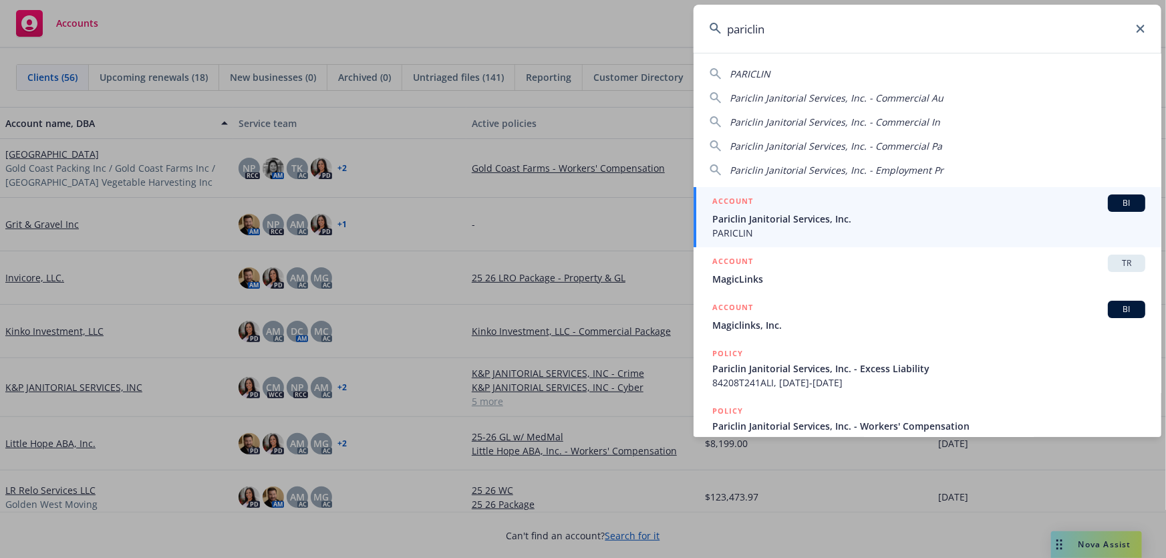
type input "pariclin"
click at [832, 210] on div "ACCOUNT BI" at bounding box center [928, 202] width 433 height 17
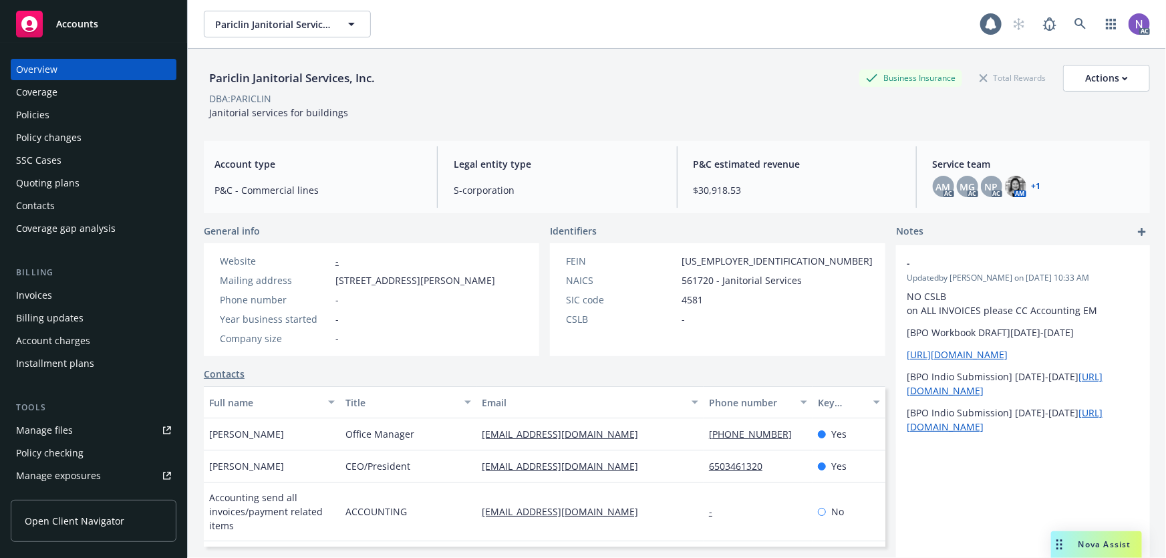
click at [63, 118] on div "Policies" at bounding box center [93, 114] width 155 height 21
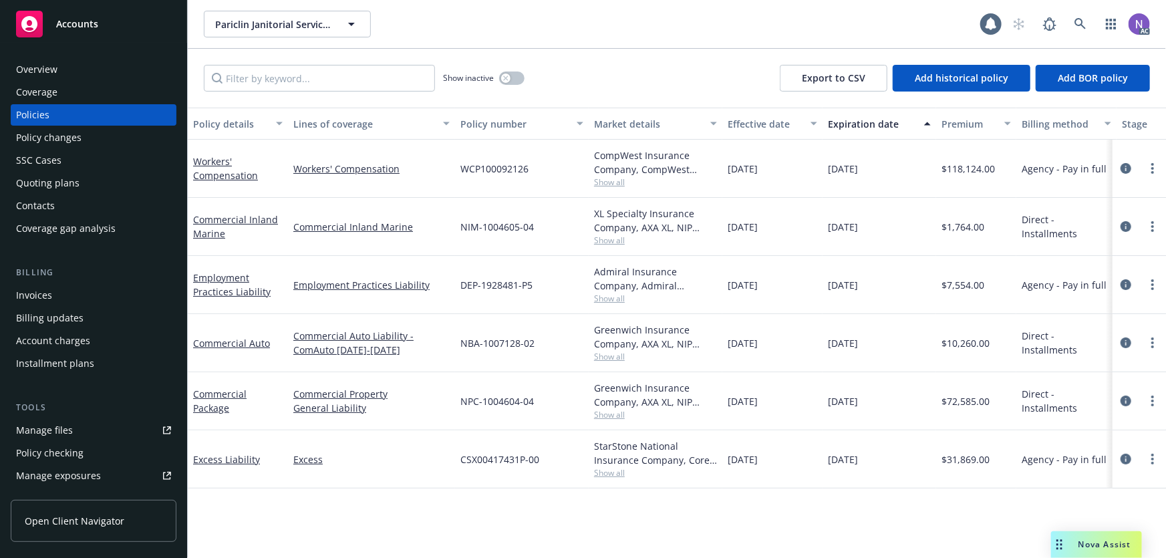
click at [499, 160] on div "WCP100092126" at bounding box center [522, 169] width 134 height 58
copy span "WCP100092126"
click at [1154, 166] on icon "more" at bounding box center [1152, 168] width 3 height 11
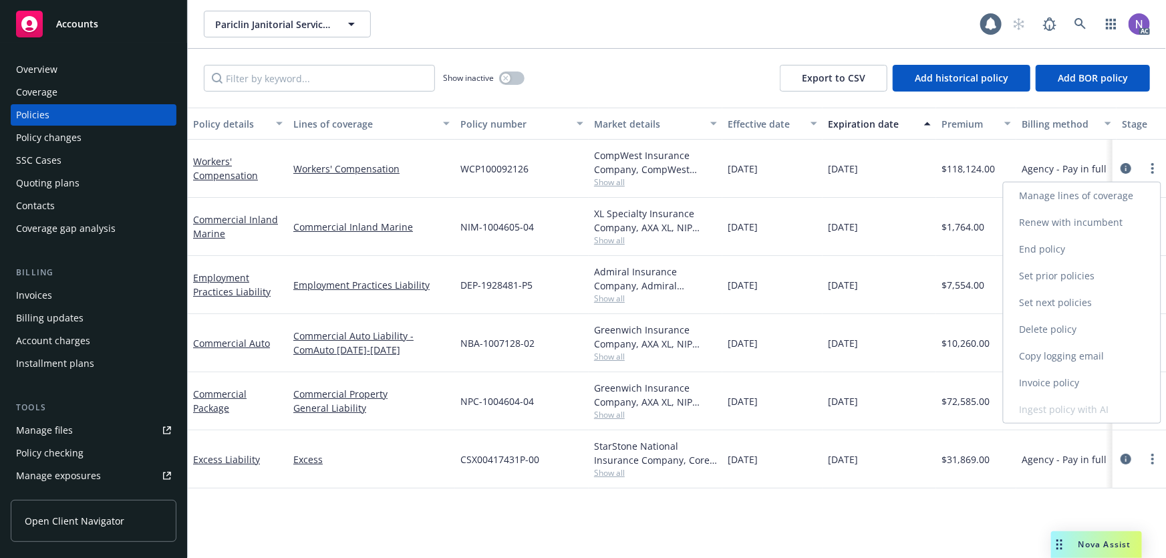
drag, startPoint x: 1054, startPoint y: 364, endPoint x: 1011, endPoint y: 347, distance: 45.9
click at [1054, 363] on link "Copy logging email" at bounding box center [1081, 356] width 157 height 27
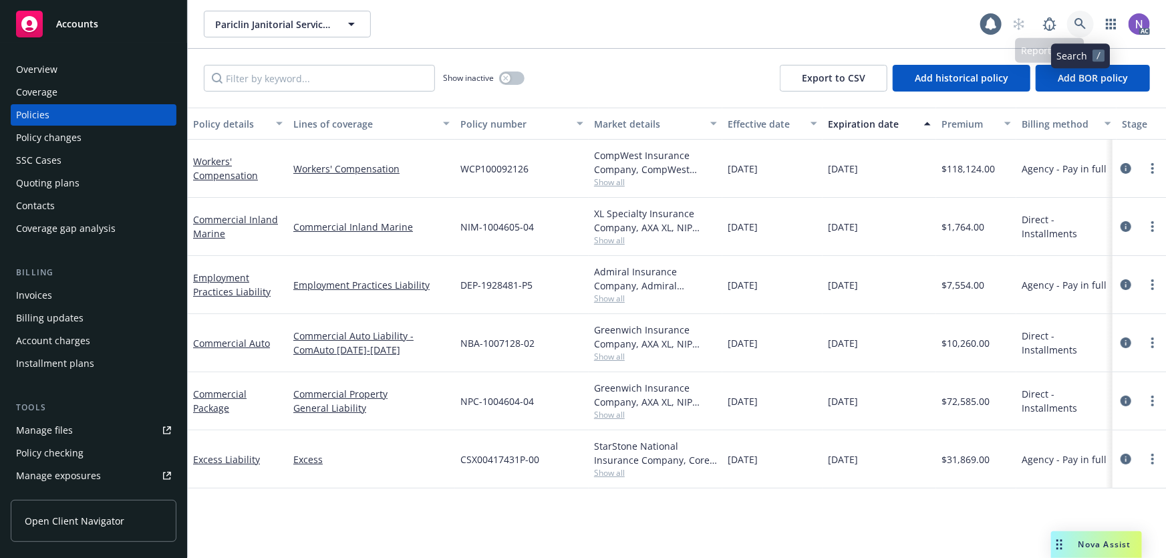
click at [1072, 22] on link at bounding box center [1080, 24] width 27 height 27
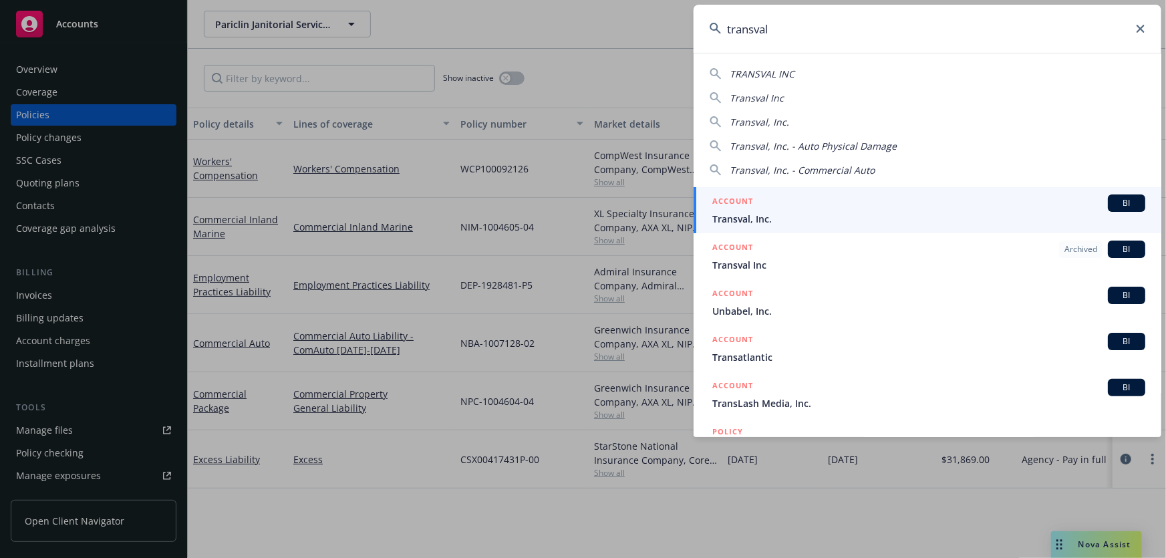
type input "transval"
click at [834, 210] on div "ACCOUNT BI" at bounding box center [928, 202] width 433 height 17
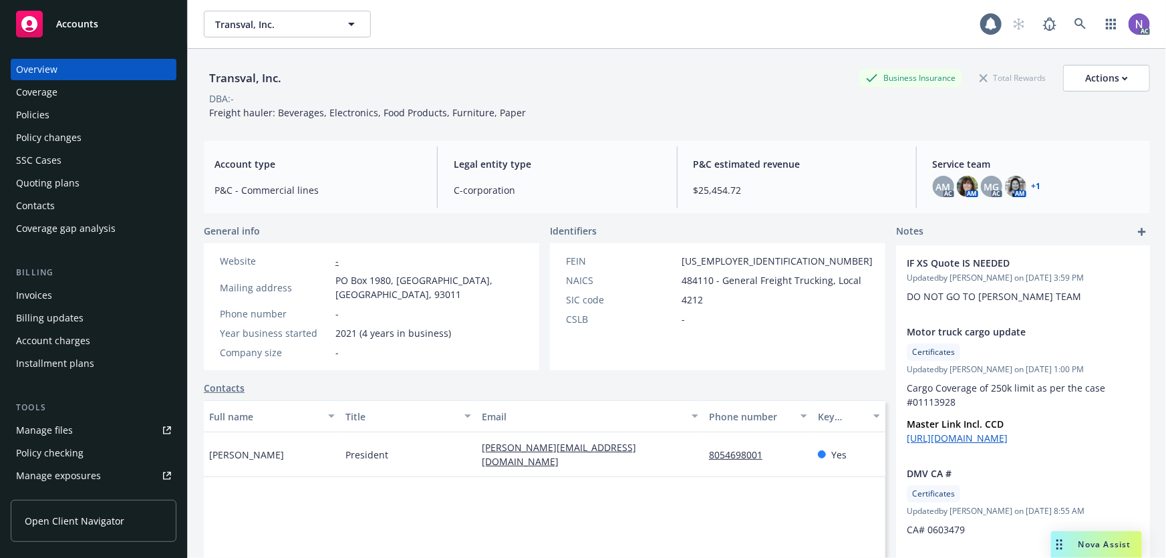
click at [104, 136] on div "Policy changes" at bounding box center [93, 137] width 155 height 21
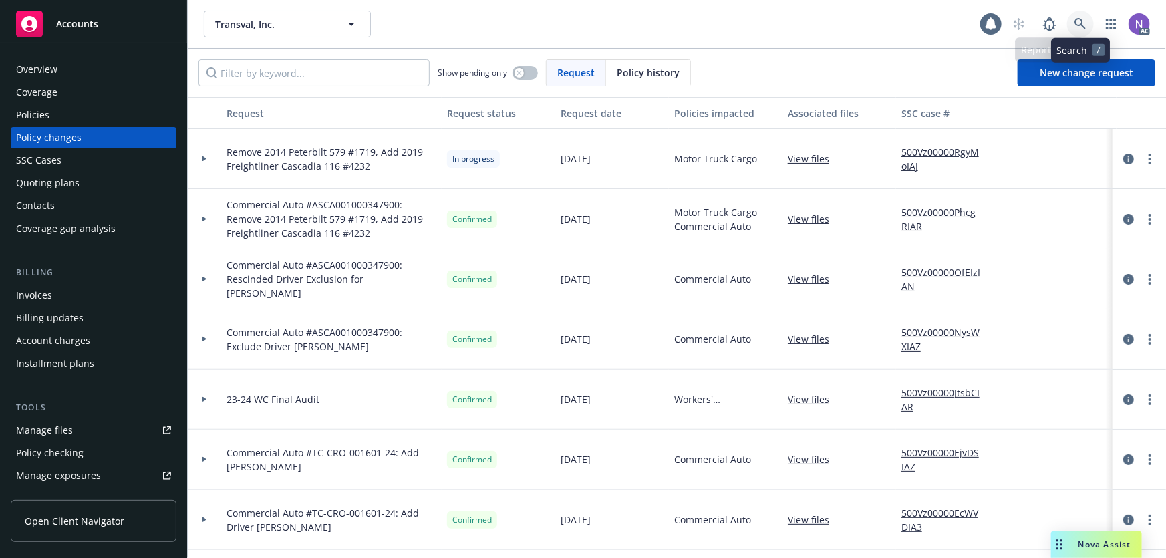
click at [1076, 21] on icon at bounding box center [1079, 23] width 11 height 11
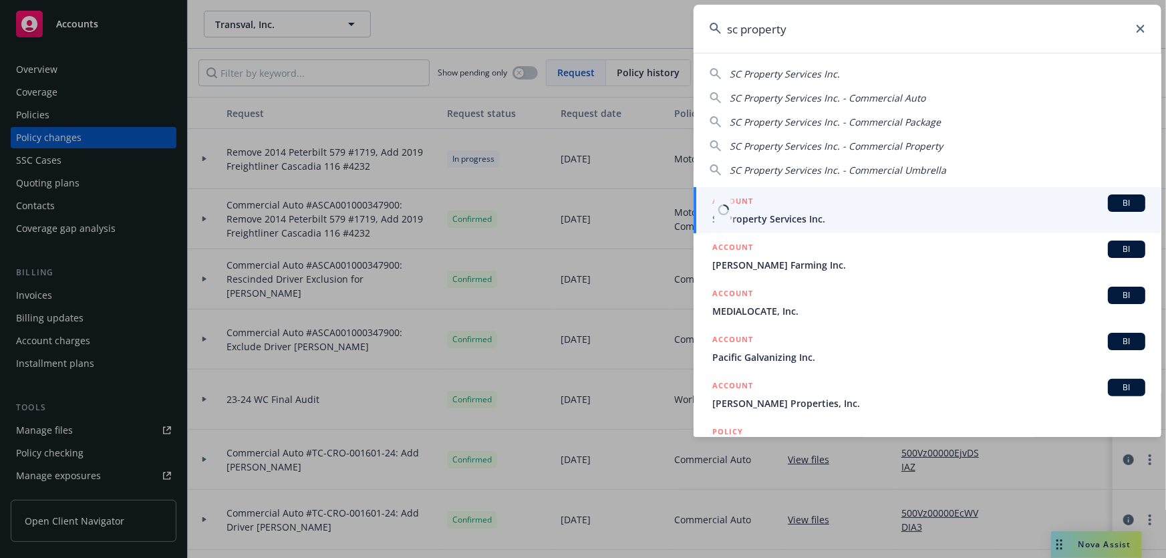
type input "sc property"
click at [786, 214] on span "SC Property Services Inc." at bounding box center [928, 219] width 433 height 14
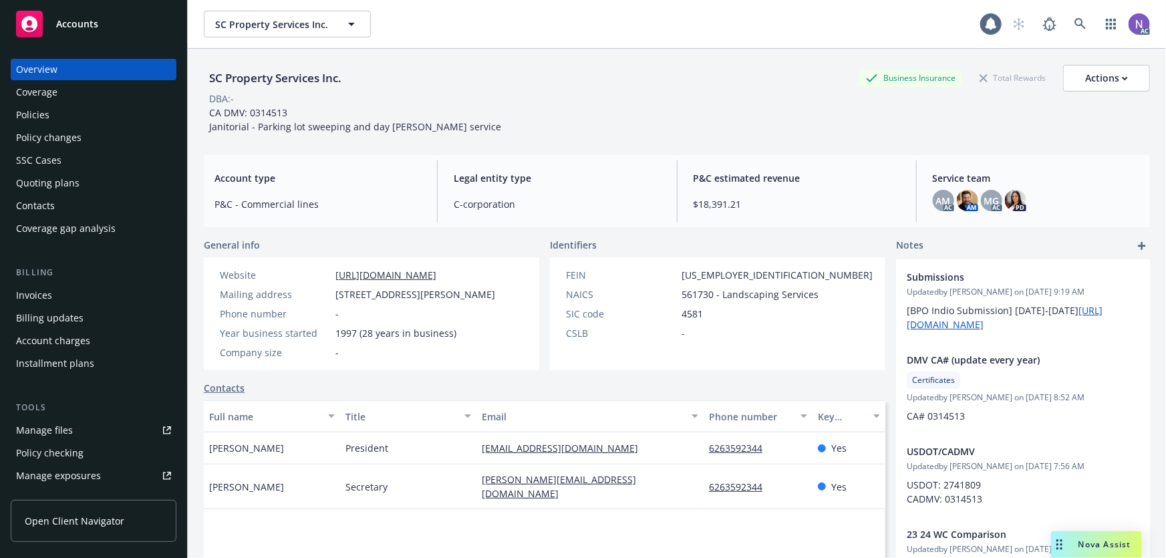
click at [114, 138] on div "Policy changes" at bounding box center [93, 137] width 155 height 21
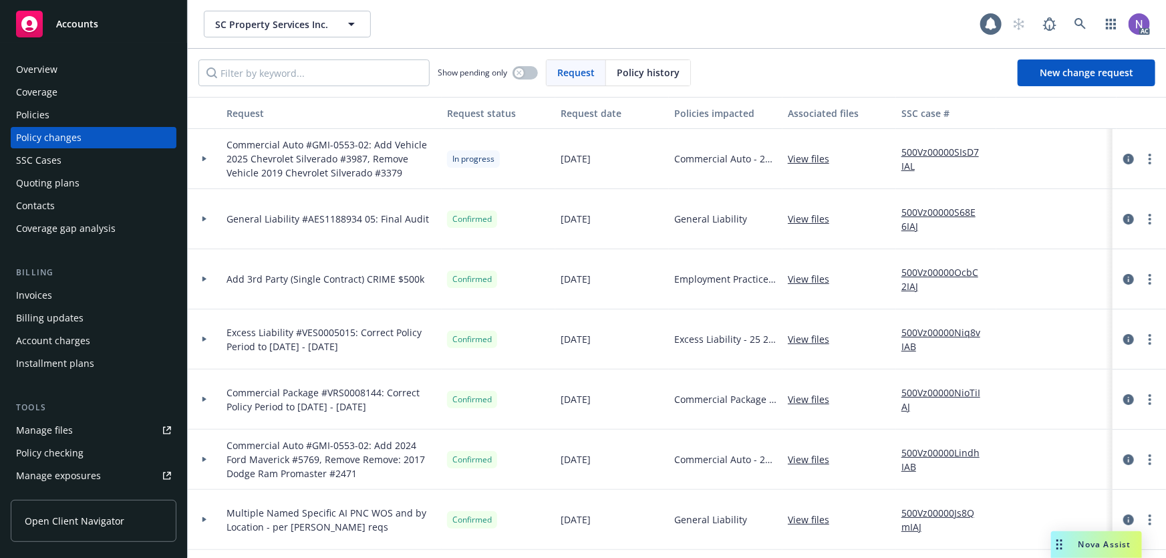
click at [1143, 151] on div at bounding box center [1139, 159] width 43 height 16
click at [1142, 161] on link "more" at bounding box center [1150, 159] width 16 height 16
drag, startPoint x: 1070, startPoint y: 265, endPoint x: 1042, endPoint y: 154, distance: 113.9
click at [1070, 263] on link "Resume workflow" at bounding box center [1033, 266] width 229 height 27
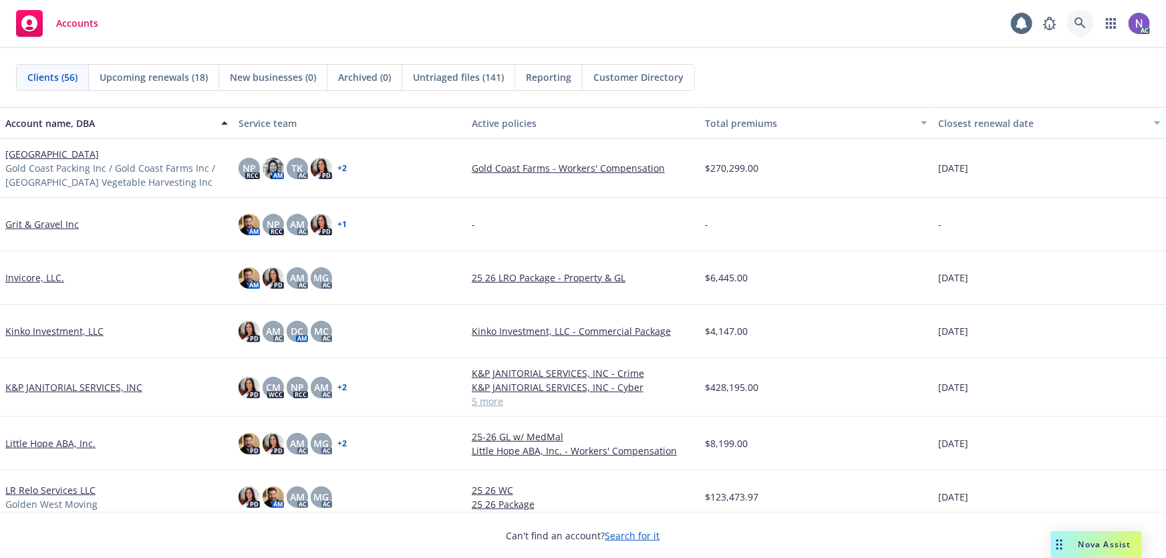
click at [1079, 28] on icon at bounding box center [1080, 23] width 12 height 12
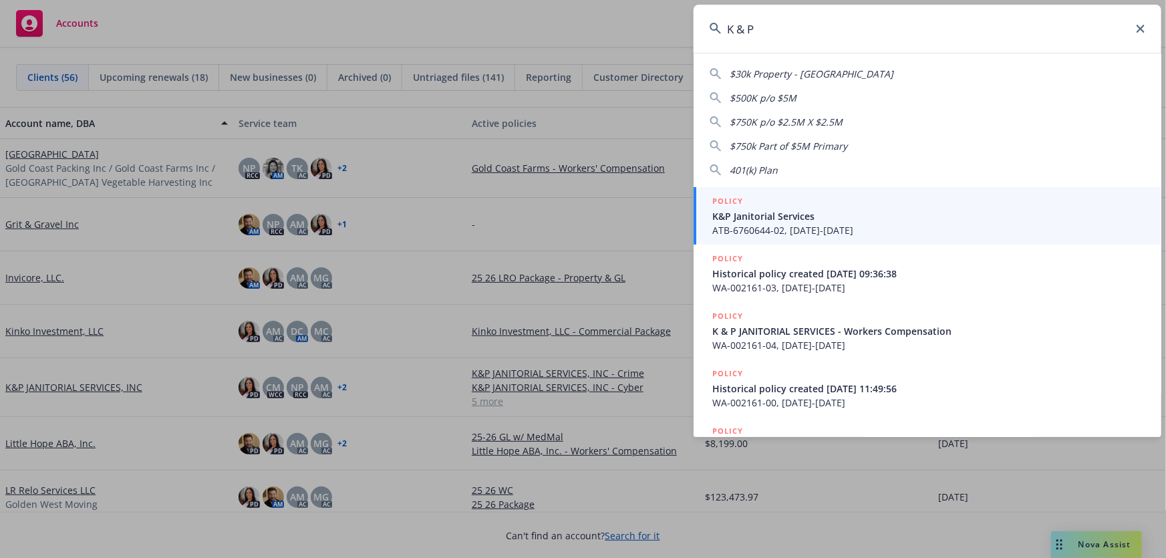
type input "K & P"
click at [790, 216] on span "K&P Janitorial Services" at bounding box center [928, 216] width 433 height 14
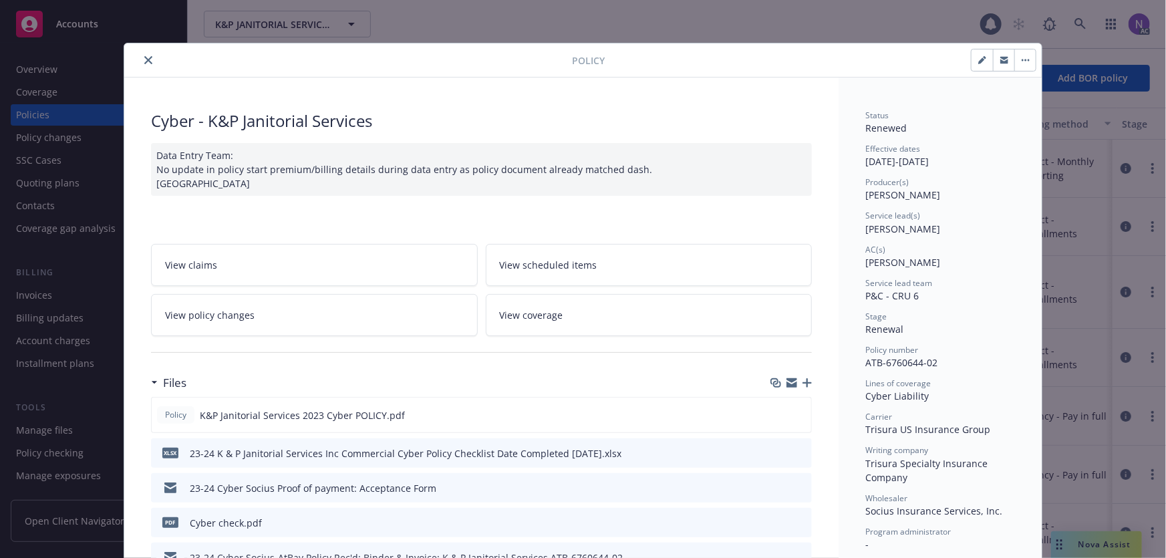
click at [144, 57] on icon "close" at bounding box center [148, 60] width 8 height 8
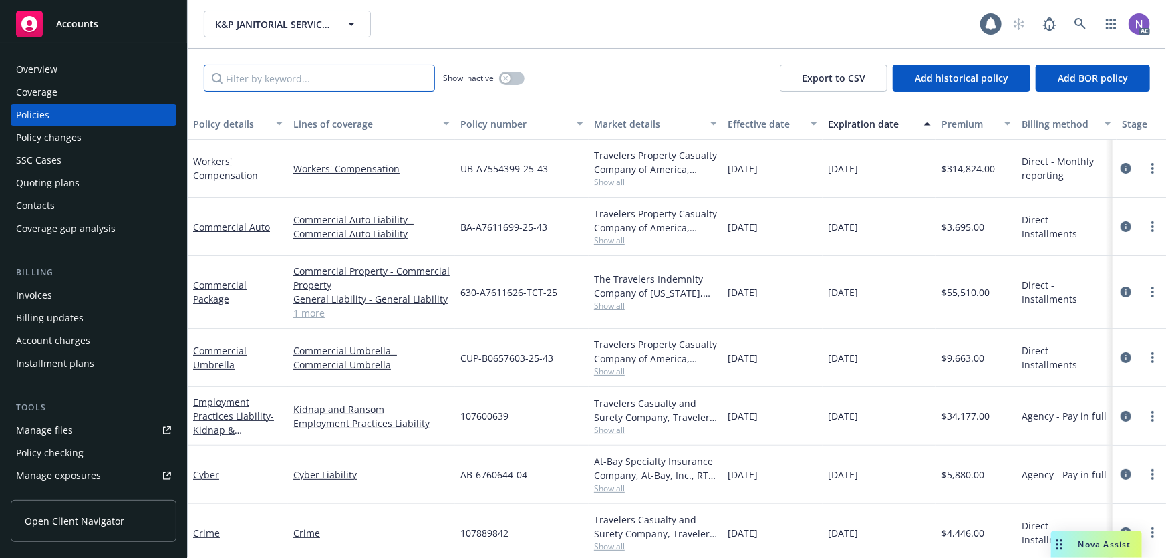
click at [390, 78] on input "Filter by keyword..." at bounding box center [319, 78] width 231 height 27
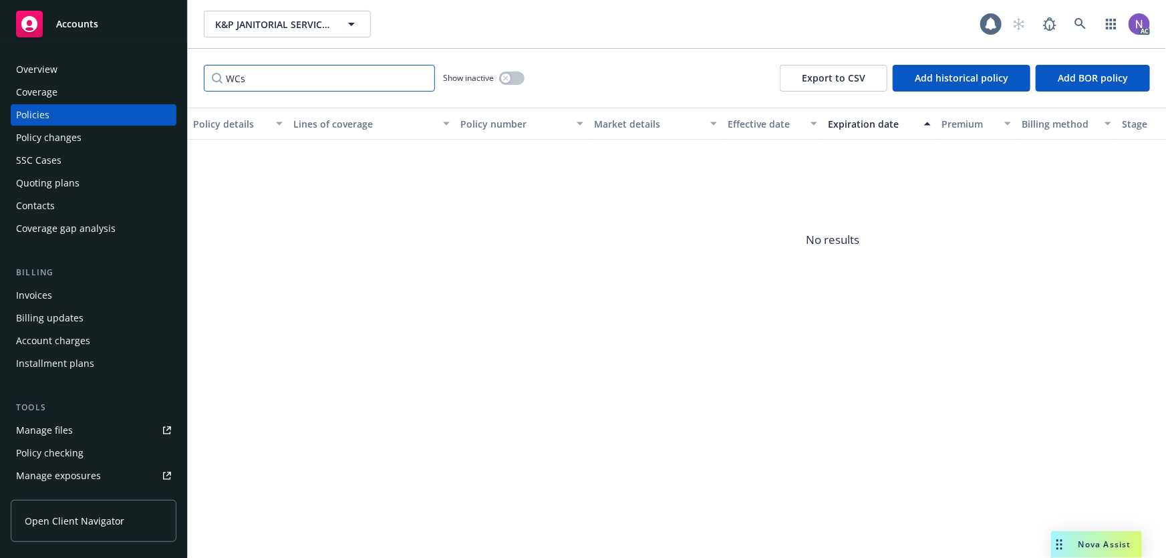
paste input "orkers' Compensation"
type input "Workers' Compensation"
click at [511, 71] on button "button" at bounding box center [511, 77] width 25 height 13
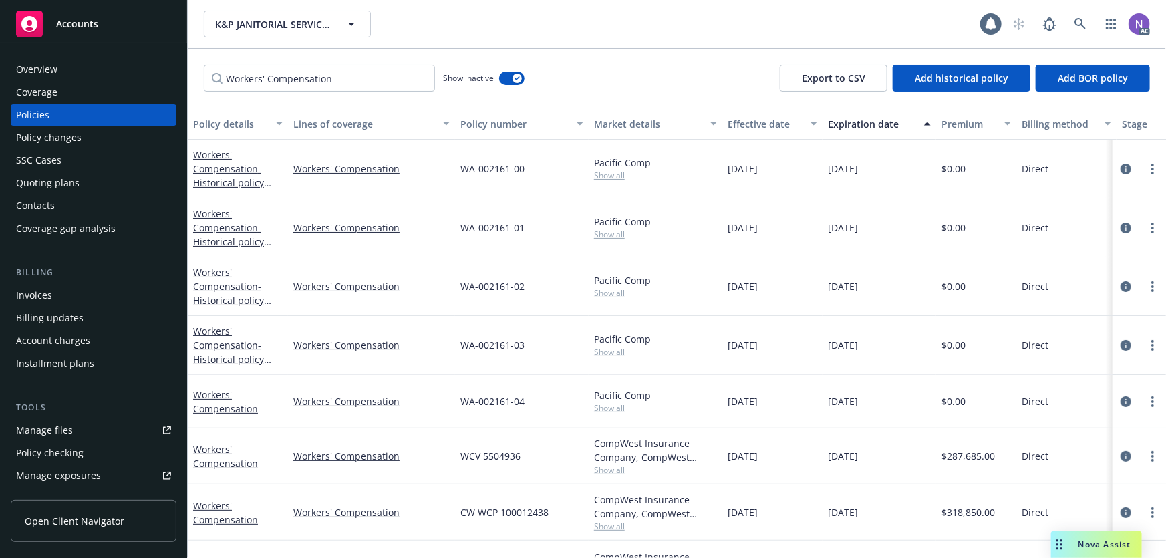
click at [607, 405] on span "Show all" at bounding box center [655, 407] width 123 height 11
drag, startPoint x: 1113, startPoint y: 401, endPoint x: 1072, endPoint y: 410, distance: 42.3
click at [1120, 401] on icon "circleInformation" at bounding box center [1125, 401] width 11 height 11
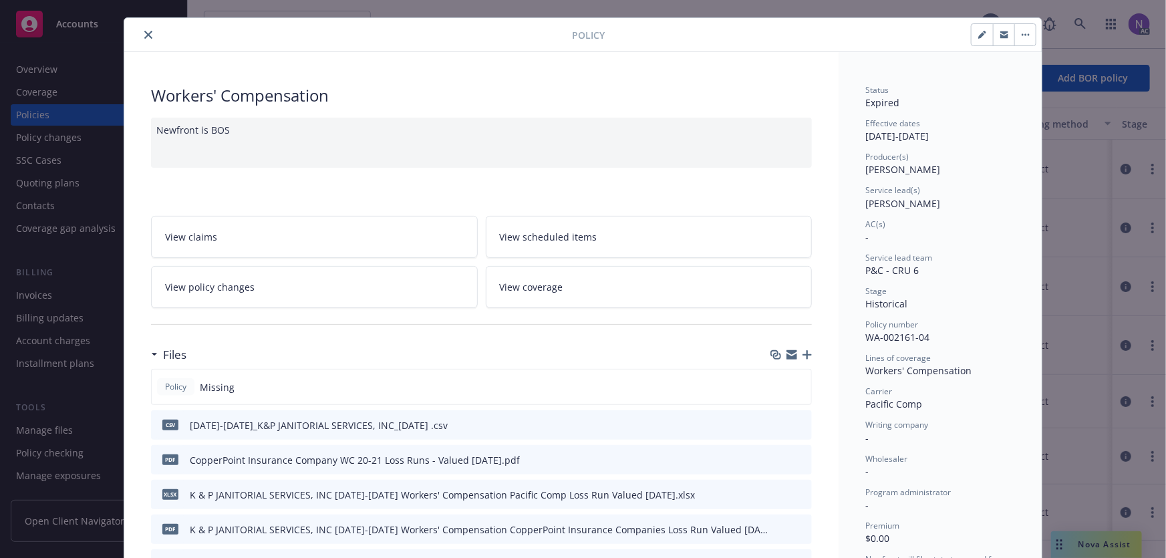
scroll to position [60, 0]
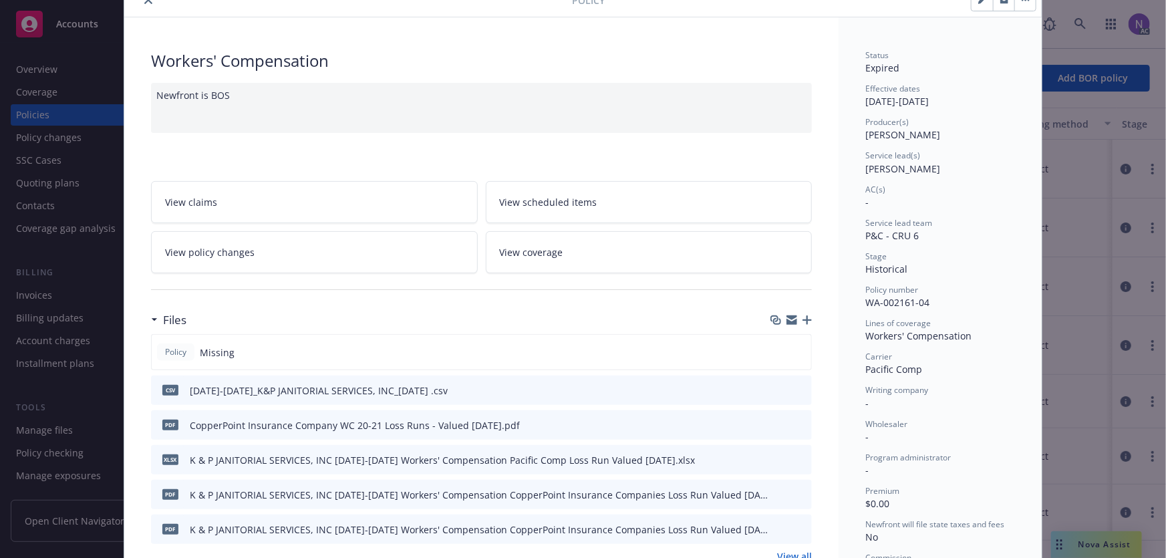
click at [795, 424] on icon "preview file" at bounding box center [799, 424] width 12 height 9
